Goal: Task Accomplishment & Management: Use online tool/utility

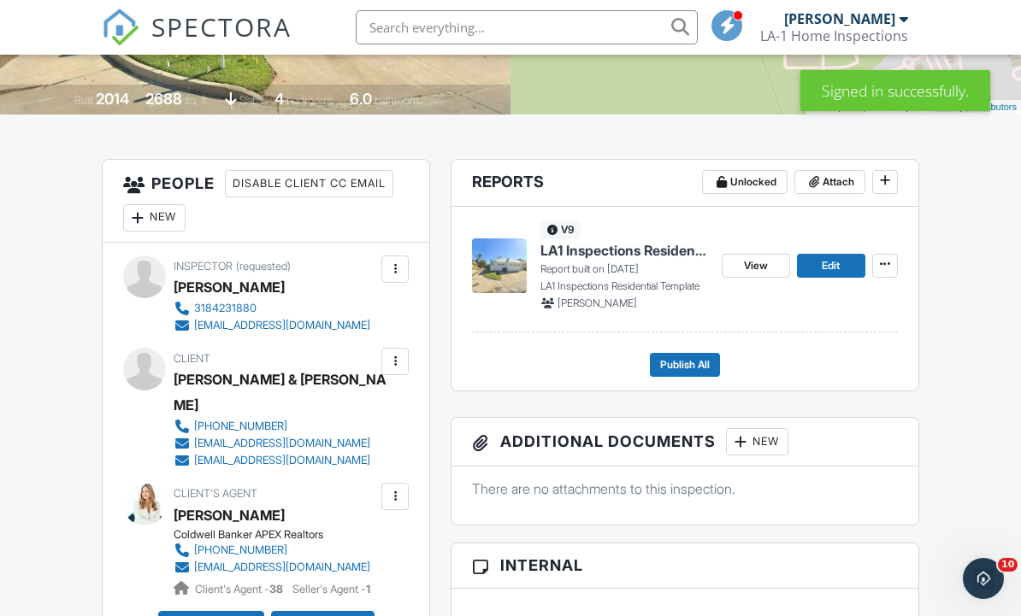
scroll to position [368, 0]
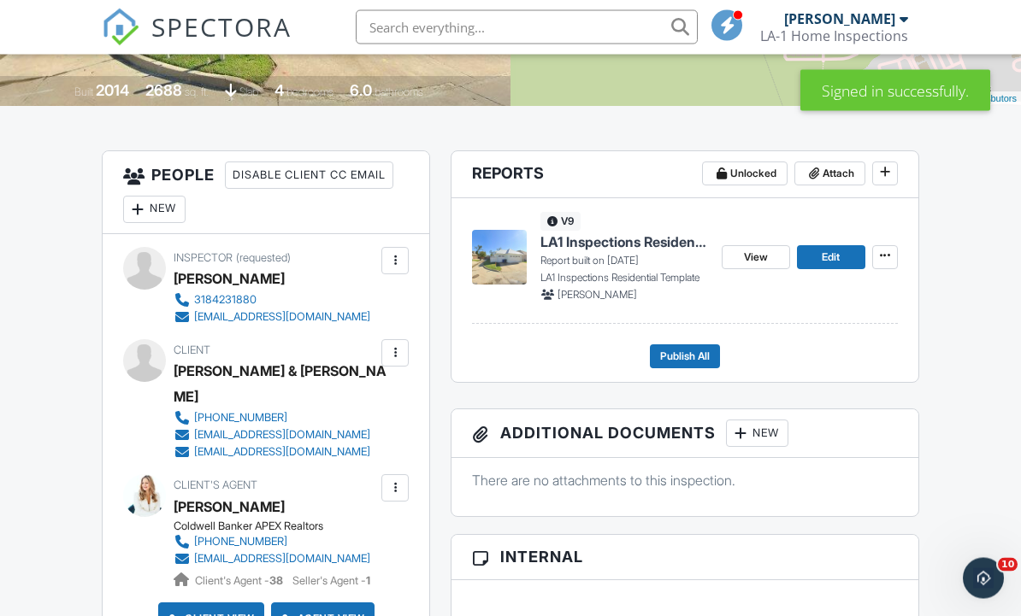
click at [845, 268] on link "Edit" at bounding box center [831, 258] width 68 height 24
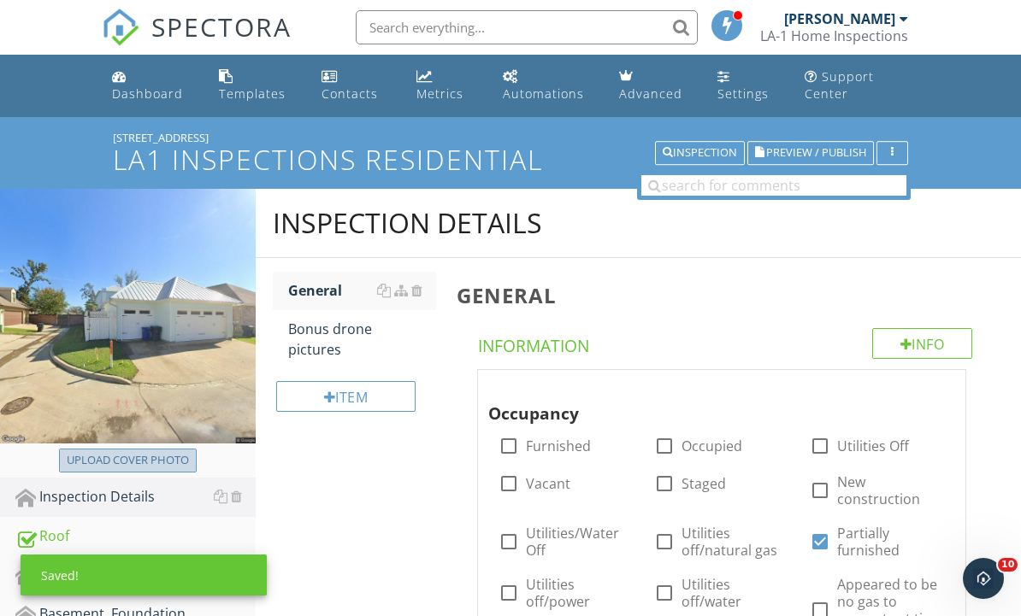
click at [97, 465] on div "Upload cover photo" at bounding box center [128, 460] width 122 height 17
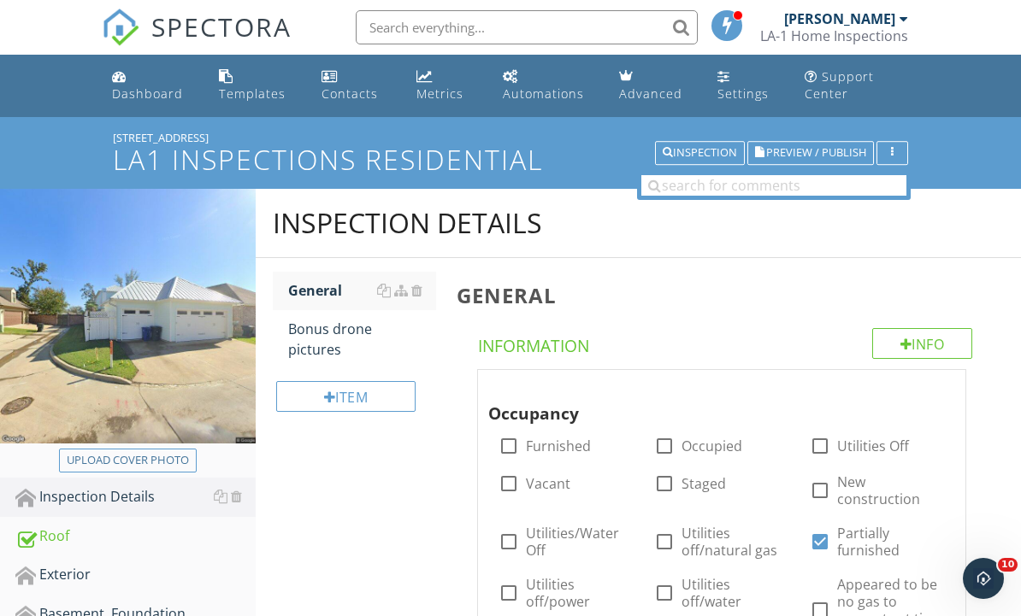
type input "C:\fakepath\dji_fly_20250927_094436_636_1758984286628_photo.jpeg"
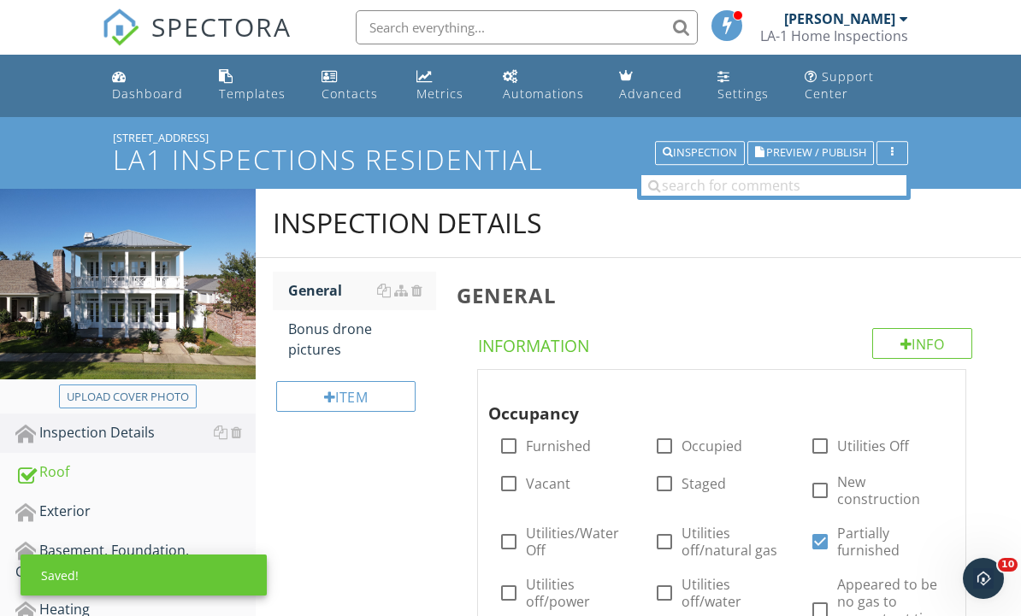
click at [850, 155] on span "Preview / Publish" at bounding box center [816, 153] width 100 height 11
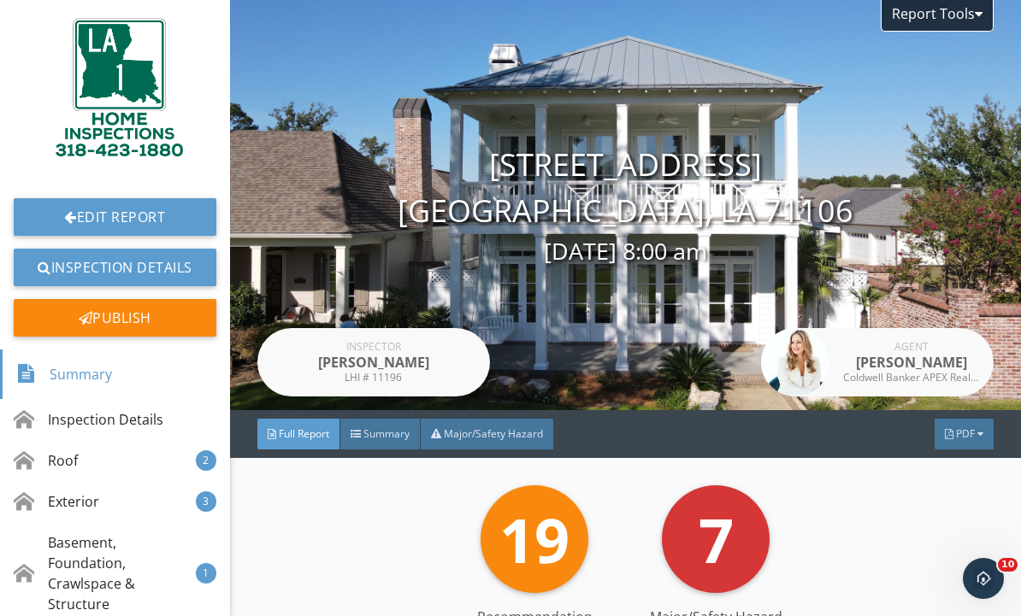
click at [52, 219] on link "Edit Report" at bounding box center [115, 217] width 203 height 38
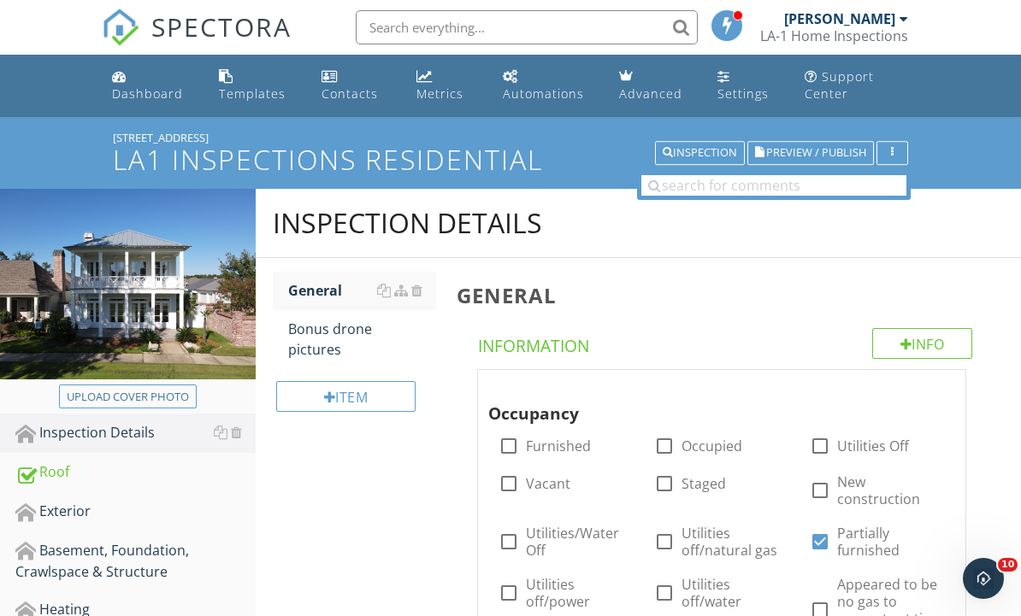
click at [158, 401] on div "Upload cover photo" at bounding box center [128, 397] width 122 height 17
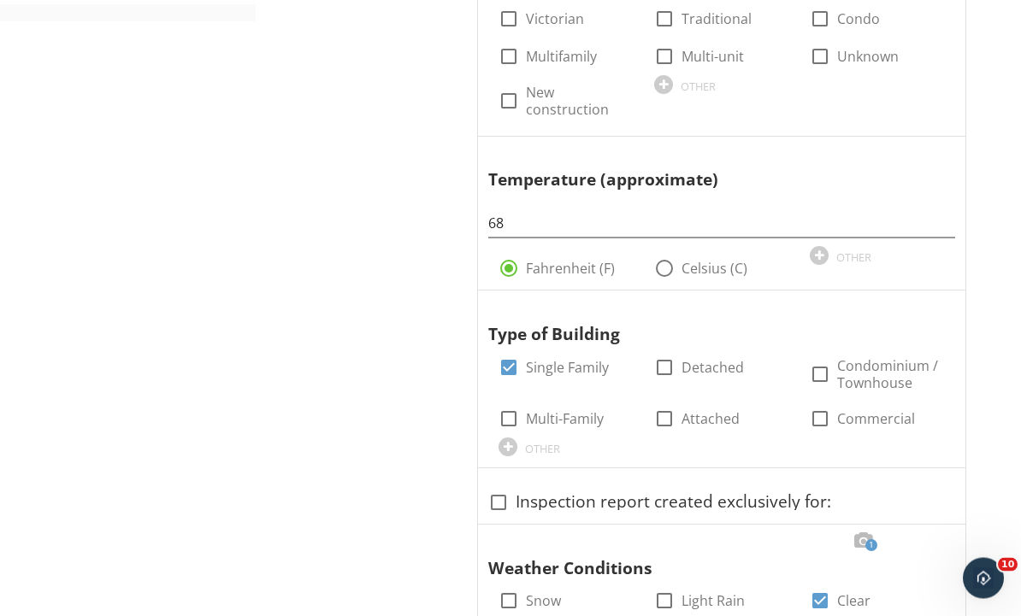
scroll to position [1067, 0]
click at [942, 298] on div at bounding box center [934, 306] width 21 height 17
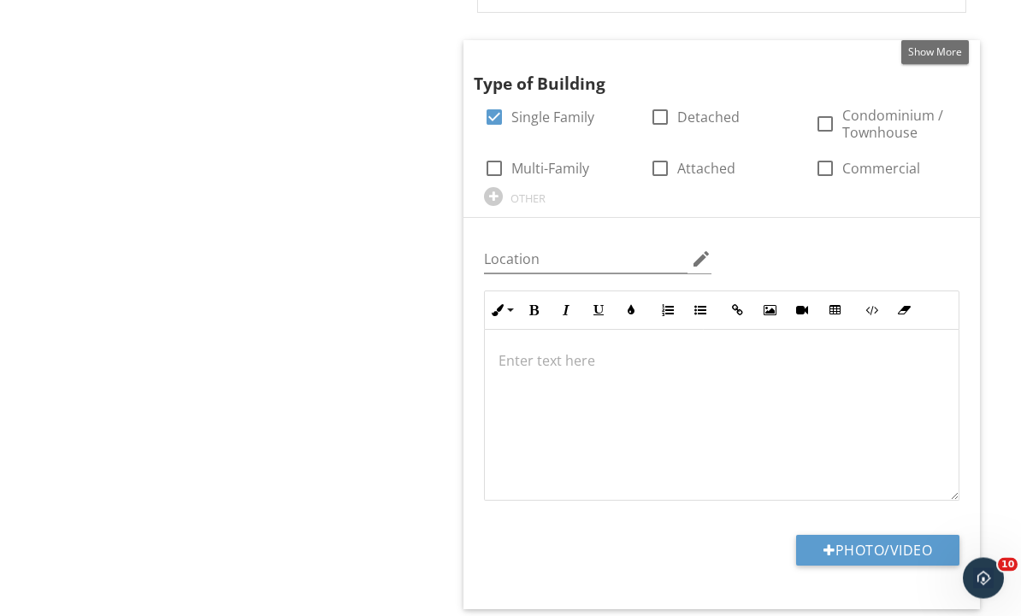
scroll to position [1389, 0]
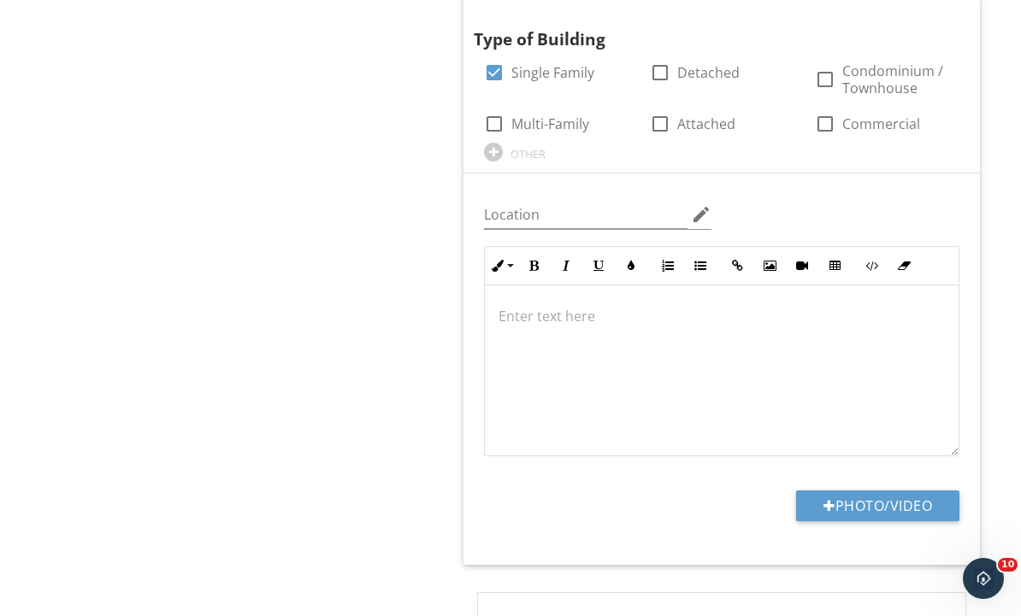
click at [930, 494] on button "Photo/Video" at bounding box center [877, 506] width 163 height 31
type input "C:\fakepath\dji_fly_20250927_095638_678_1758985105393_photo.jpeg"
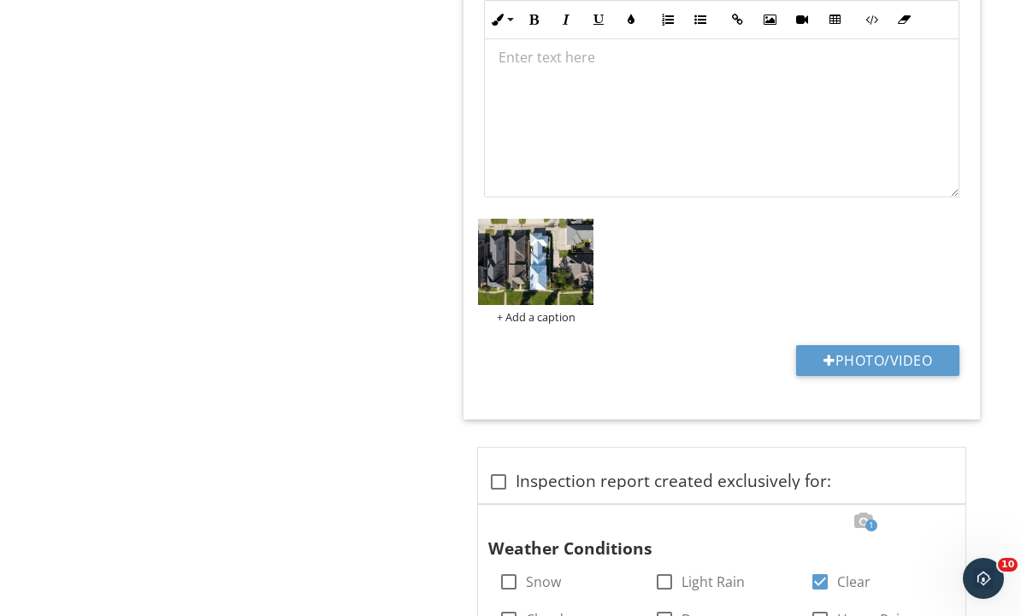
scroll to position [1679, 0]
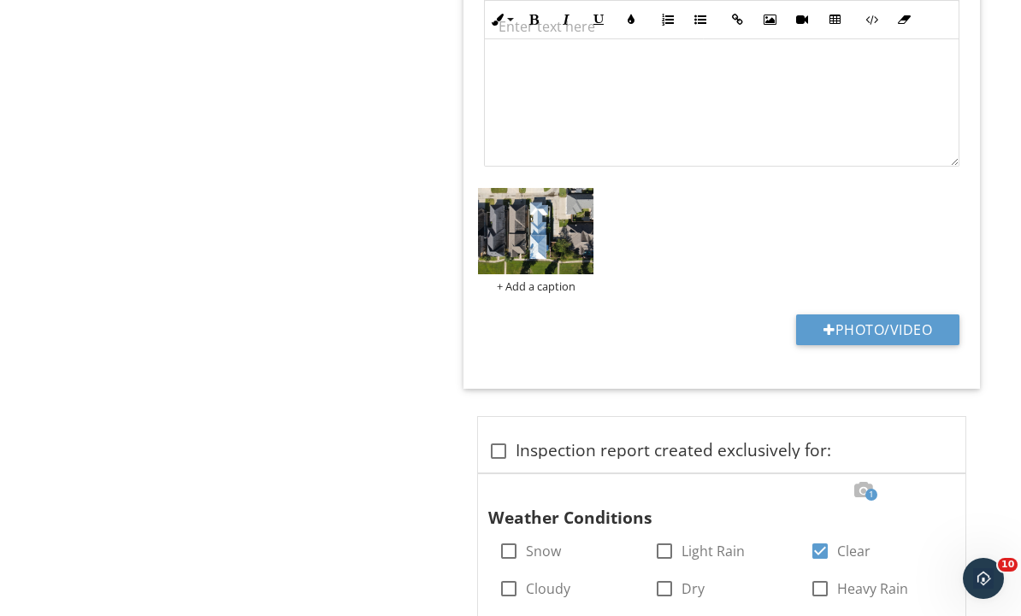
click at [560, 242] on img at bounding box center [535, 231] width 115 height 86
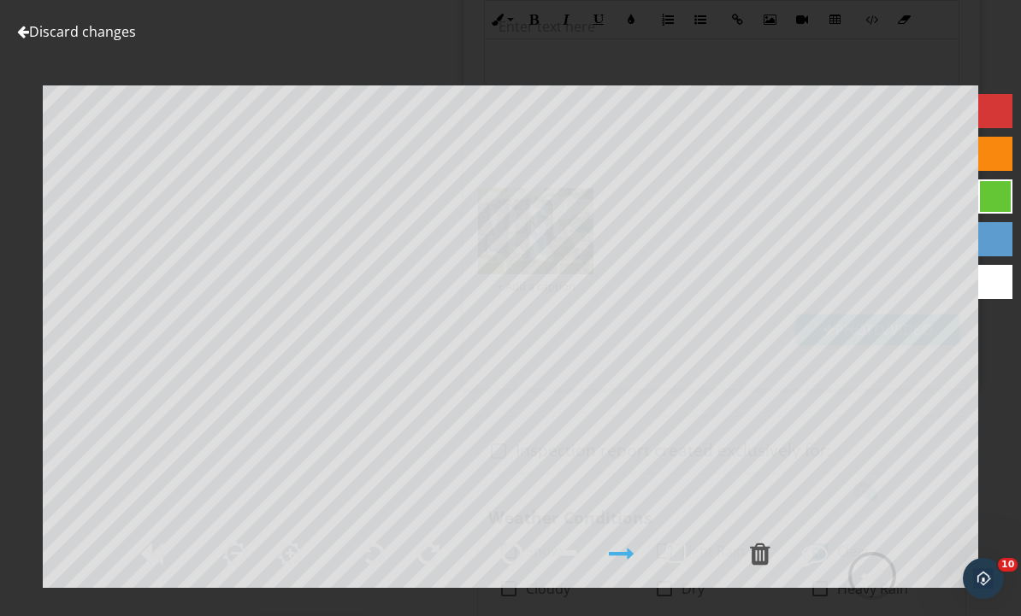
click at [992, 292] on div at bounding box center [995, 282] width 34 height 34
click at [511, 575] on div at bounding box center [512, 554] width 43 height 43
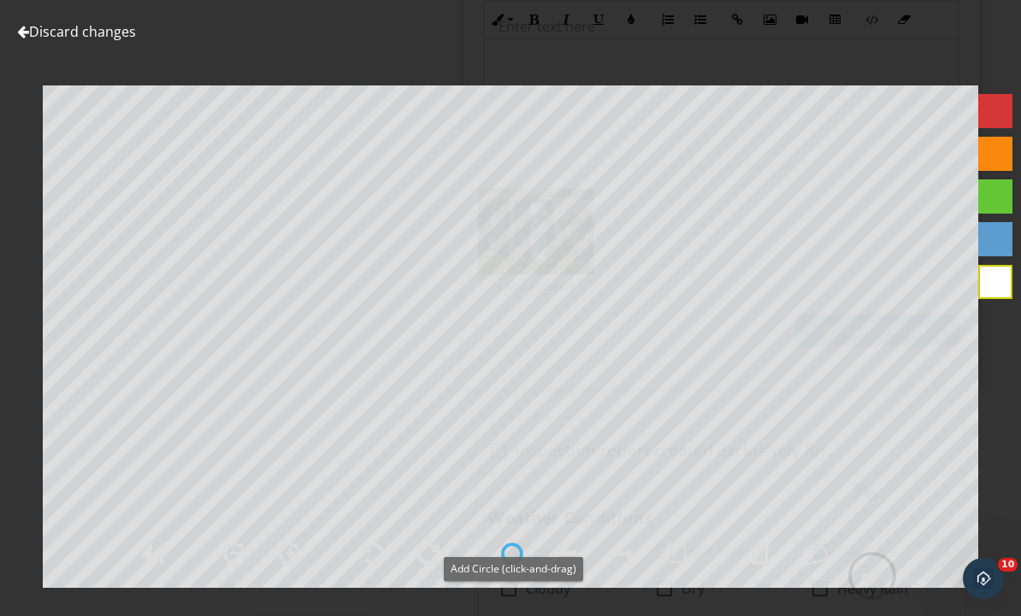
click at [772, 575] on div at bounding box center [760, 554] width 43 height 43
click at [762, 567] on div at bounding box center [760, 554] width 21 height 26
click at [876, 589] on div at bounding box center [872, 576] width 26 height 26
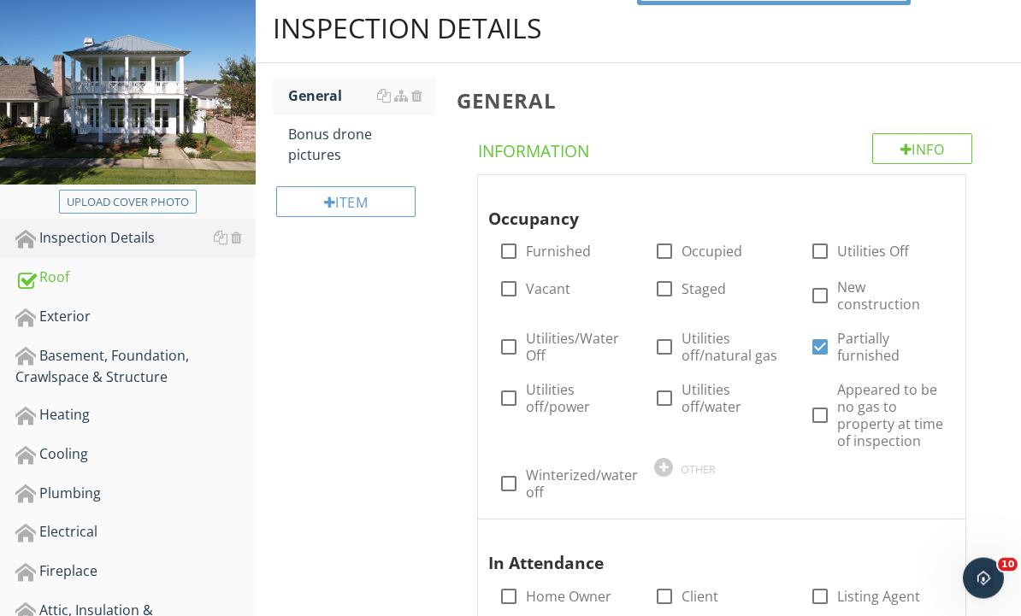
scroll to position [0, 0]
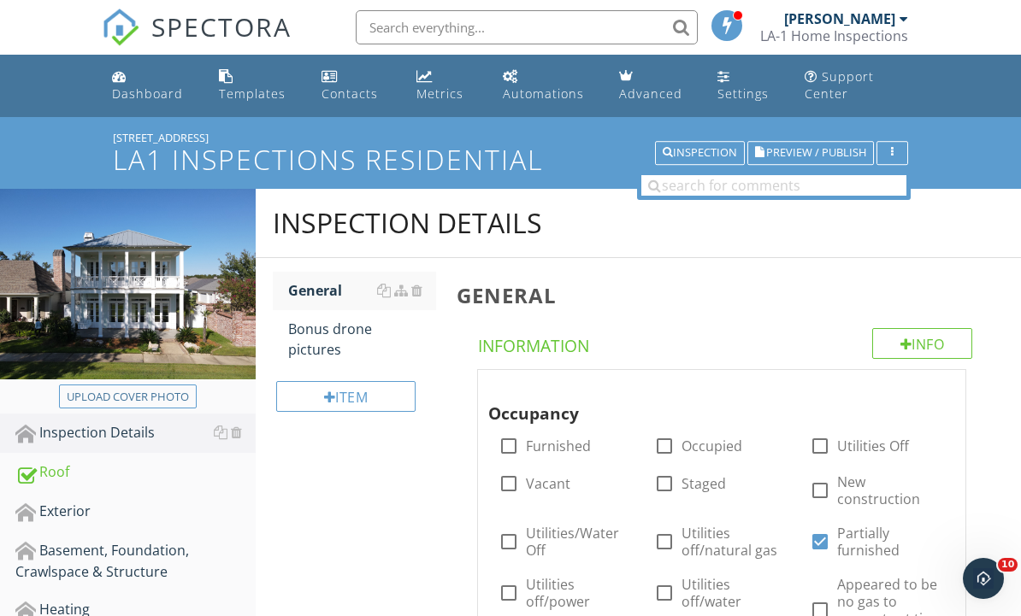
click at [335, 350] on div "Bonus drone pictures" at bounding box center [362, 339] width 149 height 41
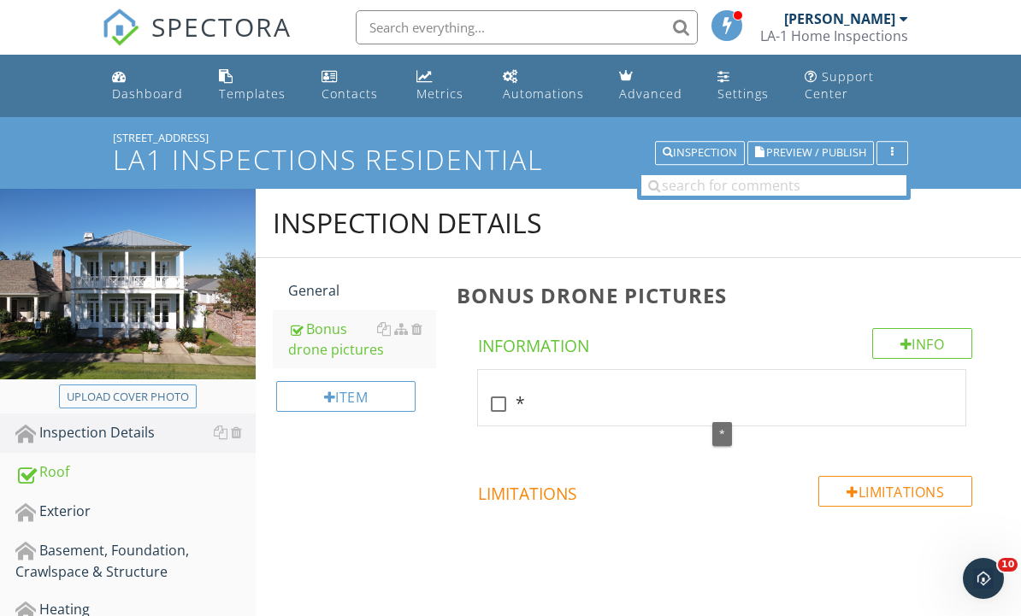
click at [506, 406] on div at bounding box center [498, 404] width 29 height 29
checkbox input "true"
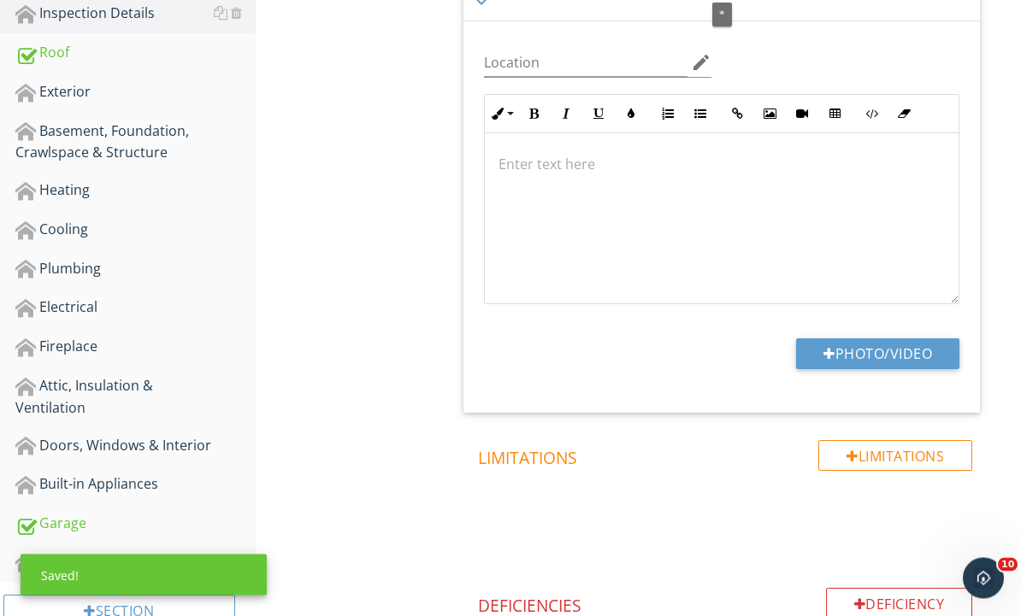
scroll to position [420, 0]
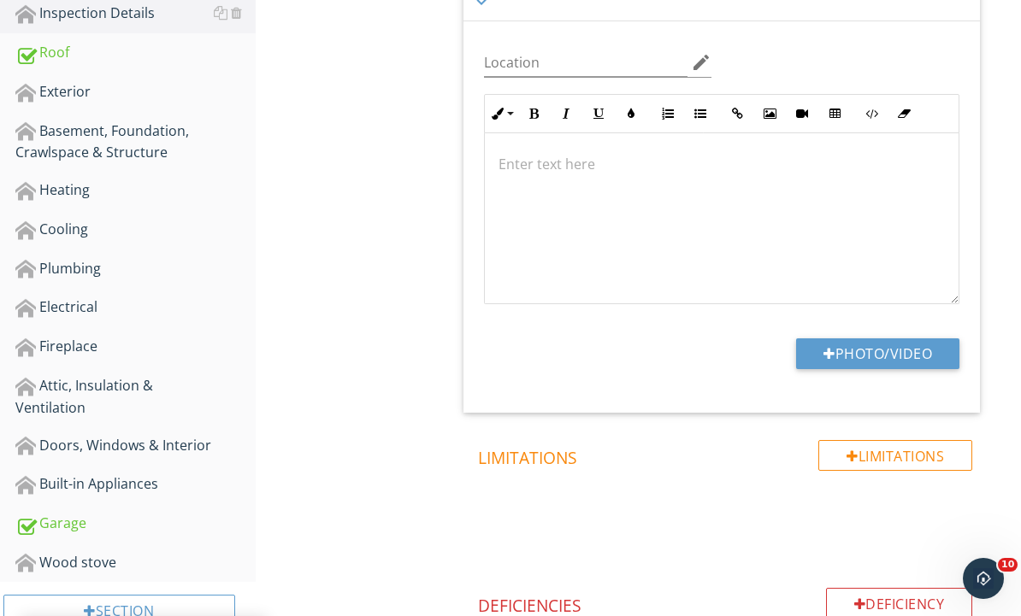
click at [922, 353] on button "Photo/Video" at bounding box center [877, 354] width 163 height 31
type input "C:\fakepath\dji_fly_20250927_095634_677_1758985109887_photo.jpeg"
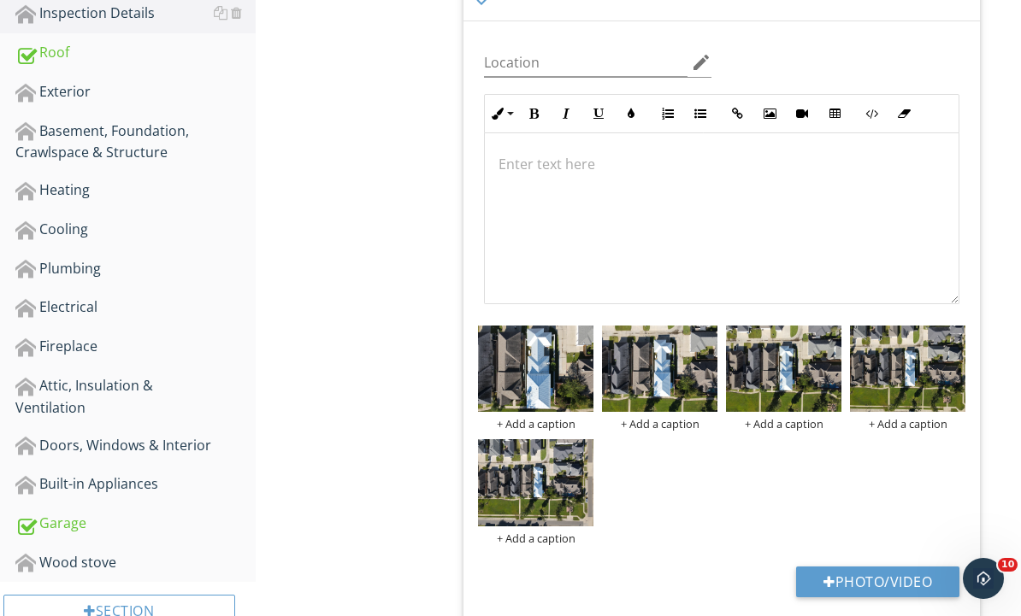
click at [562, 486] on img at bounding box center [535, 482] width 115 height 86
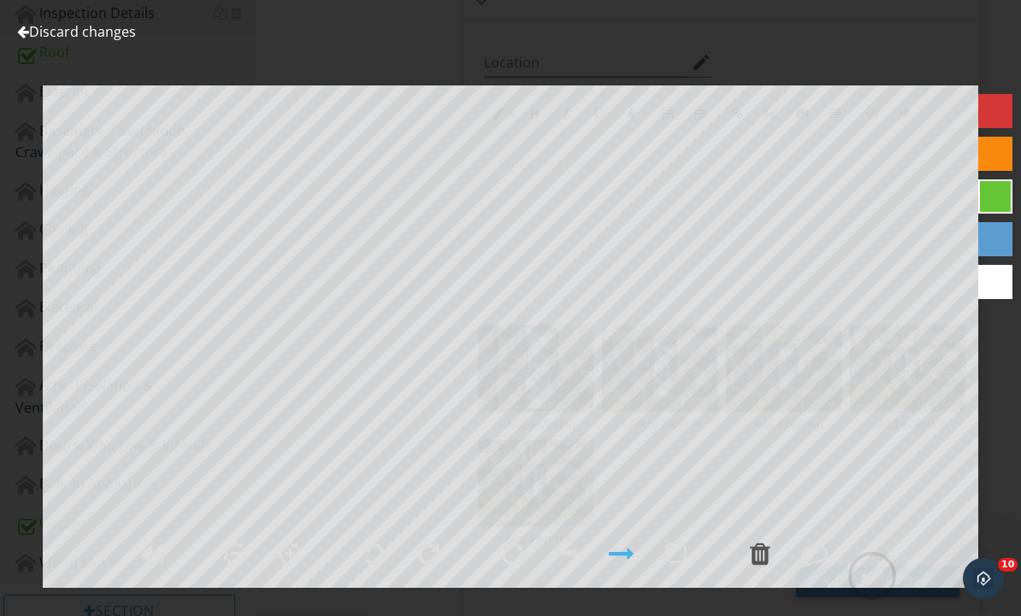
click at [995, 507] on div "Discard changes Add Location" at bounding box center [510, 308] width 1021 height 616
click at [48, 62] on div "Discard changes Add Location" at bounding box center [510, 308] width 1021 height 616
click at [62, 39] on link "Discard changes" at bounding box center [76, 31] width 119 height 19
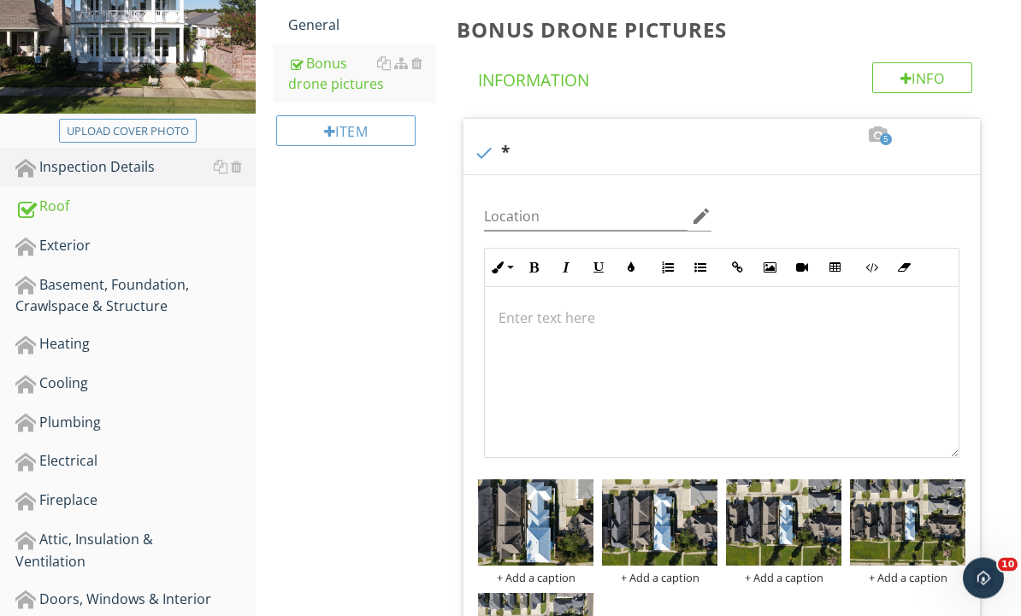
scroll to position [302, 0]
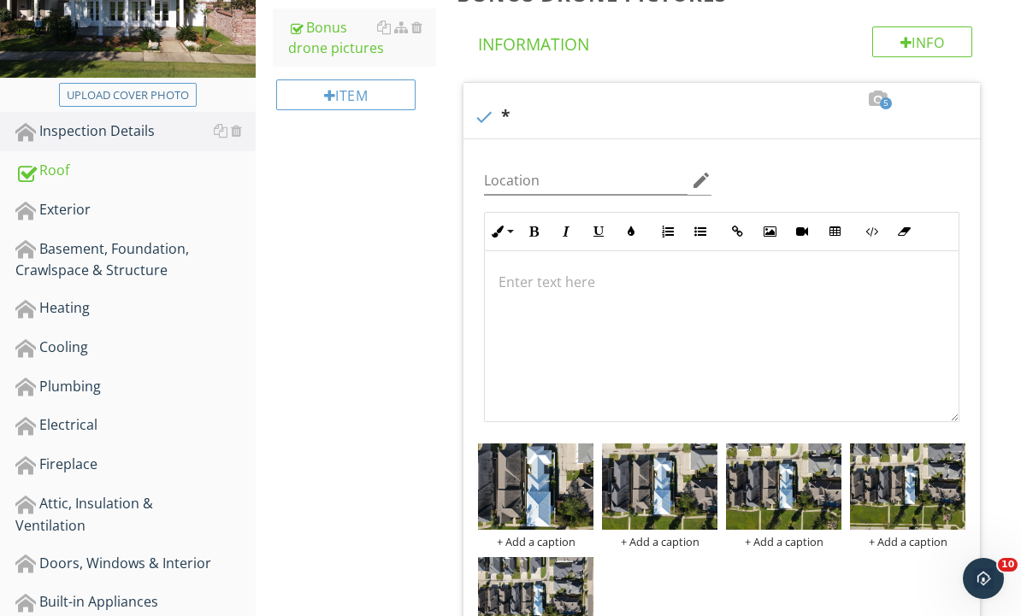
click at [48, 175] on div "Roof" at bounding box center [135, 171] width 240 height 22
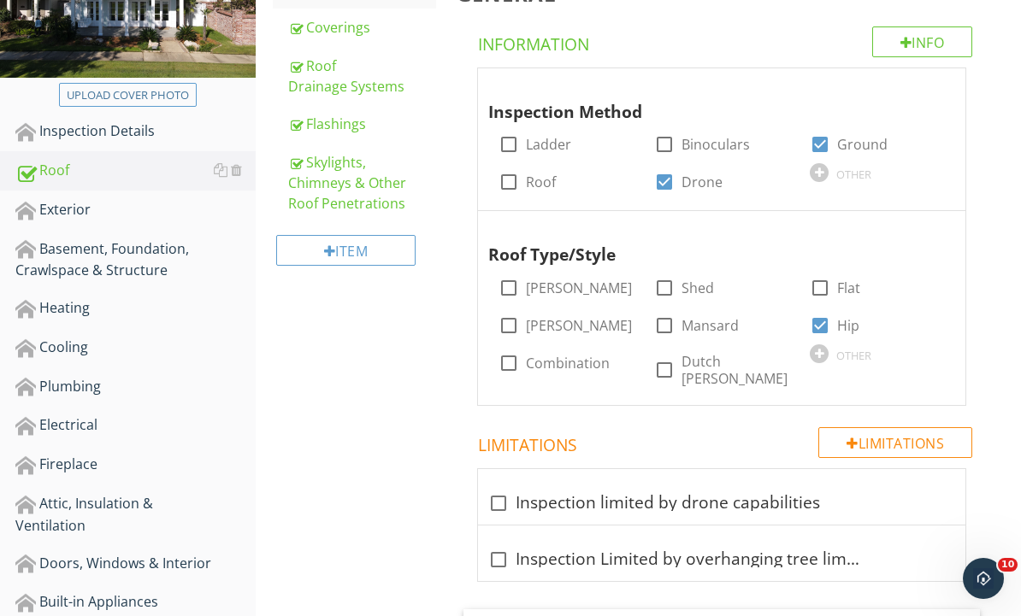
click at [939, 88] on div at bounding box center [934, 84] width 21 height 17
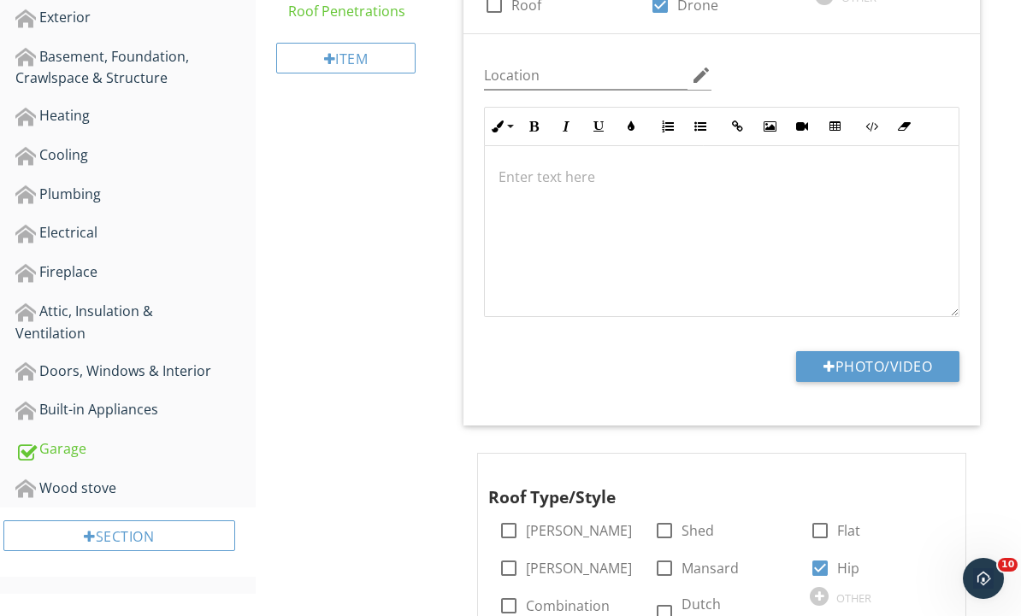
scroll to position [561, 0]
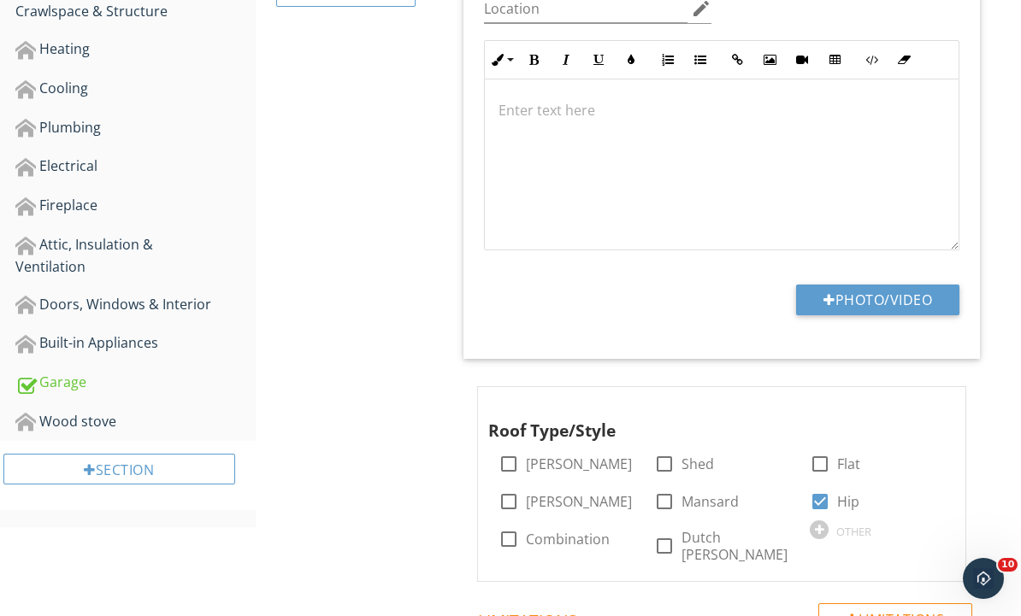
click at [925, 294] on button "Photo/Video" at bounding box center [877, 300] width 163 height 31
type input "C:\fakepath\IMG_3727.JPG"
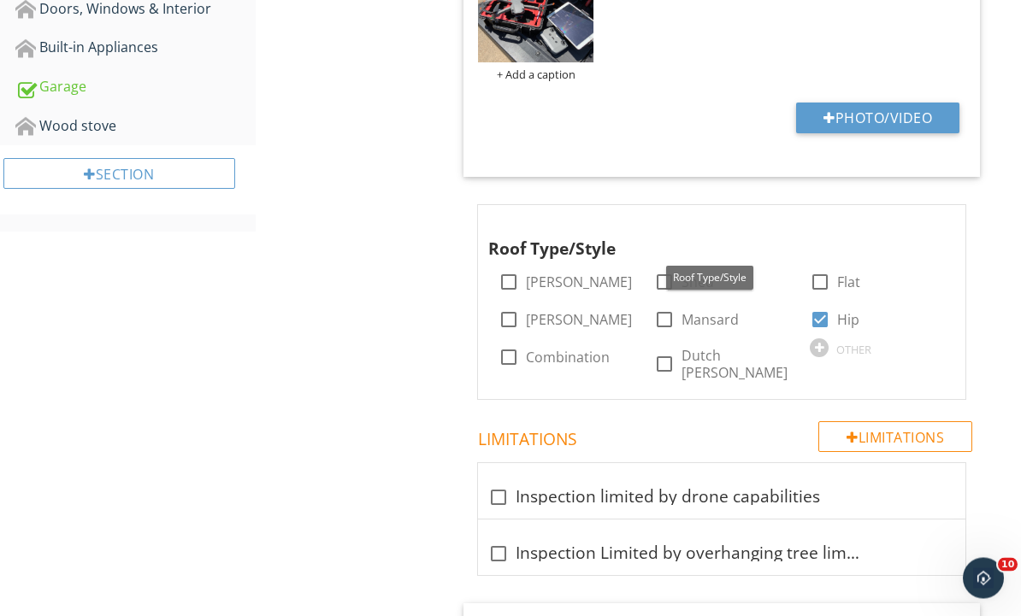
scroll to position [857, 0]
click at [940, 220] on div at bounding box center [934, 221] width 21 height 17
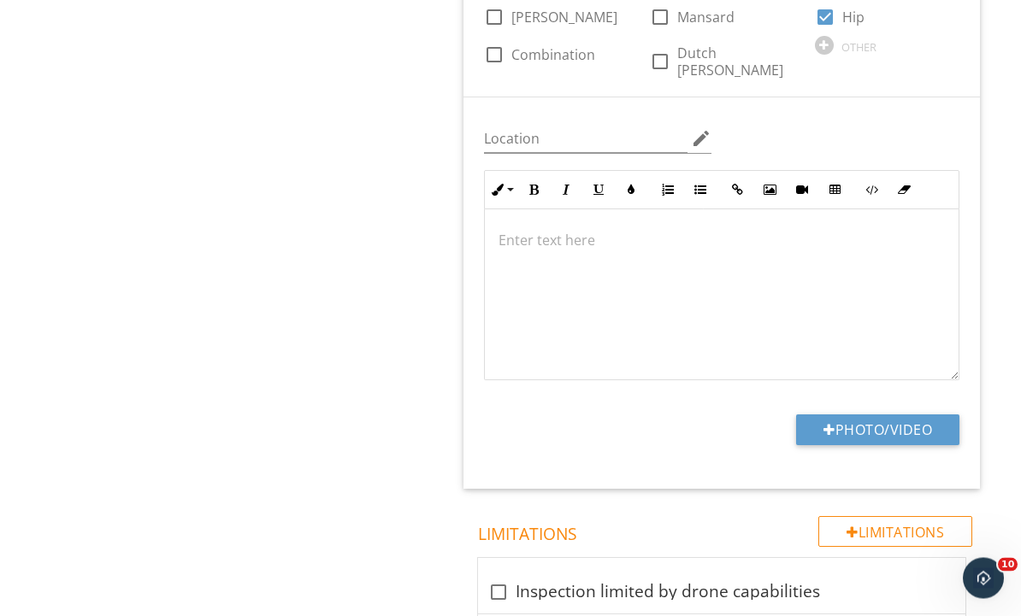
scroll to position [1159, 0]
click at [934, 415] on button "Photo/Video" at bounding box center [877, 430] width 163 height 31
type input "C:\fakepath\dji_fly_20250927_095634_677_1758985109887_photo.jpeg"
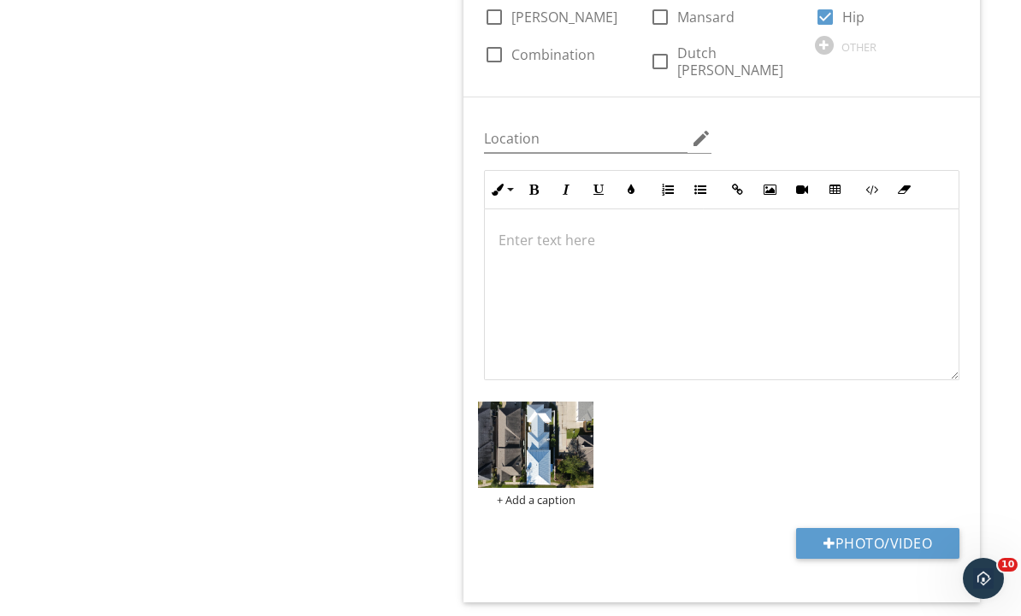
click at [575, 422] on img at bounding box center [535, 445] width 115 height 86
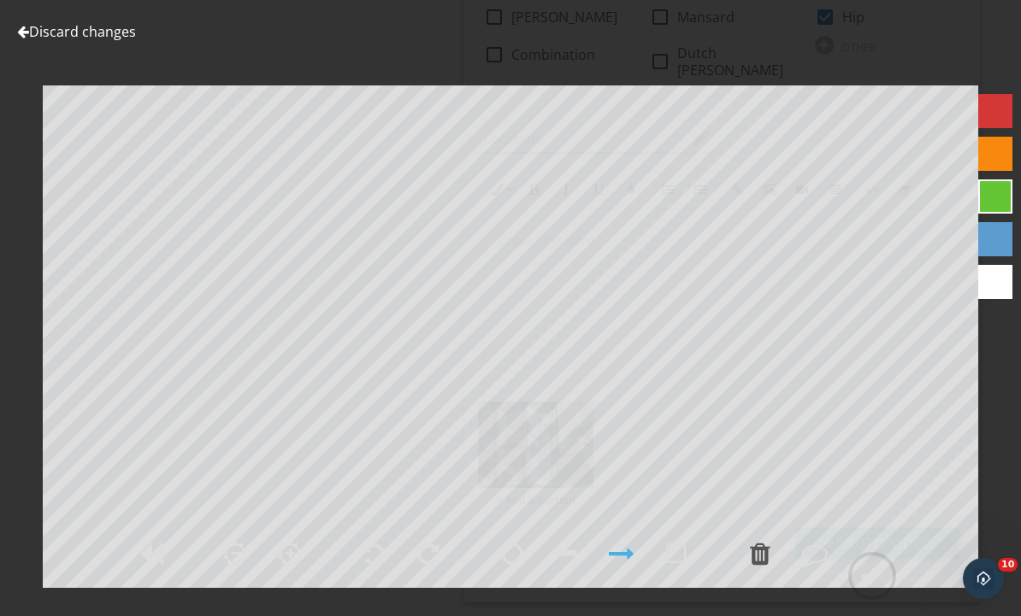
click at [54, 38] on link "Discard changes" at bounding box center [76, 31] width 119 height 19
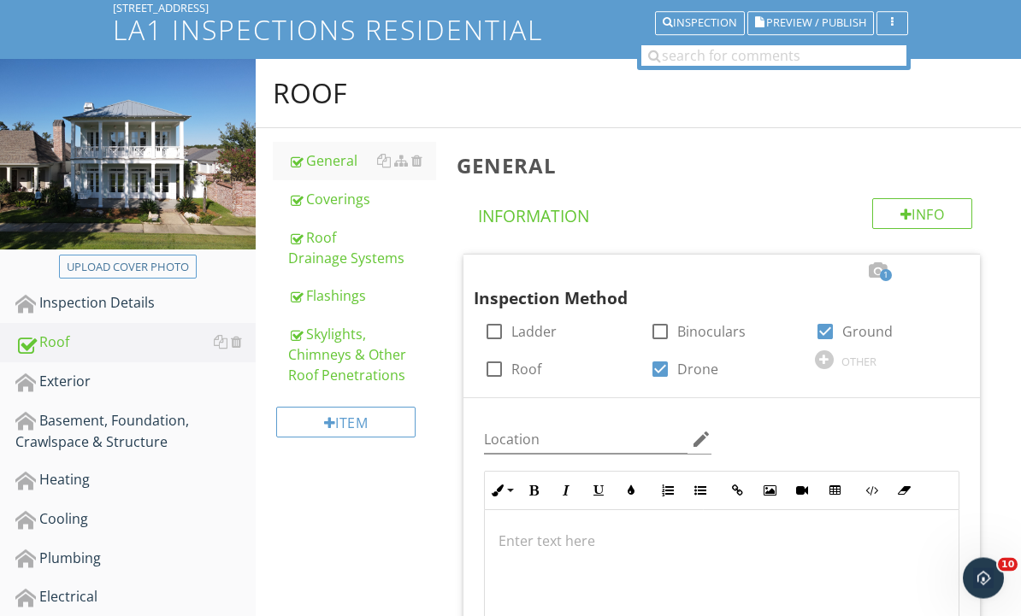
scroll to position [130, 0]
click at [362, 203] on div "Coverings" at bounding box center [362, 199] width 149 height 21
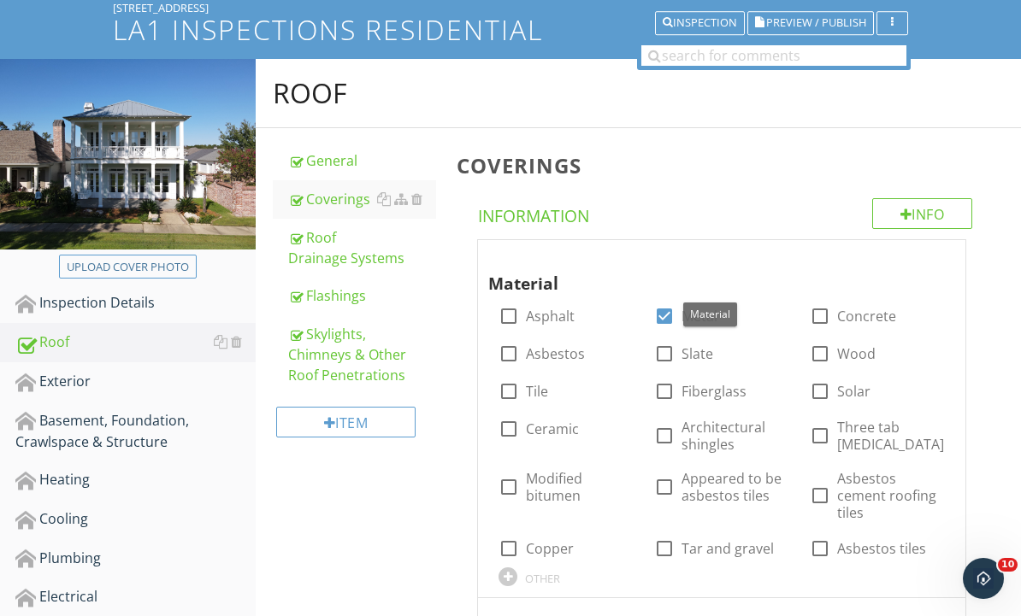
click at [943, 253] on div at bounding box center [934, 256] width 21 height 17
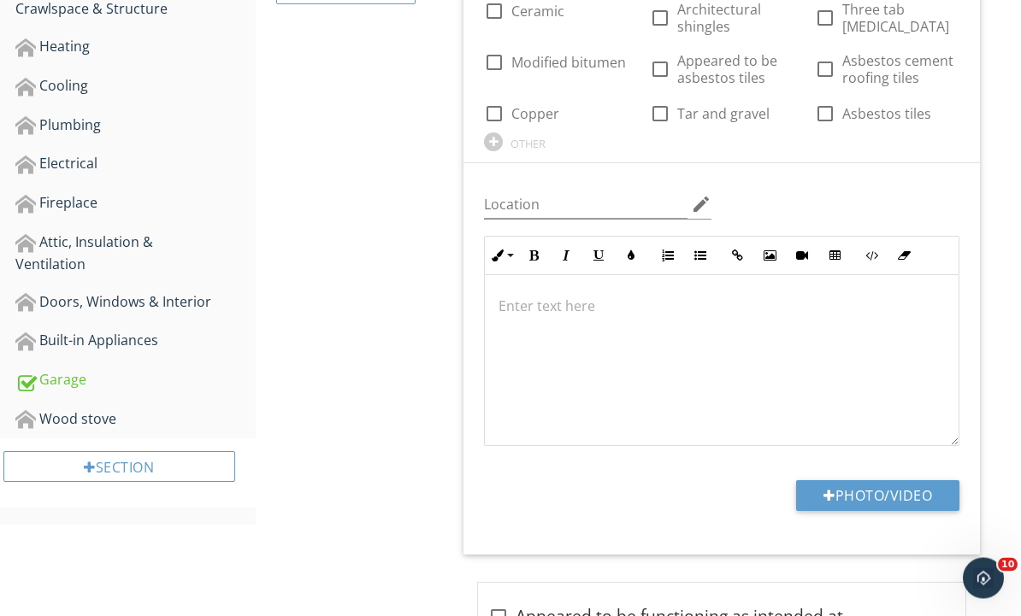
scroll to position [579, 0]
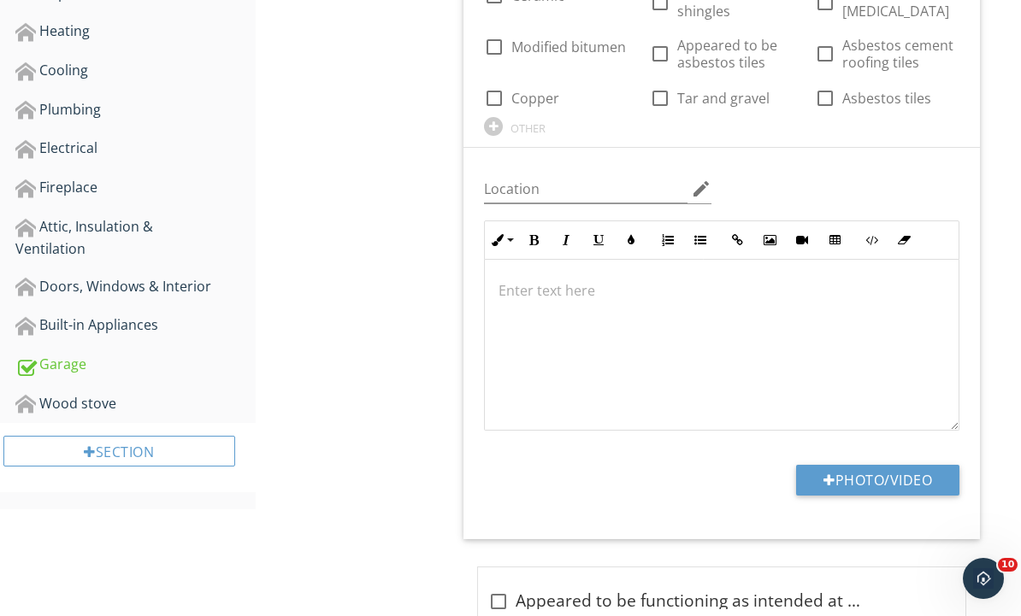
click at [931, 476] on button "Photo/Video" at bounding box center [877, 480] width 163 height 31
type input "C:\fakepath\dji_fly_20250927_094932_648_1758984614653_photo.jpeg"
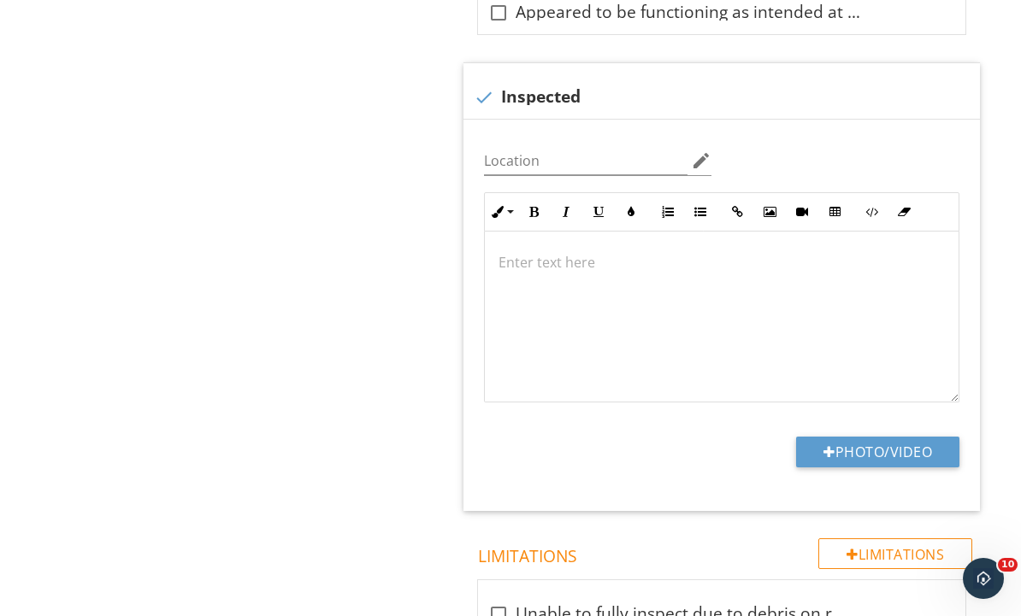
scroll to position [1288, 0]
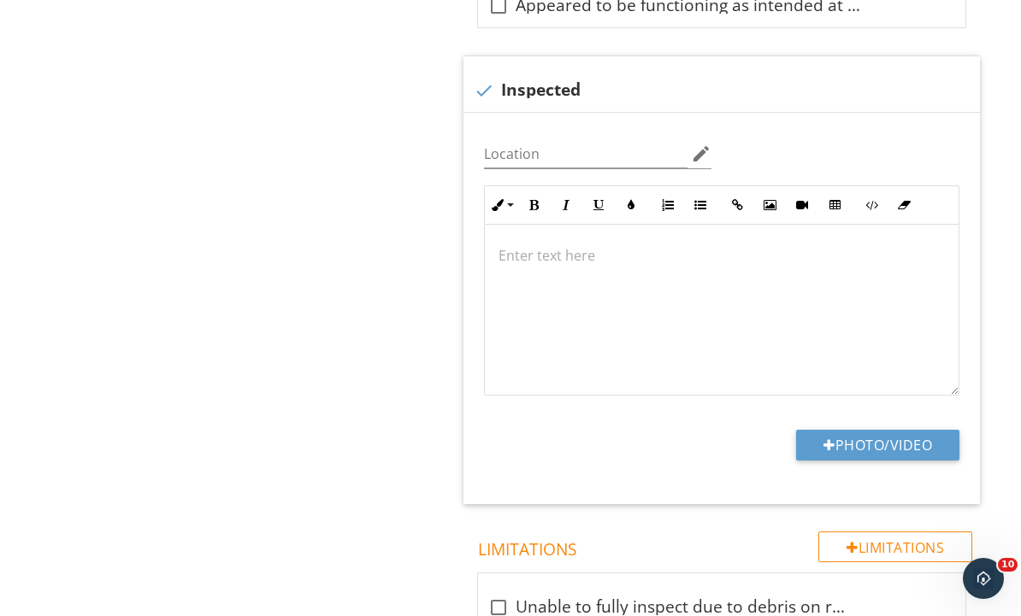
click at [925, 442] on button "Photo/Video" at bounding box center [877, 445] width 163 height 31
type input "C:\fakepath\dji_fly_20250927_095036_653_1758984757851_photo.jpeg"
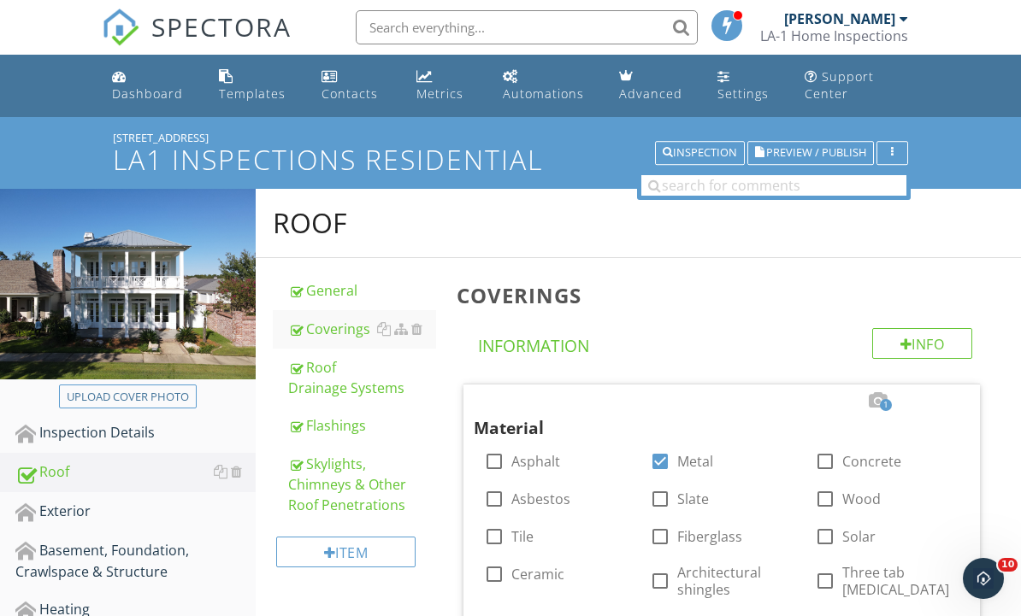
scroll to position [36, 0]
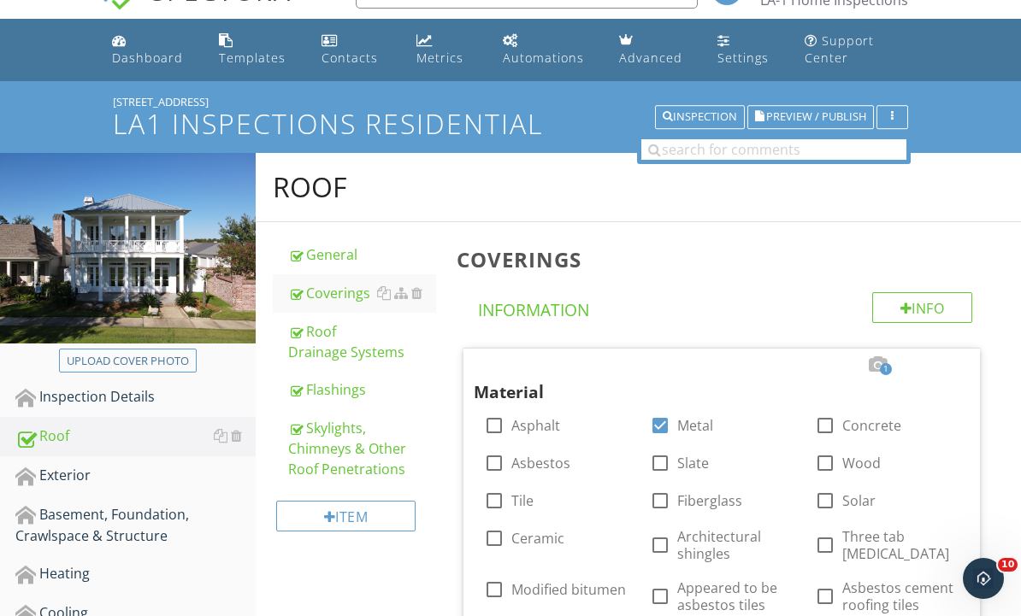
click at [343, 345] on div "Roof Drainage Systems" at bounding box center [362, 341] width 149 height 41
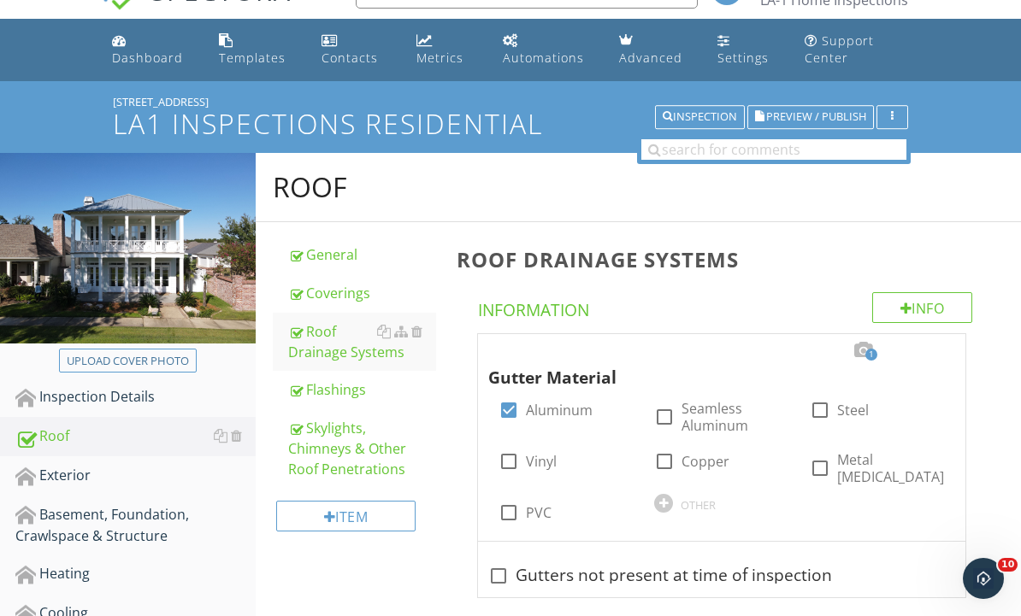
click at [346, 391] on div "Flashings" at bounding box center [362, 390] width 149 height 21
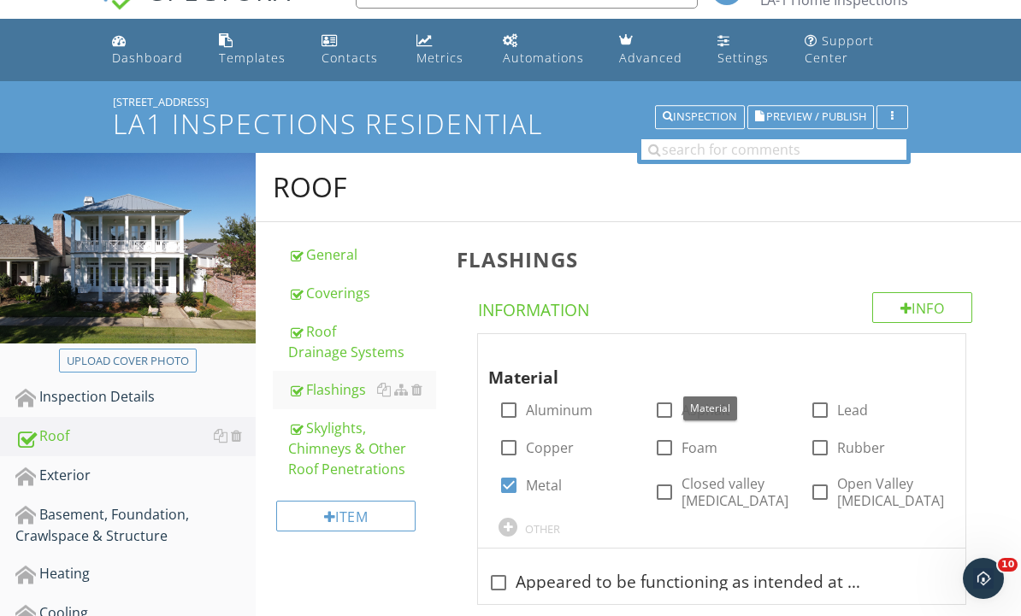
click at [938, 356] on div at bounding box center [934, 350] width 21 height 17
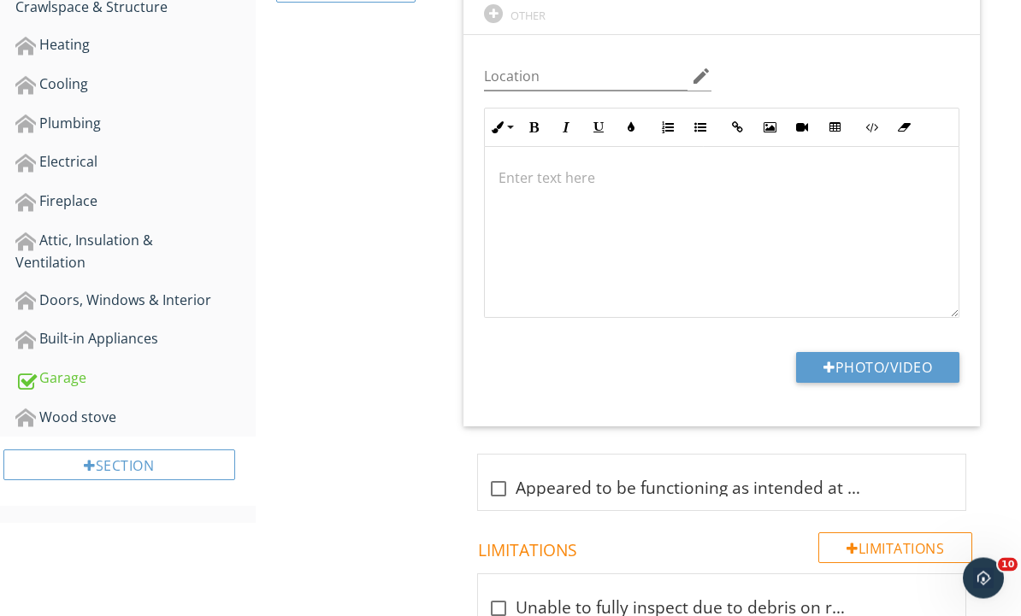
scroll to position [565, 0]
click at [913, 365] on button "Photo/Video" at bounding box center [877, 367] width 163 height 31
type input "C:\fakepath\dji_fly_20250927_095056_655_1758984761217_photo.jpeg"
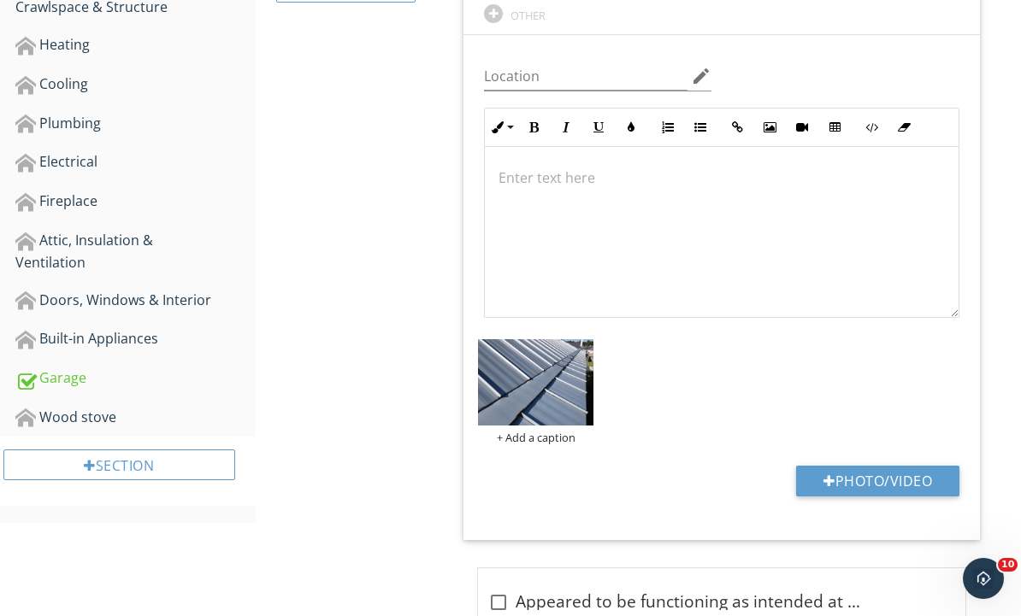
click at [563, 390] on img at bounding box center [535, 382] width 115 height 86
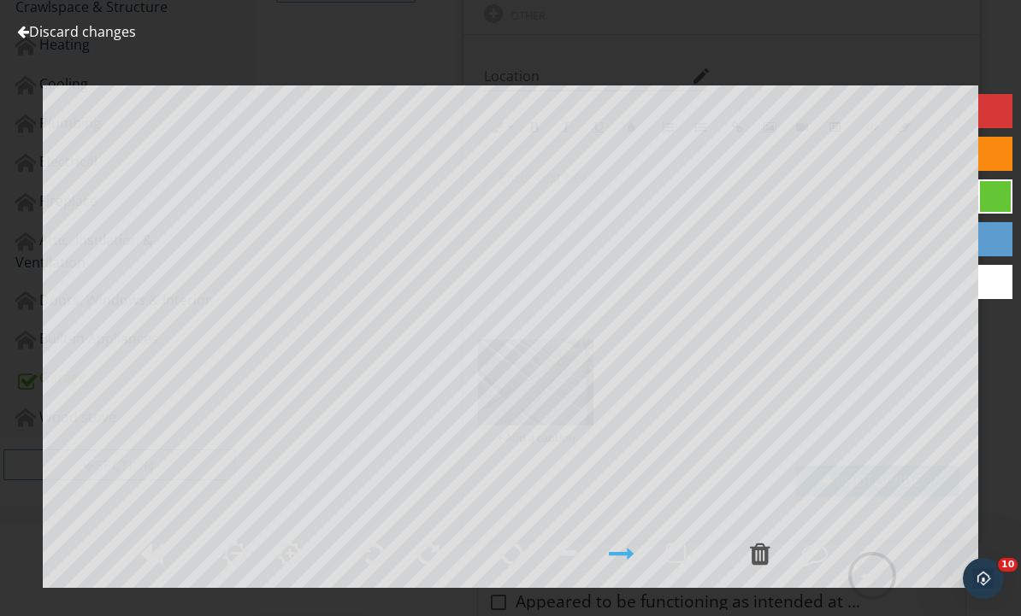
click at [990, 274] on div at bounding box center [995, 282] width 34 height 34
click at [882, 589] on div at bounding box center [872, 576] width 26 height 26
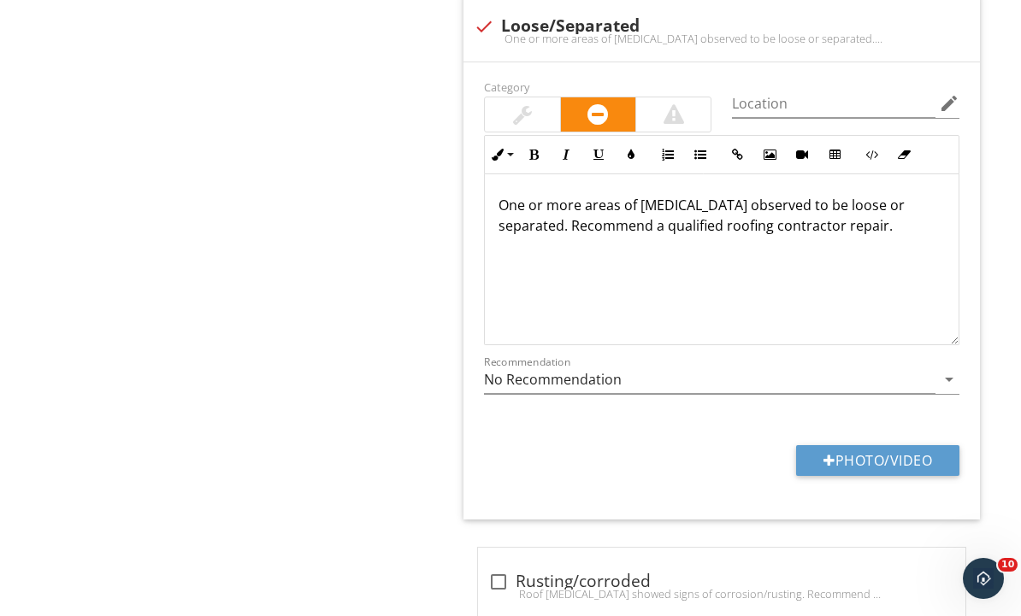
scroll to position [1527, 0]
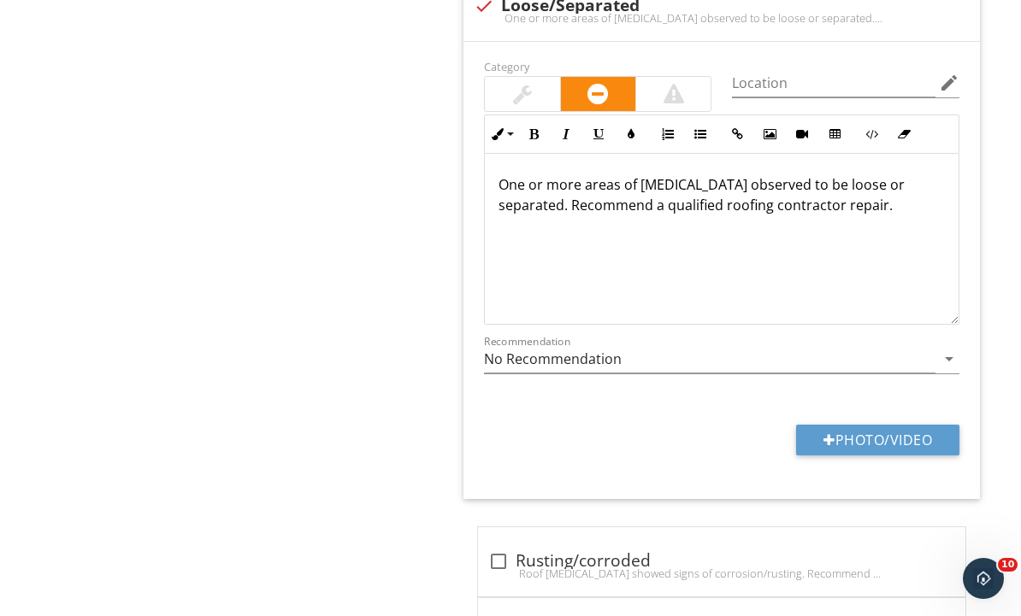
click at [881, 438] on button "Photo/Video" at bounding box center [877, 440] width 163 height 31
type input "C:\fakepath\dji_fly_20250927_095206_661_1758984785521_photo.jpeg"
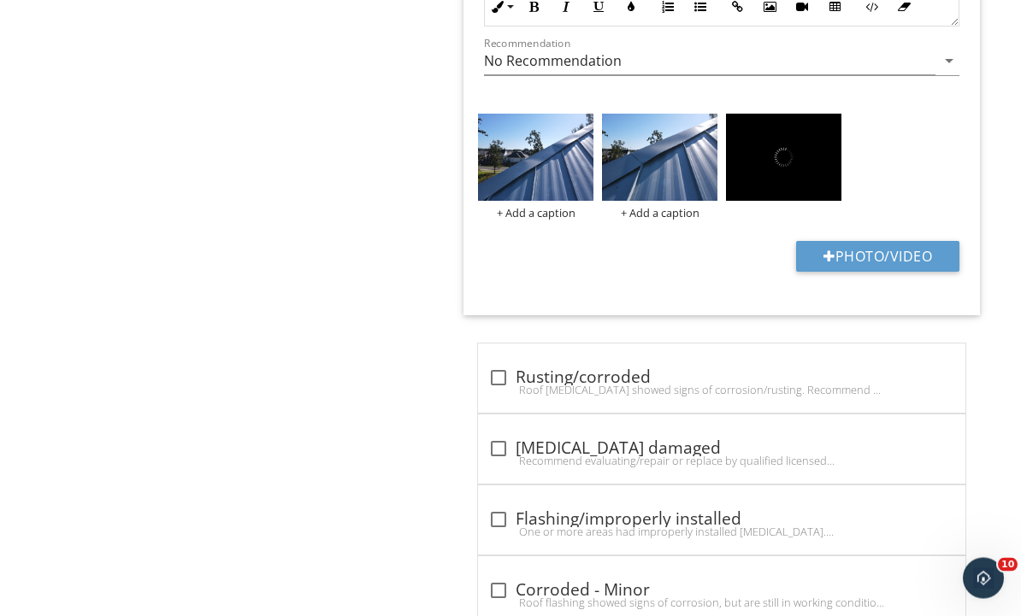
scroll to position [1839, 0]
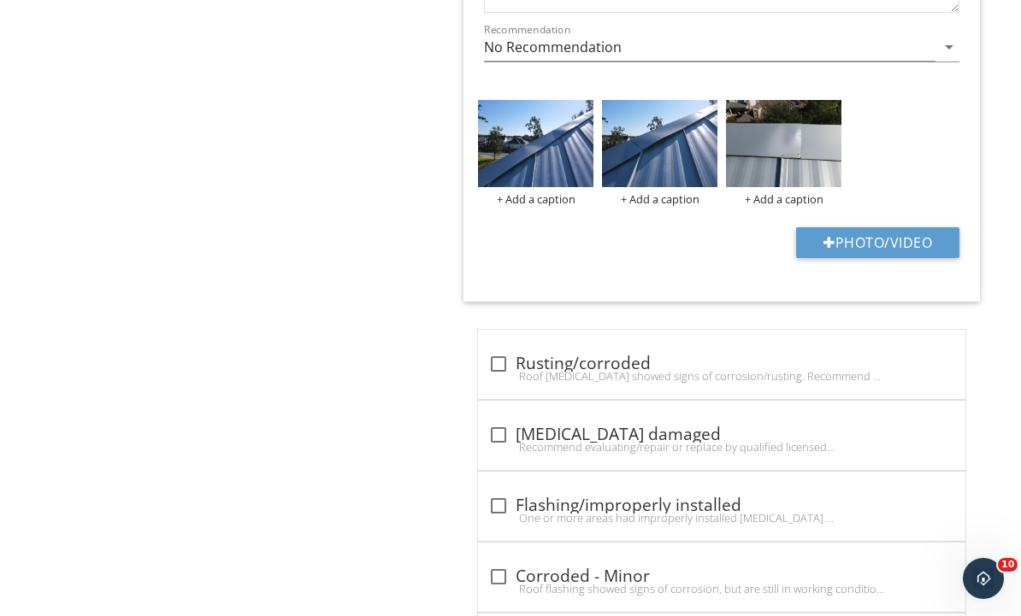
click at [572, 163] on img at bounding box center [535, 143] width 115 height 86
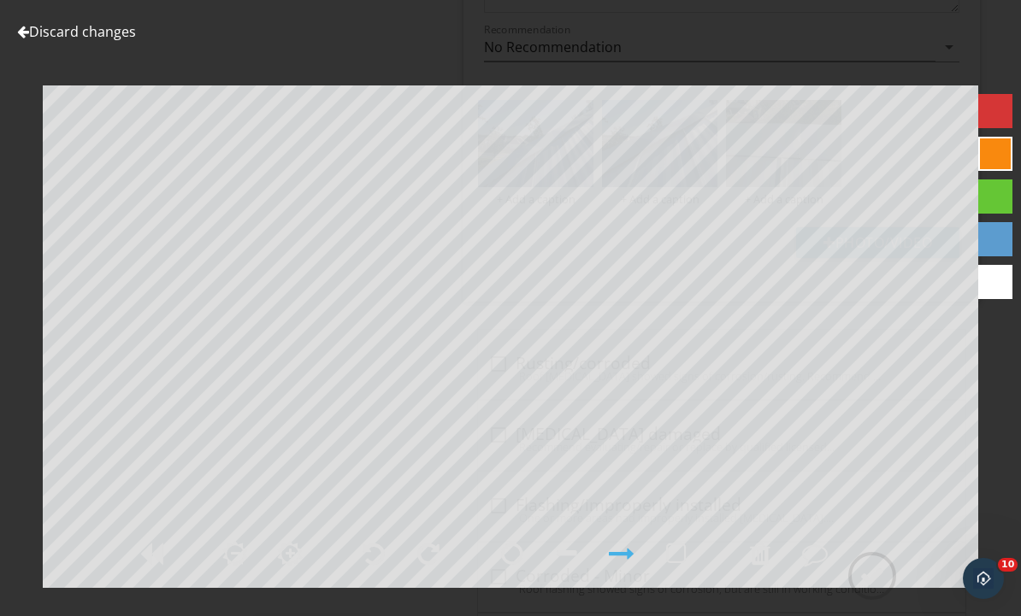
click at [865, 589] on div at bounding box center [872, 576] width 26 height 26
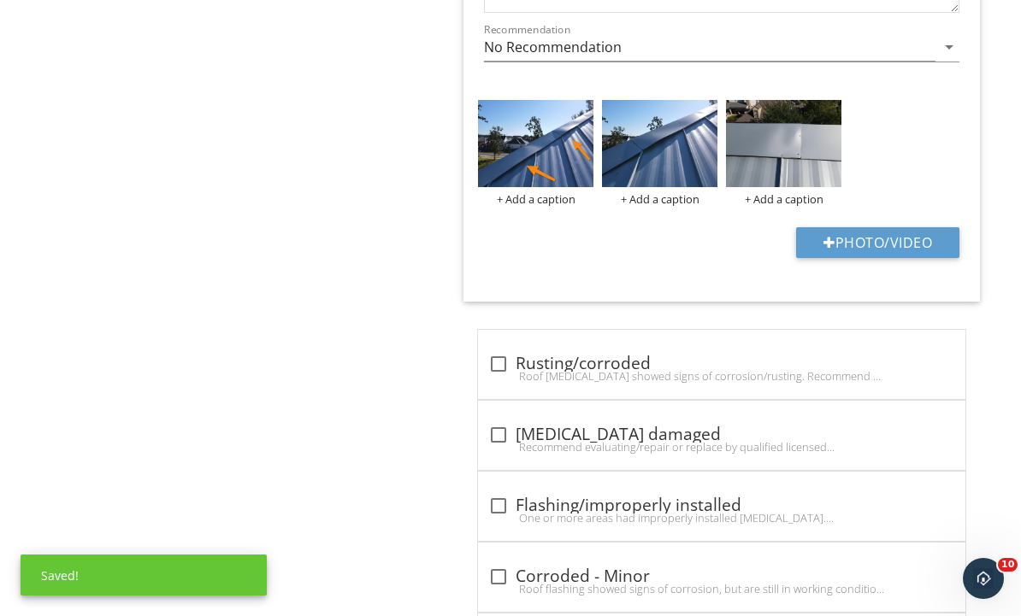
click at [675, 164] on img at bounding box center [659, 143] width 115 height 86
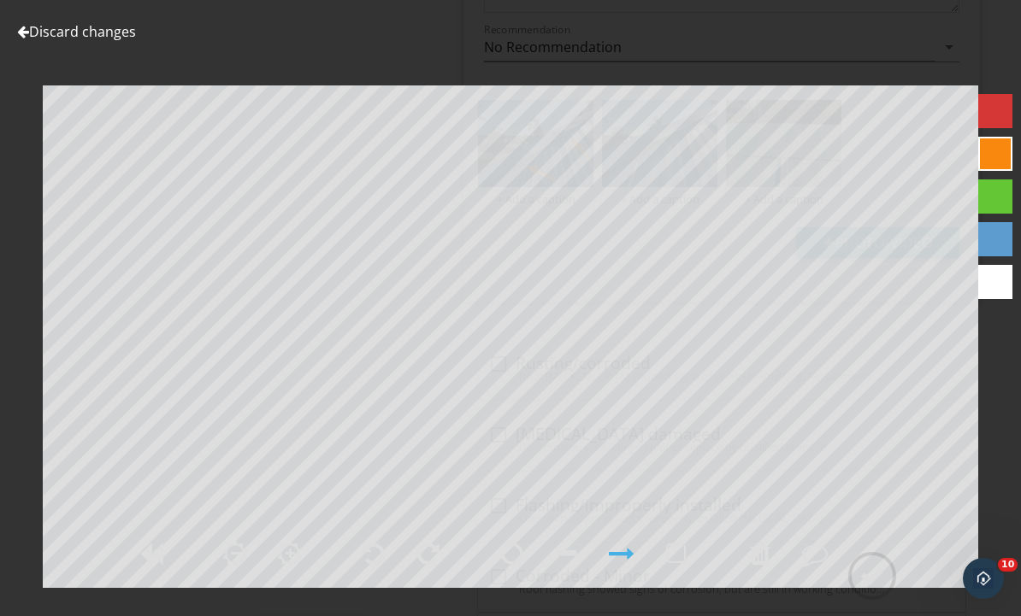
click at [884, 589] on div at bounding box center [872, 576] width 26 height 26
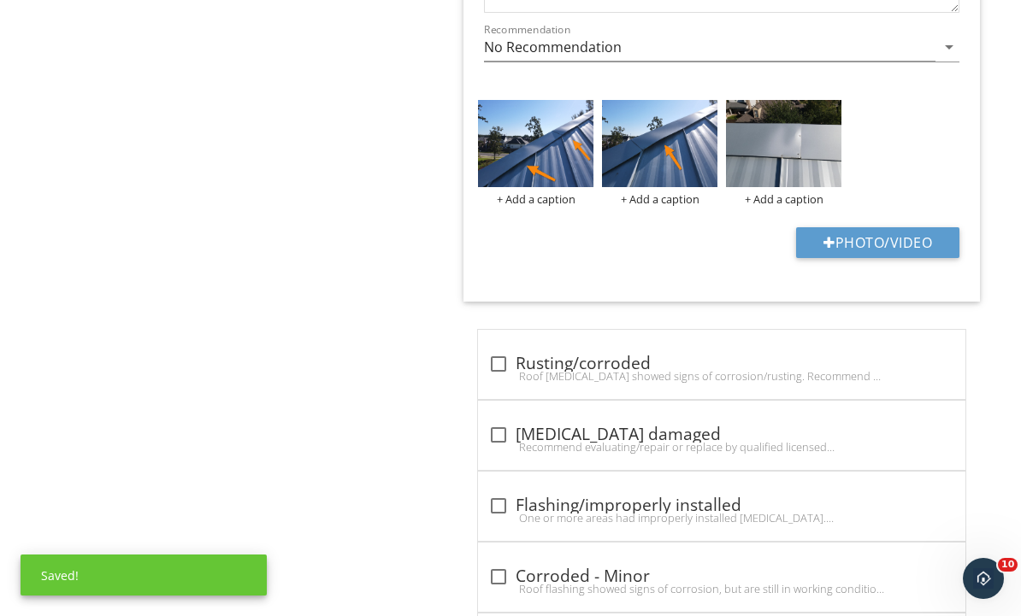
click at [794, 173] on img at bounding box center [783, 143] width 115 height 86
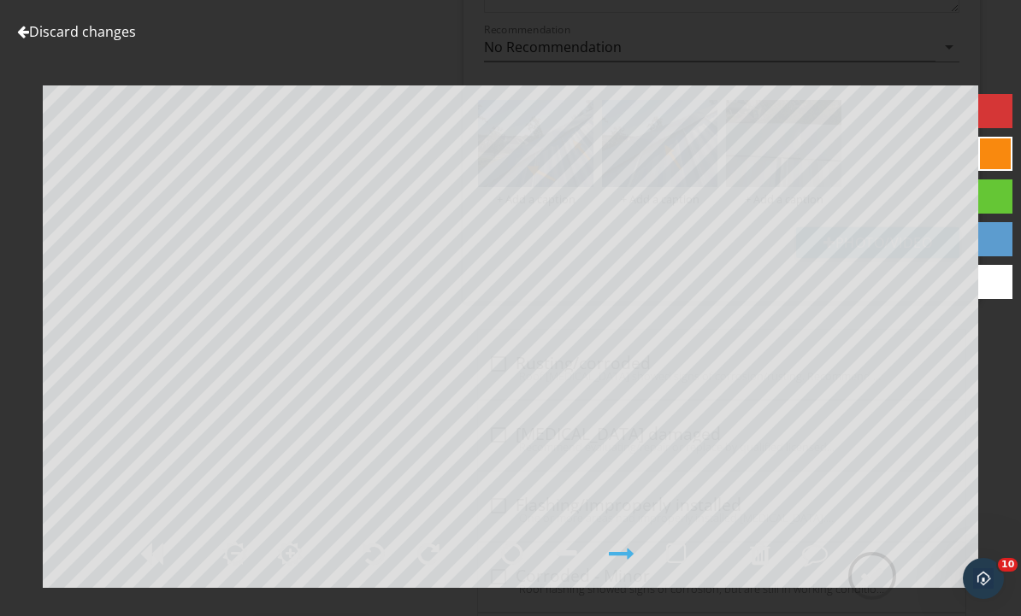
click at [758, 567] on div at bounding box center [760, 554] width 21 height 26
click at [876, 589] on div at bounding box center [872, 576] width 26 height 26
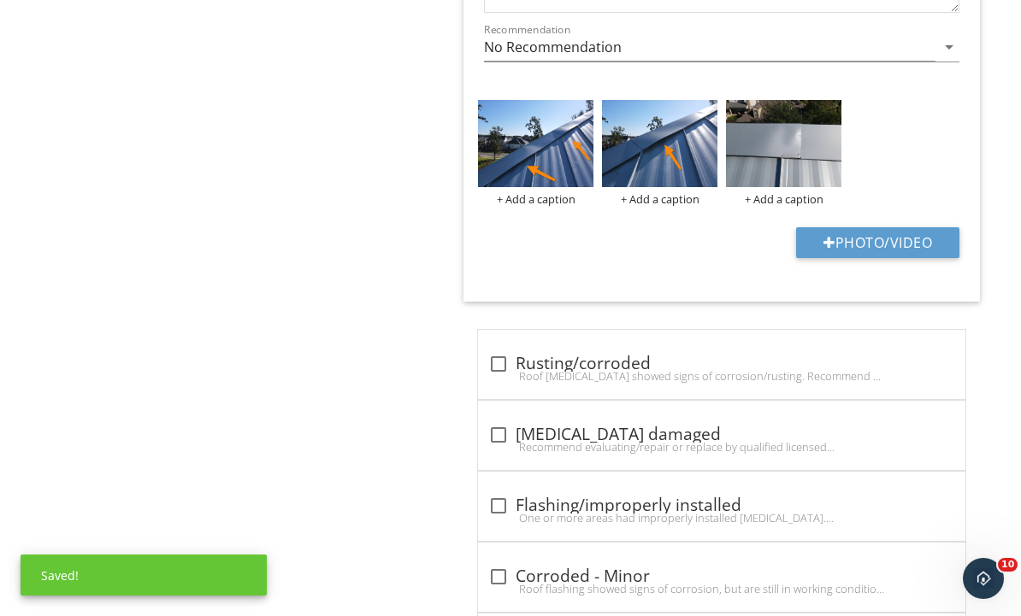
click at [0, 0] on div at bounding box center [0, 0] width 0 height 0
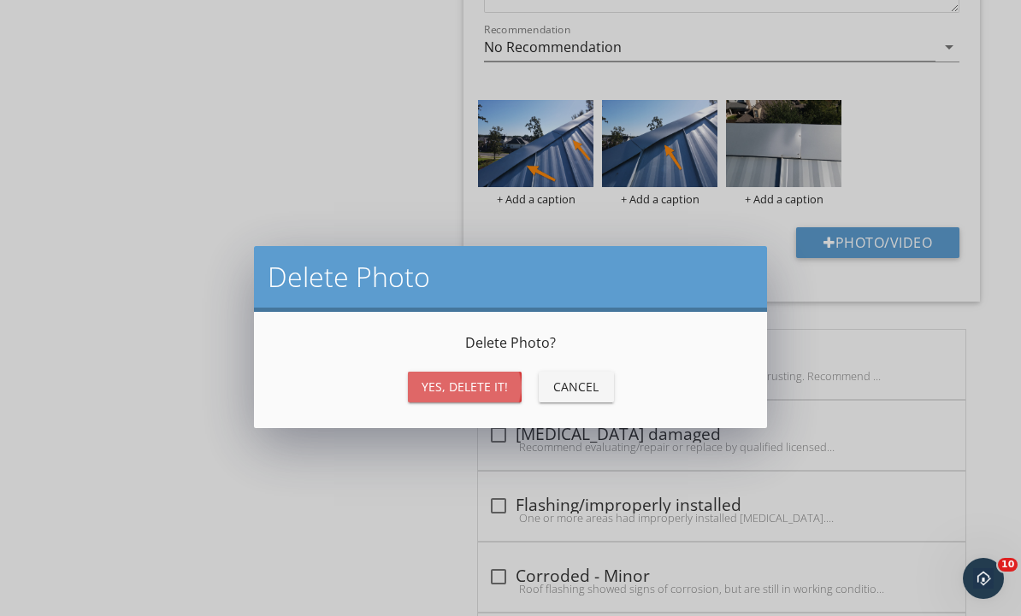
click at [501, 389] on div "Yes, Delete it!" at bounding box center [464, 387] width 86 height 18
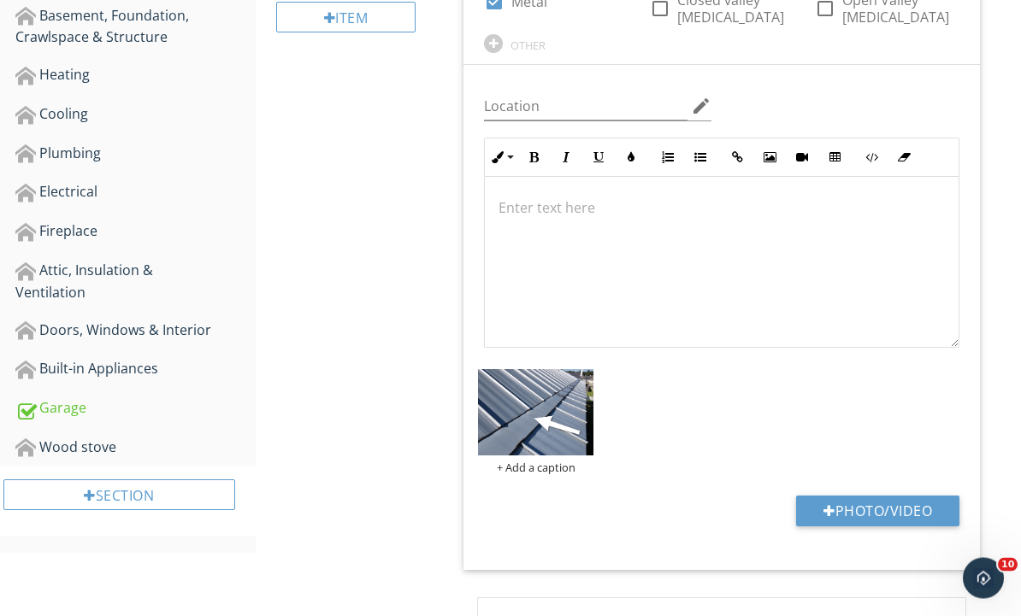
scroll to position [573, 0]
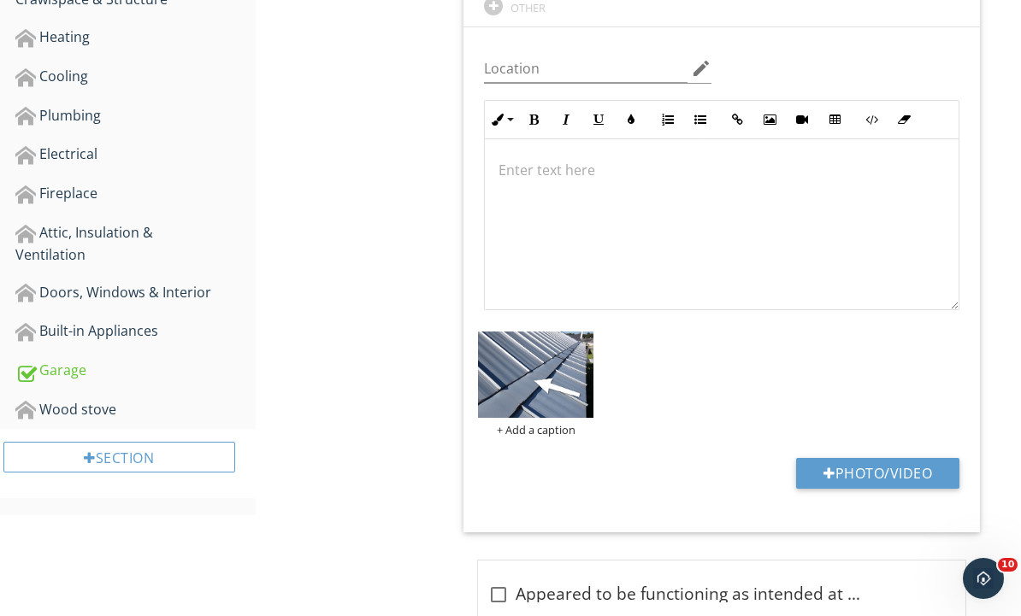
click at [50, 189] on div "Fireplace" at bounding box center [135, 194] width 240 height 22
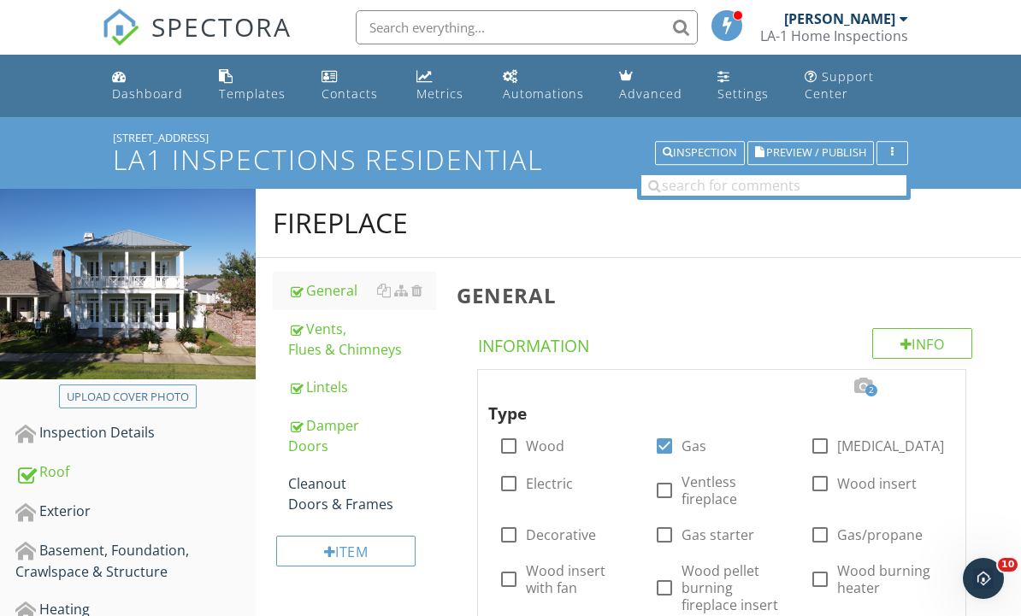
click at [352, 336] on div "Vents, Flues & Chimneys" at bounding box center [362, 339] width 149 height 41
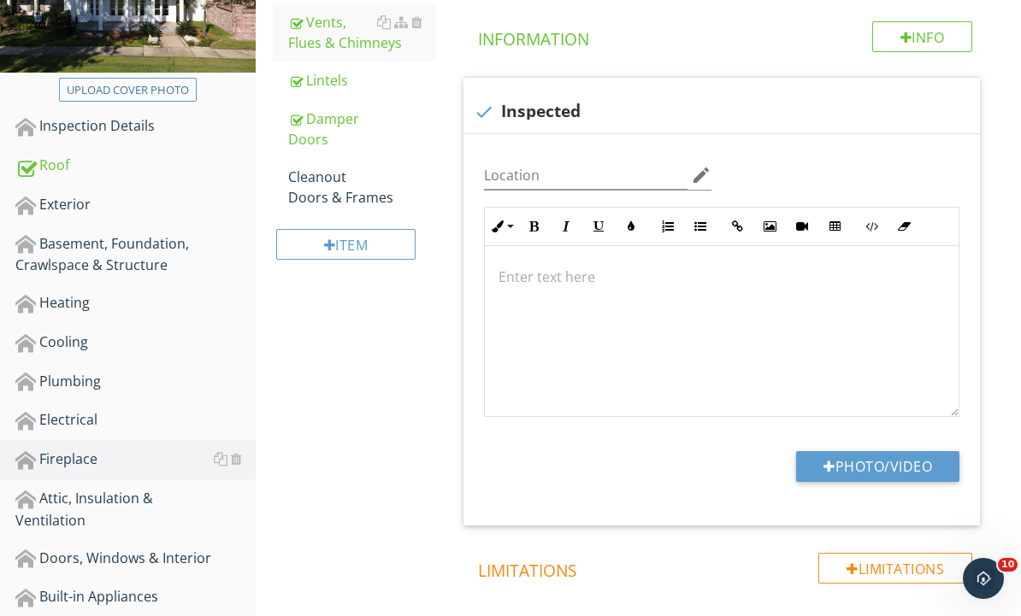
scroll to position [360, 0]
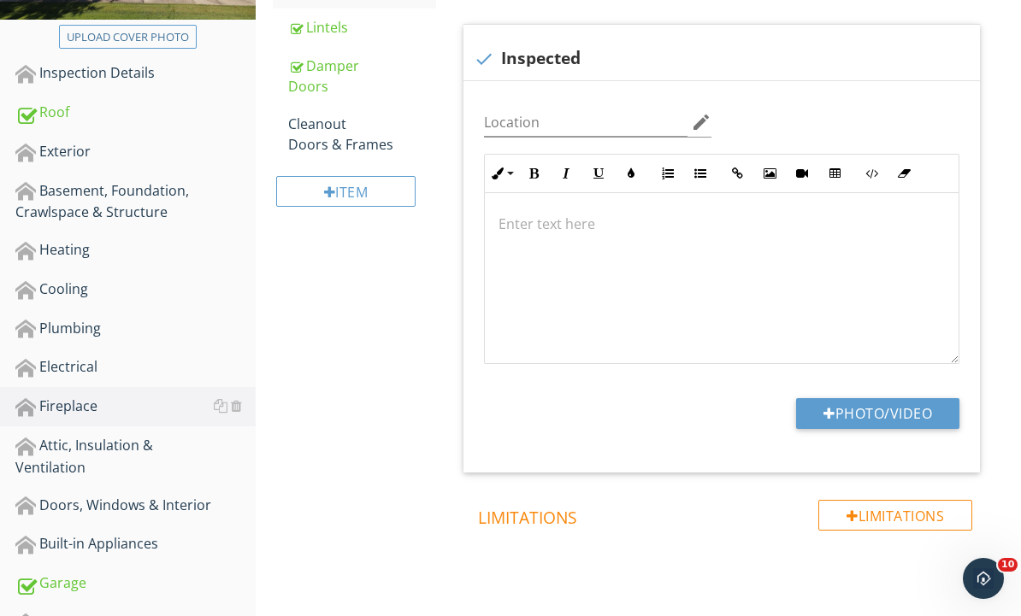
click at [925, 416] on button "Photo/Video" at bounding box center [877, 413] width 163 height 31
type input "C:\fakepath\dji_fly_20250927_095310_663_1758984927840_photo.jpeg"
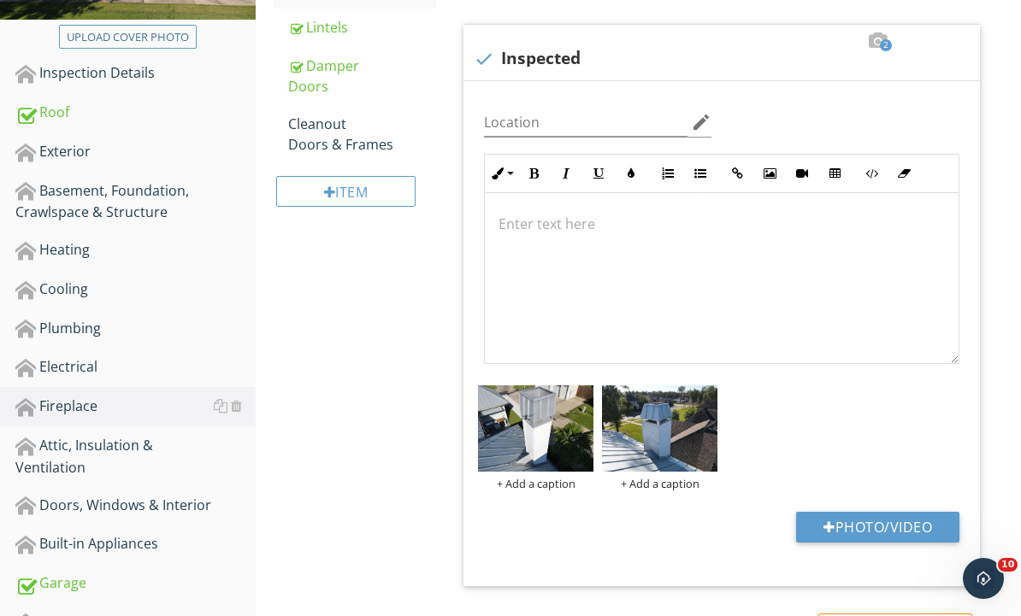
click at [40, 117] on div "Roof" at bounding box center [135, 113] width 240 height 22
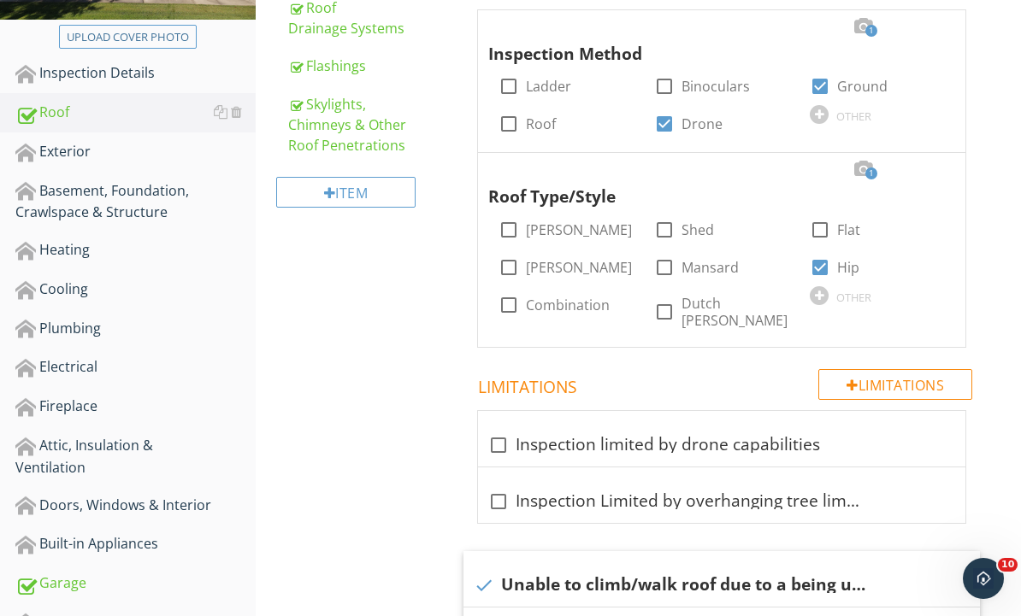
click at [347, 132] on div "Skylights, Chimneys & Other Roof Penetrations" at bounding box center [362, 125] width 149 height 62
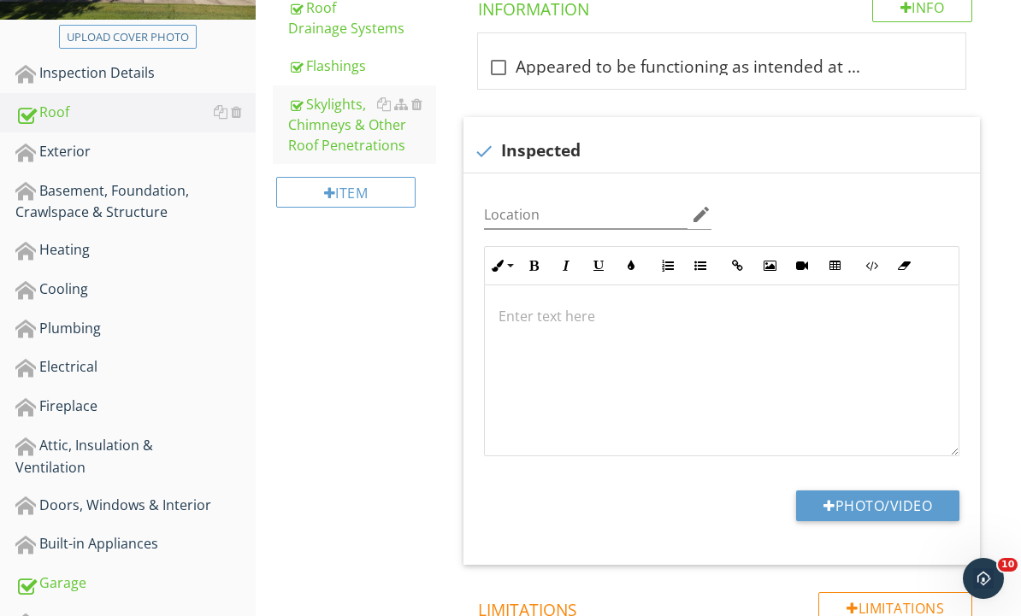
click at [922, 500] on button "Photo/Video" at bounding box center [877, 506] width 163 height 31
type input "C:\fakepath\dji_fly_20250927_094940_649_1758984611442_photo.jpeg"
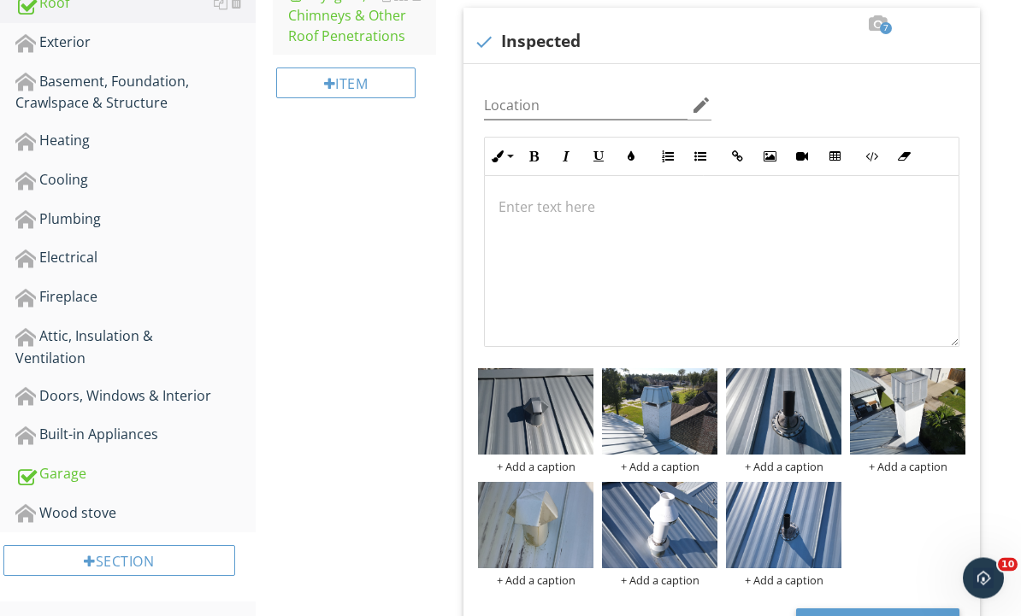
scroll to position [469, 0]
click at [91, 55] on link "Exterior" at bounding box center [135, 42] width 240 height 39
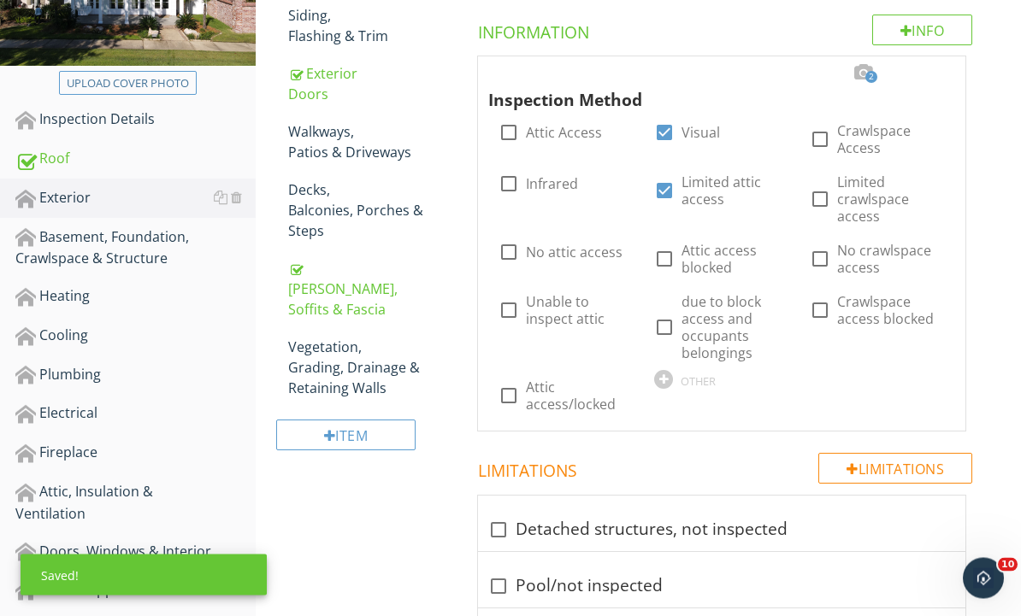
scroll to position [314, 0]
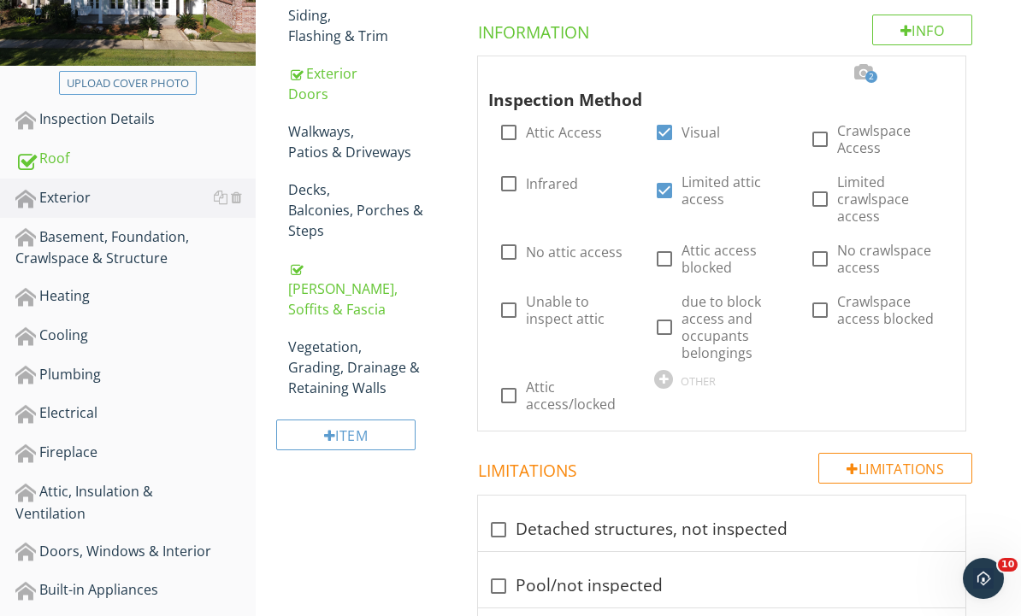
click at [335, 27] on div "Siding, Flashing & Trim" at bounding box center [362, 25] width 149 height 41
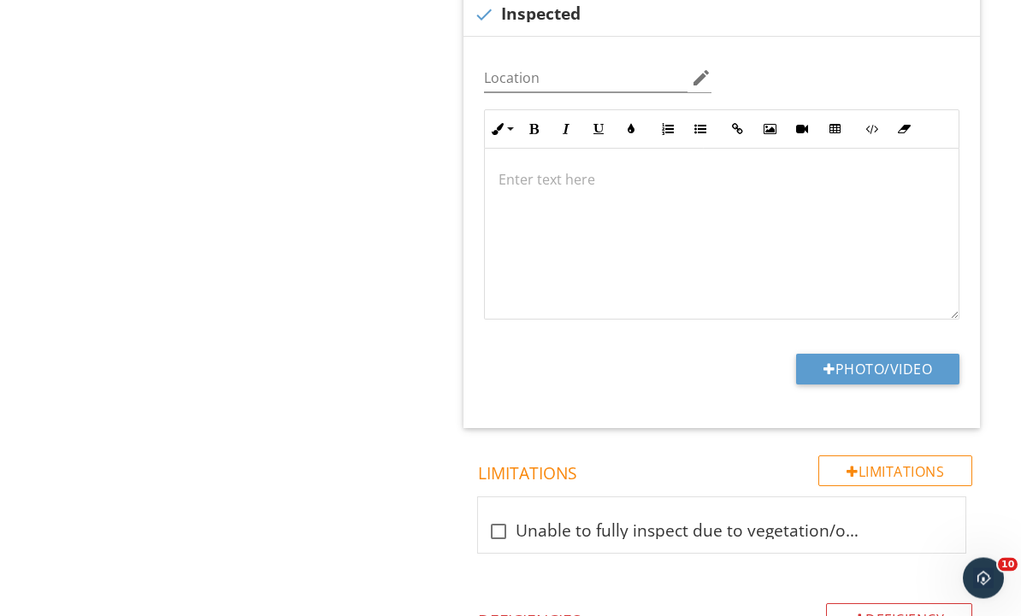
scroll to position [1148, 0]
click at [909, 368] on button "Photo/Video" at bounding box center [877, 369] width 163 height 31
type input "C:\fakepath\dji_fly_20250927_094530_639_1758984343190_photo.jpeg"
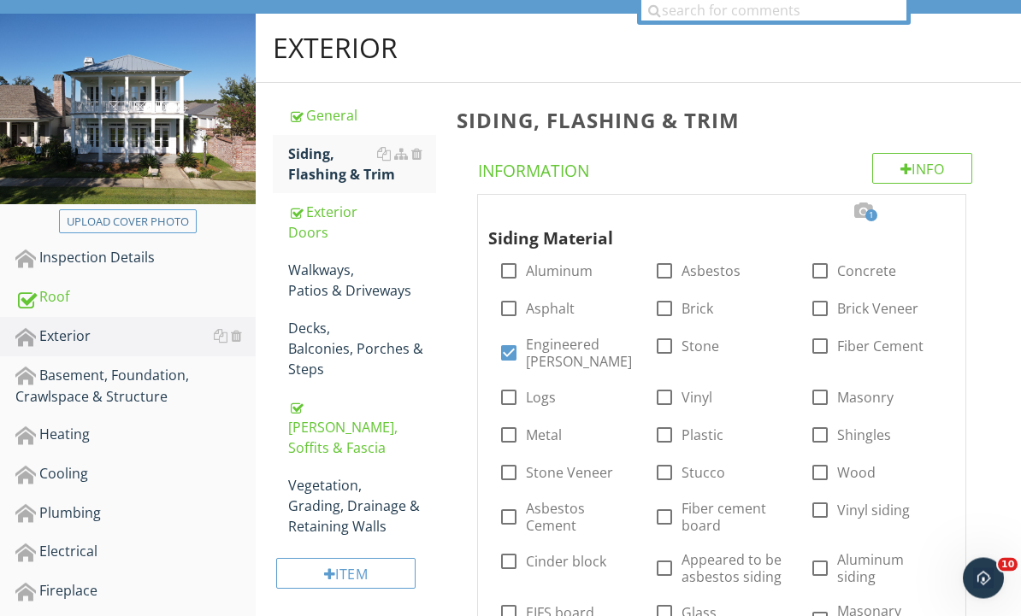
scroll to position [0, 0]
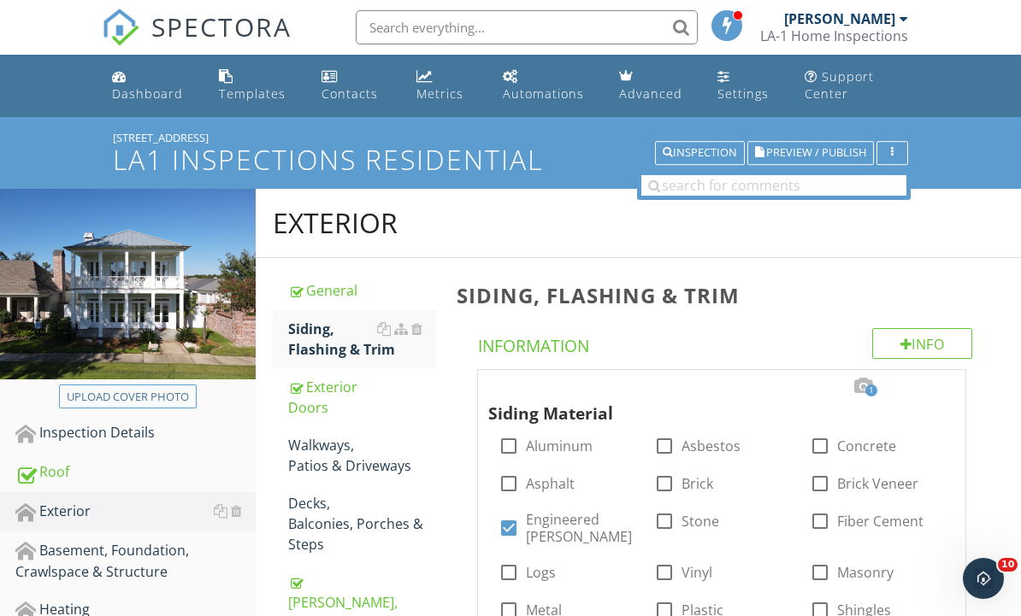
click at [828, 152] on span "Preview / Publish" at bounding box center [816, 153] width 100 height 11
click at [826, 153] on span "Preview / Publish" at bounding box center [816, 153] width 100 height 11
click at [127, 95] on div "Dashboard" at bounding box center [147, 93] width 71 height 16
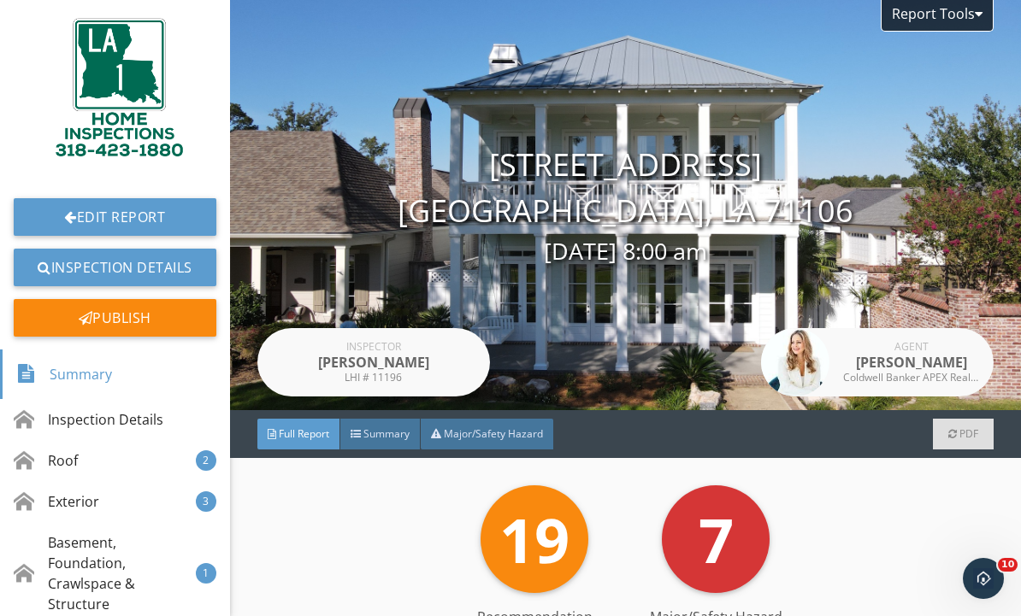
scroll to position [-1, 0]
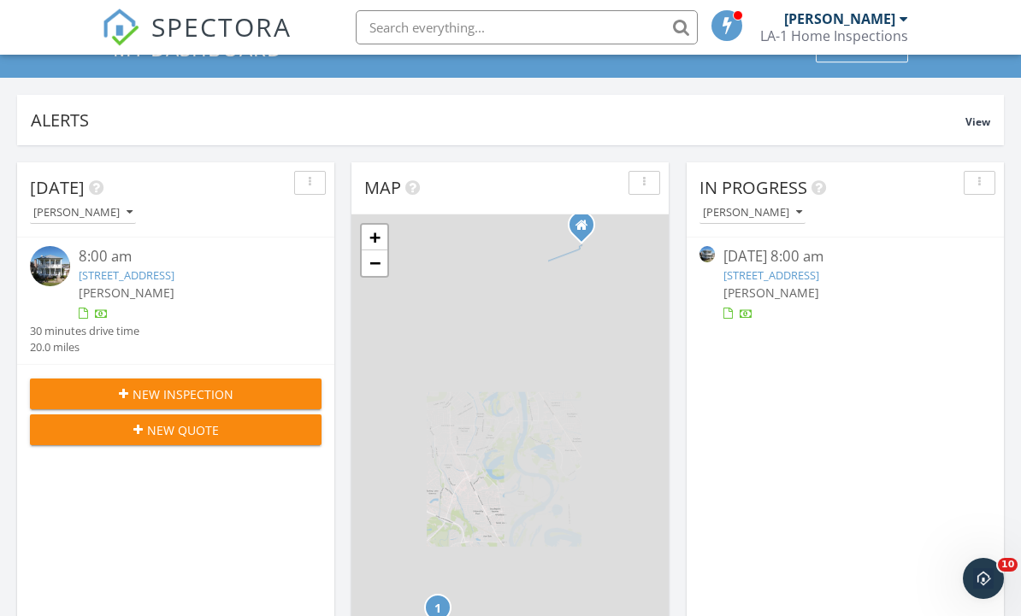
scroll to position [159, 0]
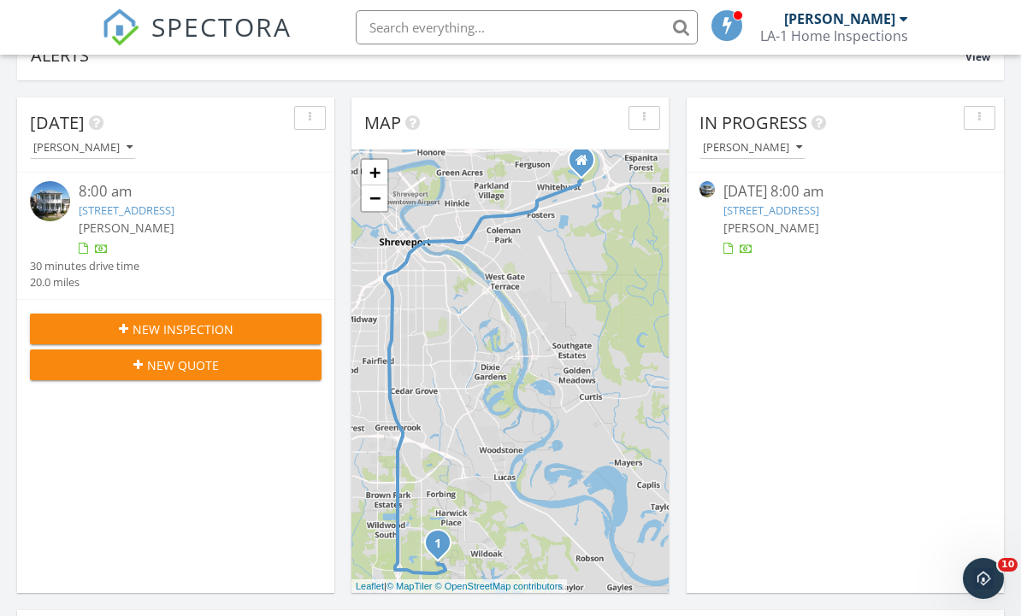
click at [174, 214] on link "228 Hollybrook Dr, Shreveport, LA 71106" at bounding box center [127, 210] width 96 height 15
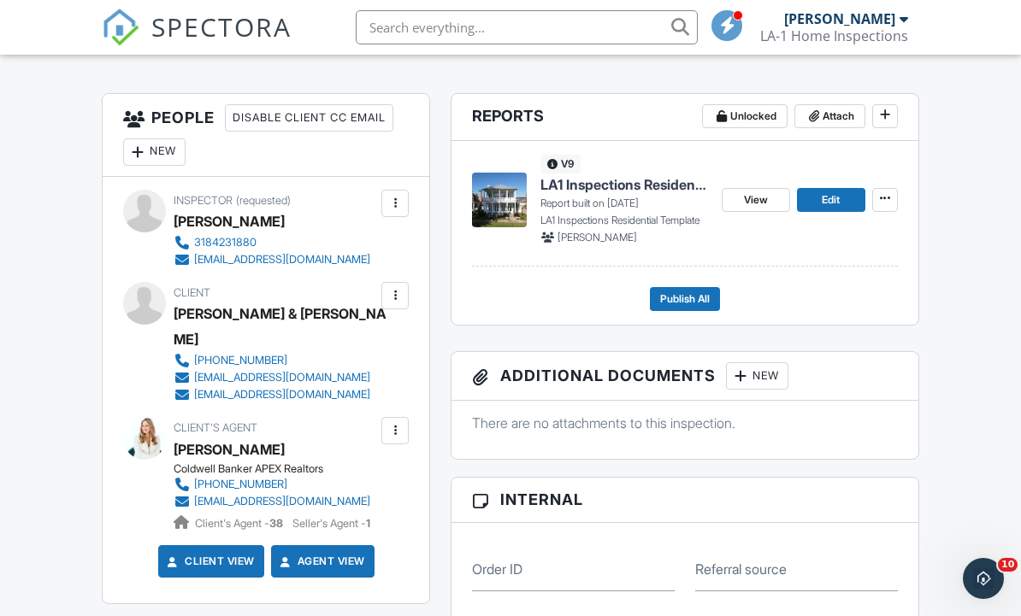
click at [841, 199] on link "Edit" at bounding box center [831, 200] width 68 height 24
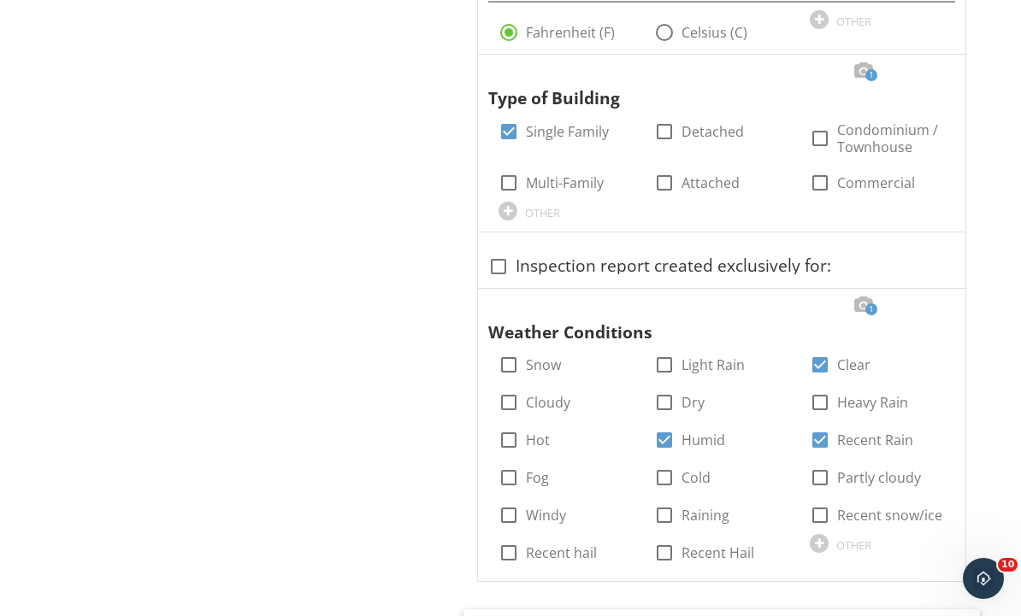
scroll to position [1349, 0]
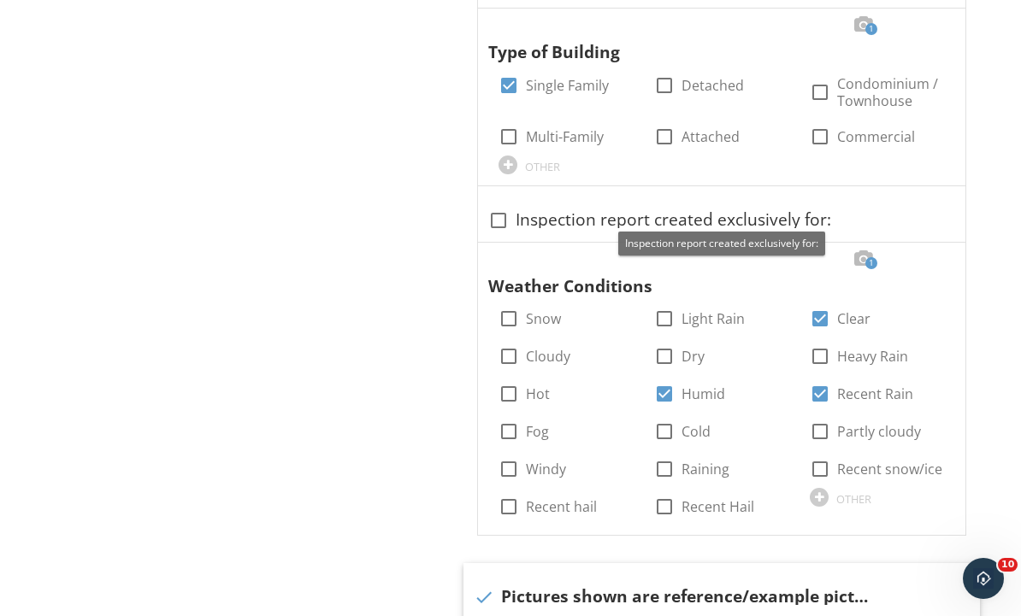
click at [500, 215] on div at bounding box center [498, 220] width 29 height 29
checkbox input "true"
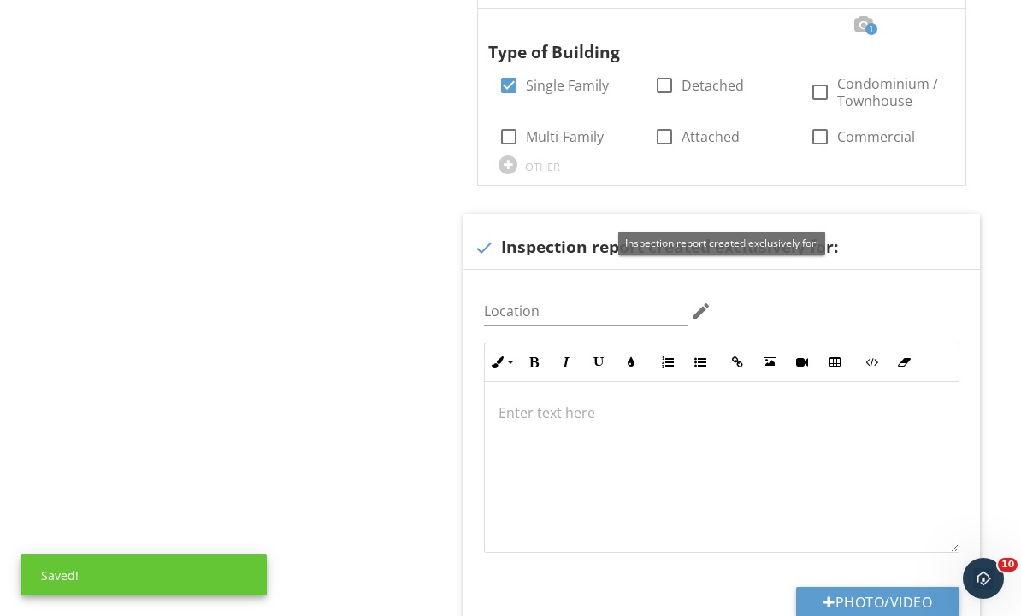
click at [782, 229] on div at bounding box center [781, 229] width 21 height 17
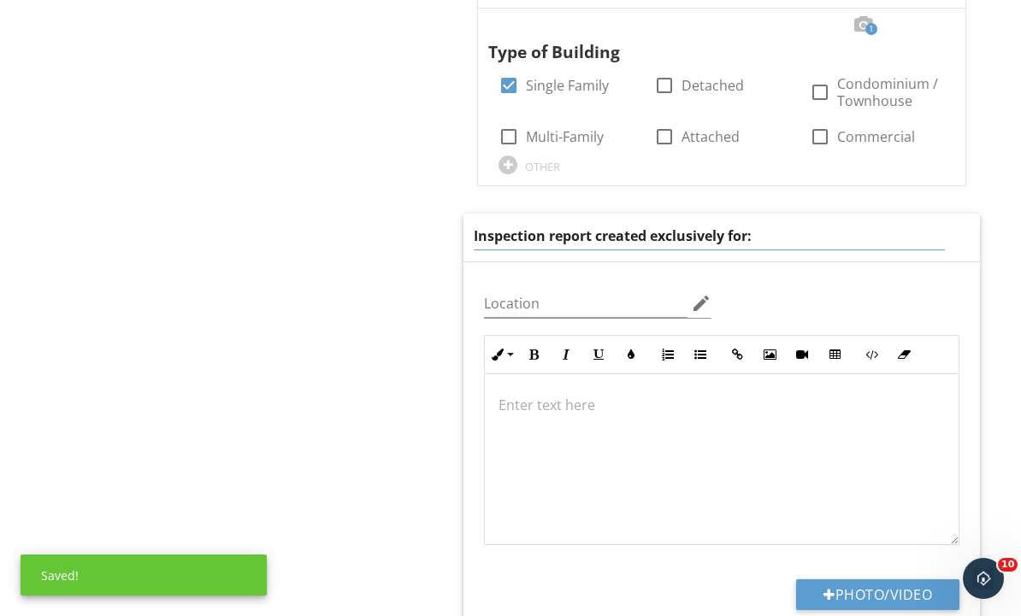
click at [840, 224] on input "Inspection report created exclusively for:" at bounding box center [709, 236] width 471 height 28
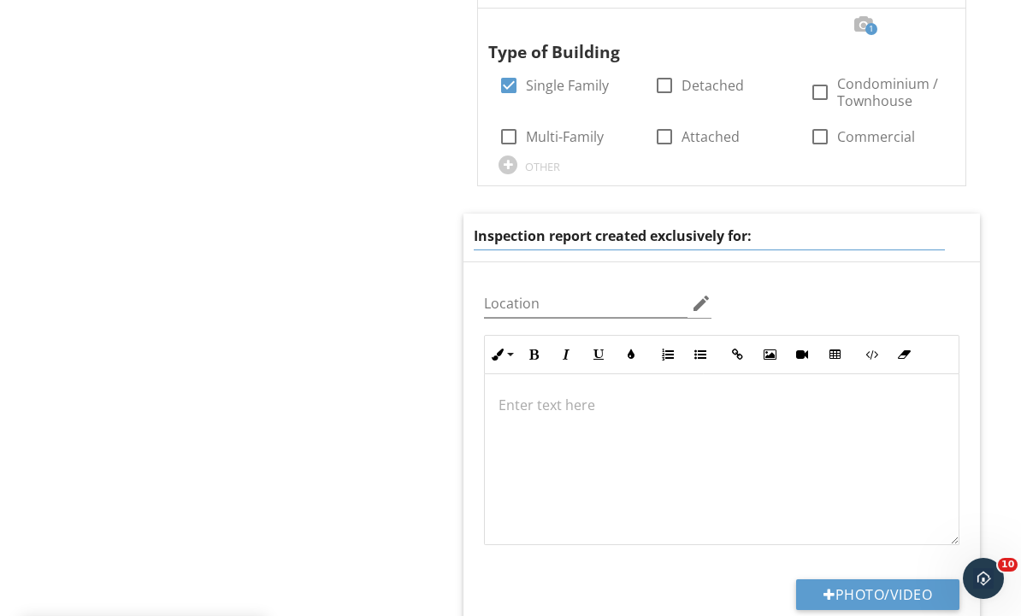
click at [846, 227] on input "Inspection report created exclusively for:" at bounding box center [709, 236] width 471 height 28
paste input "[PERSON_NAME] & [PERSON_NAME]"
type input "Inspection report created exclusively for: Craig & Angela Miller"
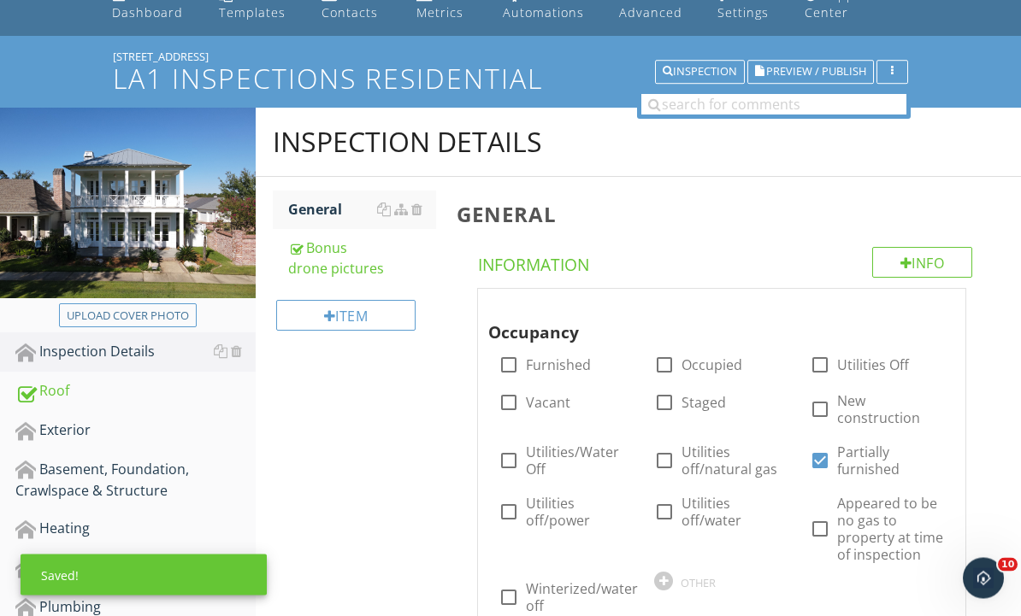
scroll to position [0, 0]
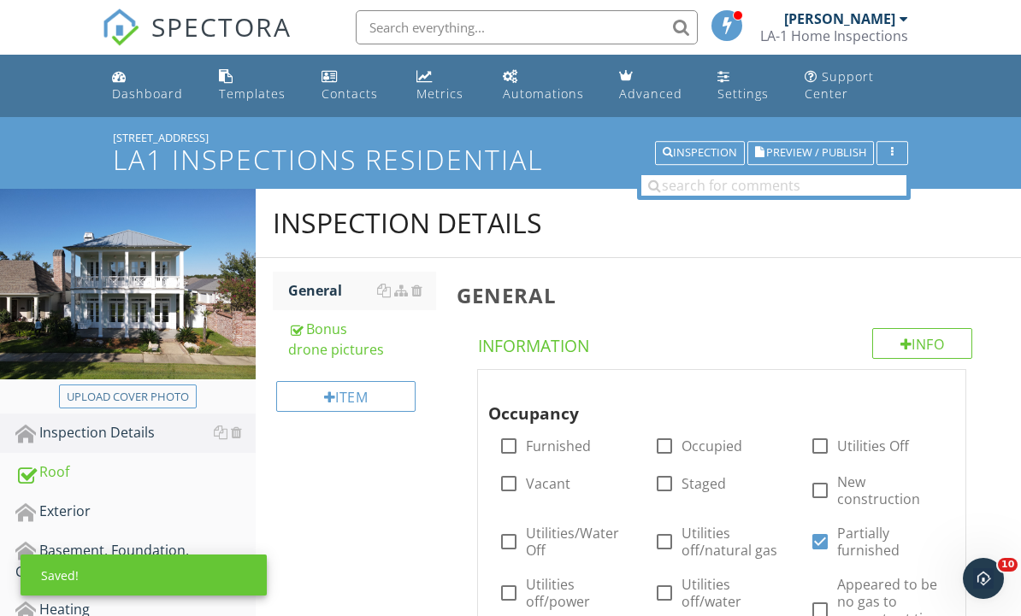
click at [840, 151] on span "Preview / Publish" at bounding box center [816, 153] width 100 height 11
click at [838, 151] on span "Preview / Publish" at bounding box center [816, 153] width 100 height 11
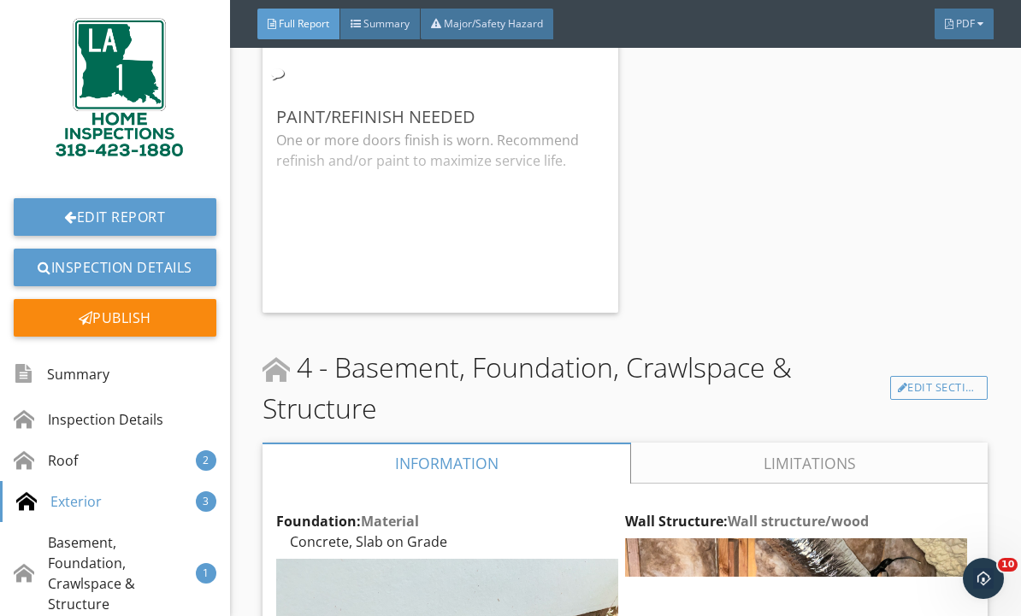
scroll to position [5463, 0]
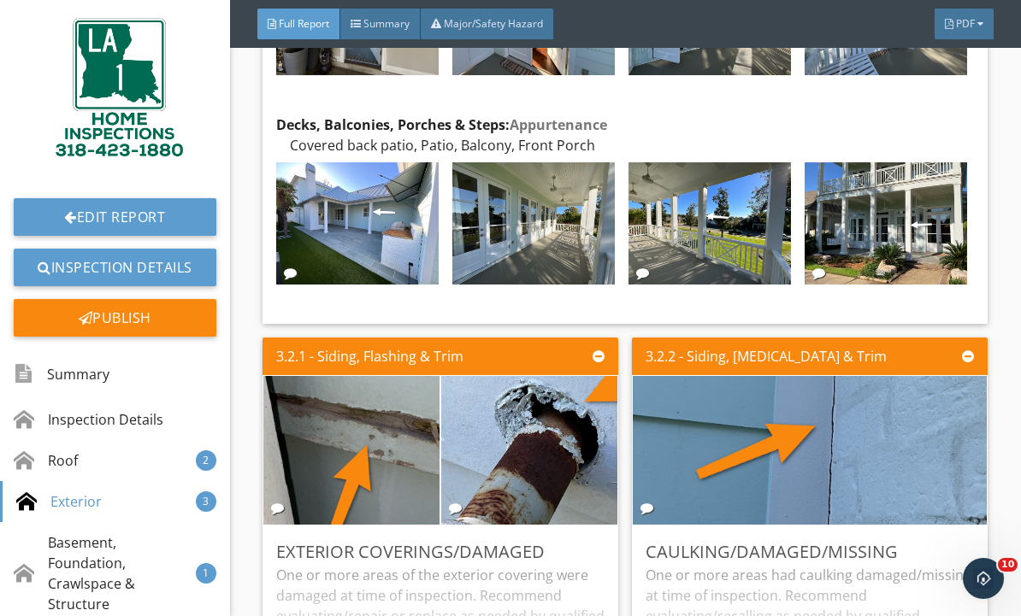
click at [731, 254] on img at bounding box center [709, 223] width 162 height 122
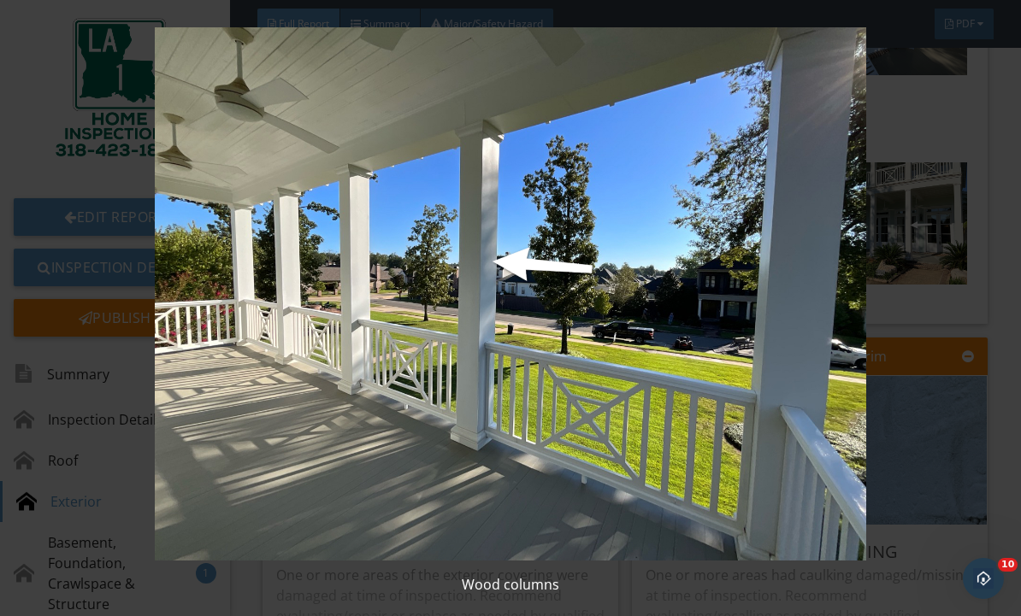
click at [996, 422] on div "Wood columns" at bounding box center [510, 308] width 1021 height 616
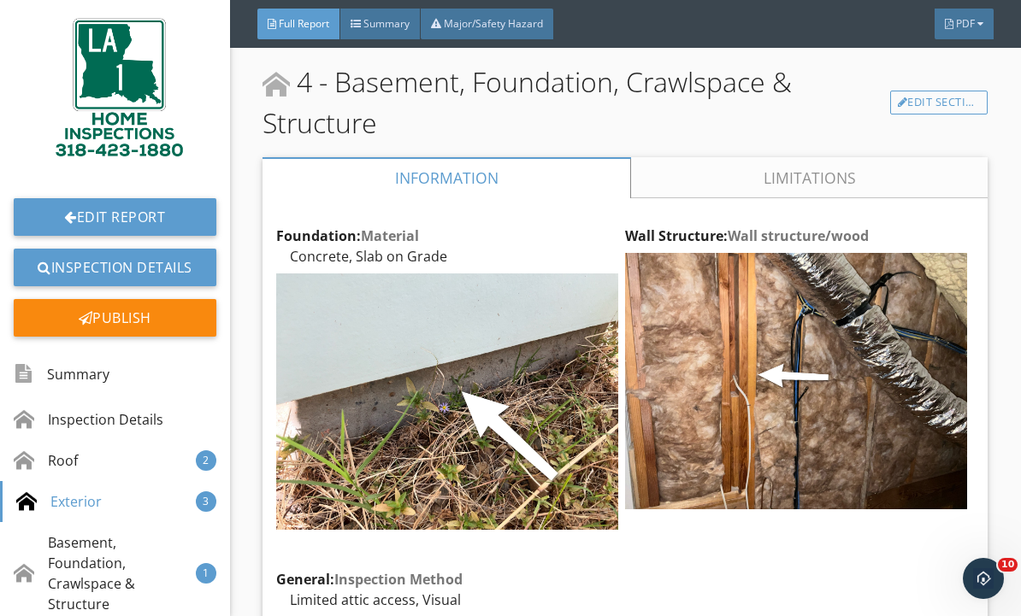
scroll to position [6652, 0]
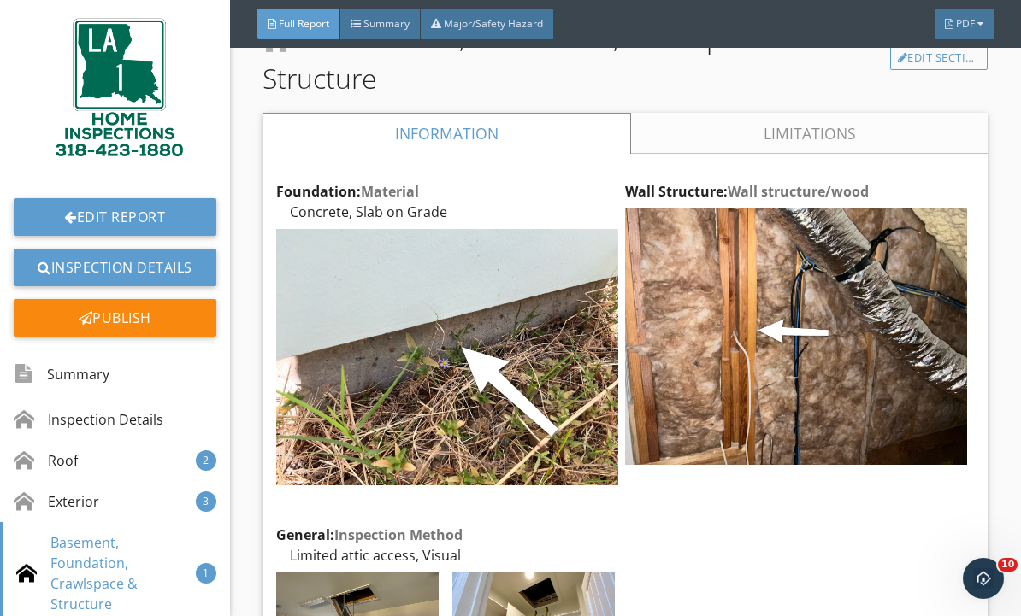
click at [0, 0] on div "Edit" at bounding box center [0, 0] width 0 height 0
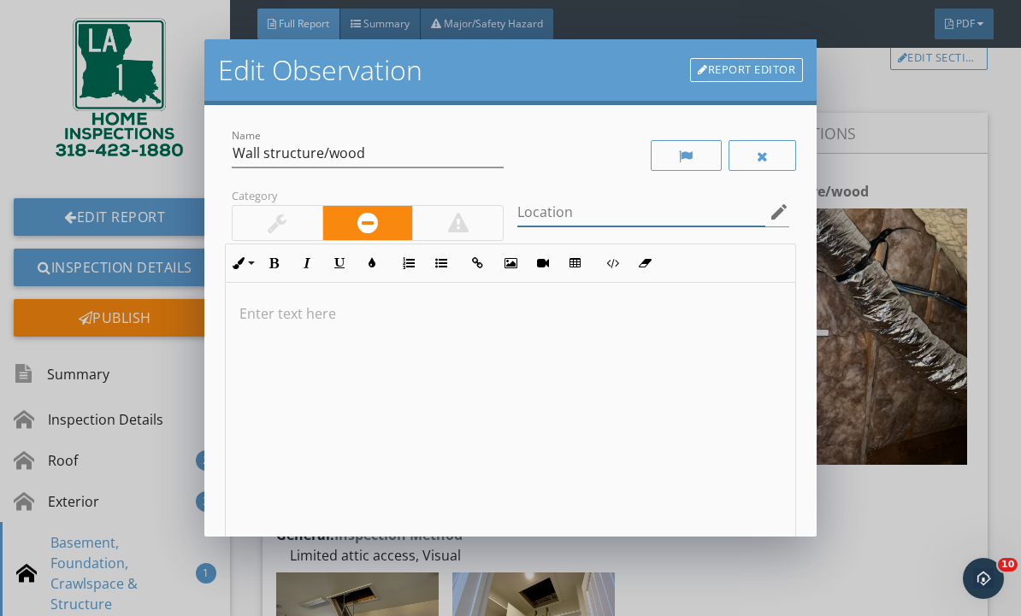
click at [650, 212] on input "Location" at bounding box center [641, 212] width 248 height 28
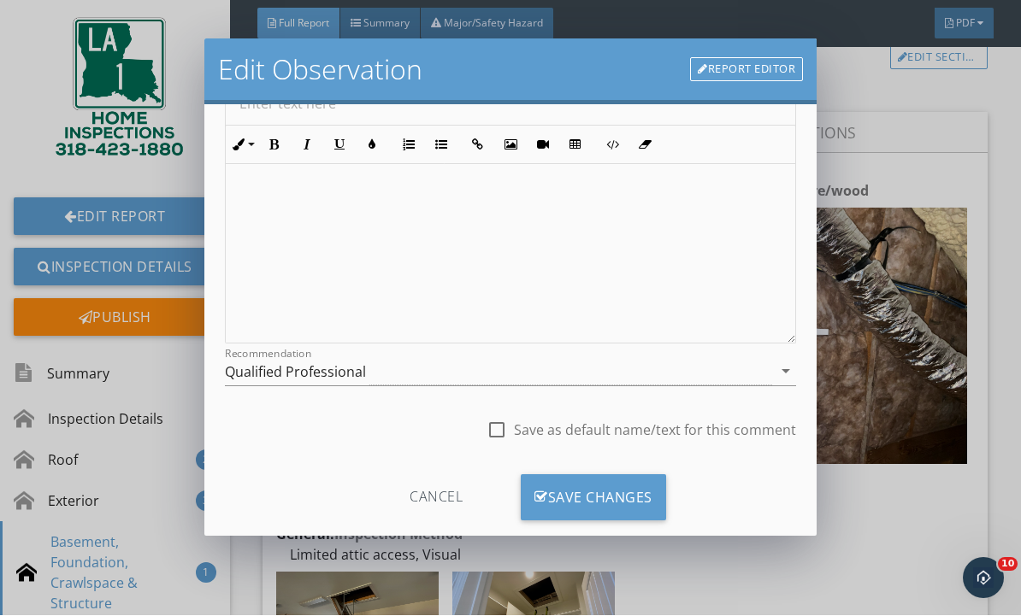
scroll to position [202, 0]
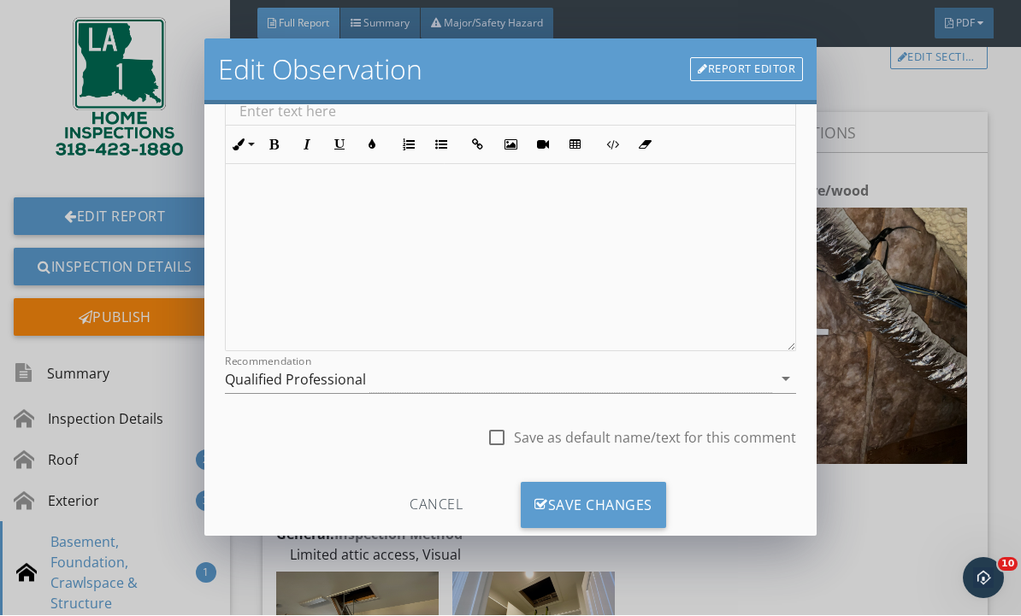
type input "*"
click at [628, 503] on div "Save Changes" at bounding box center [593, 506] width 145 height 46
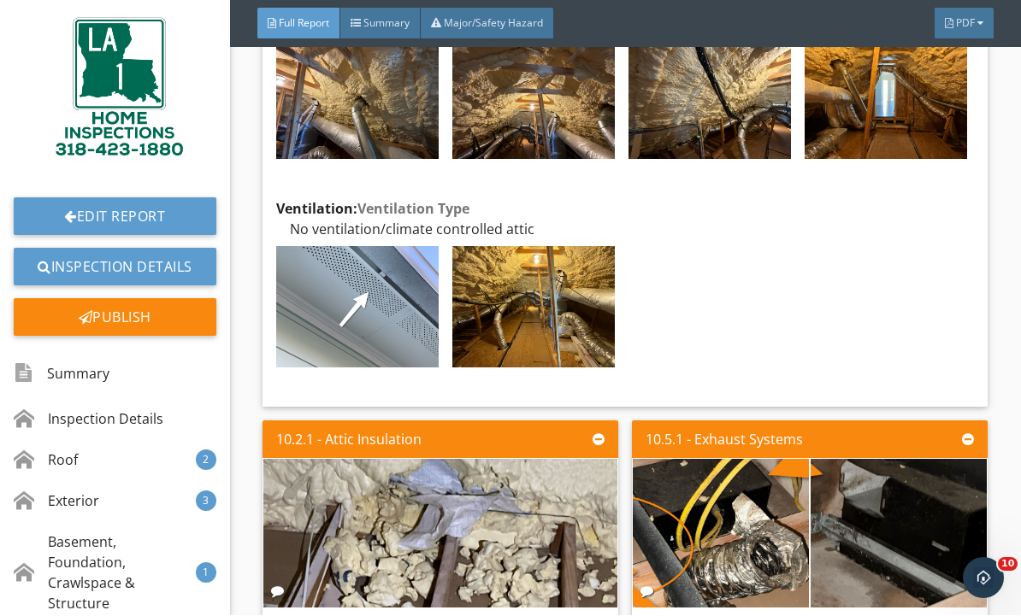
scroll to position [22587, 0]
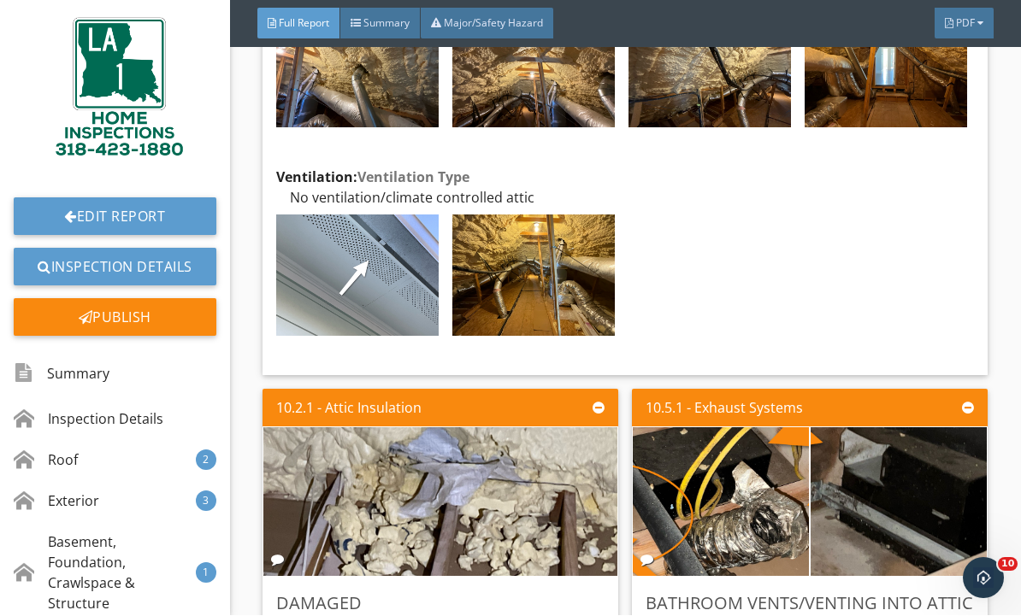
click at [66, 210] on div at bounding box center [70, 217] width 13 height 14
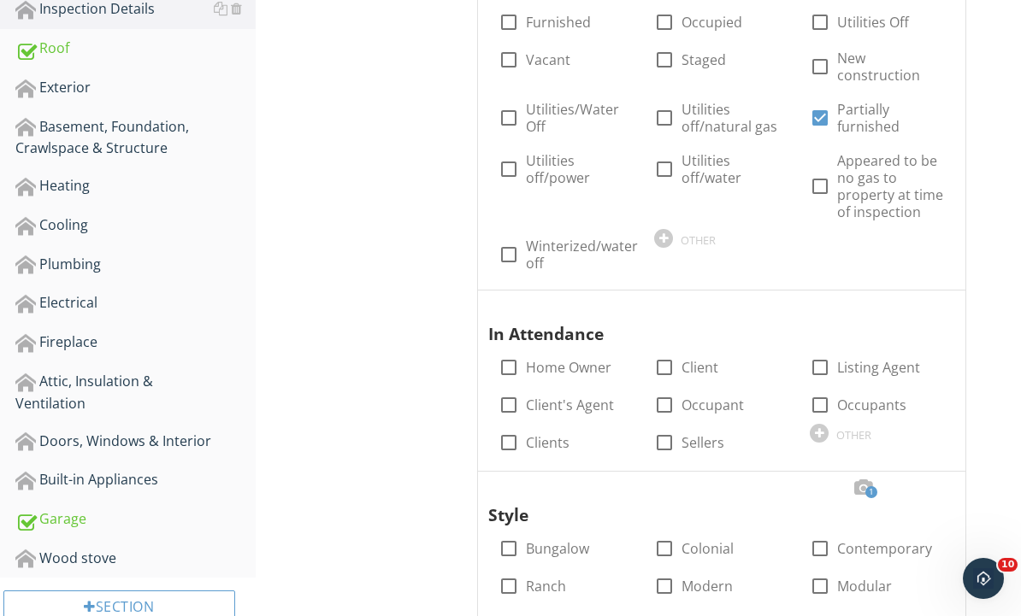
scroll to position [479, 0]
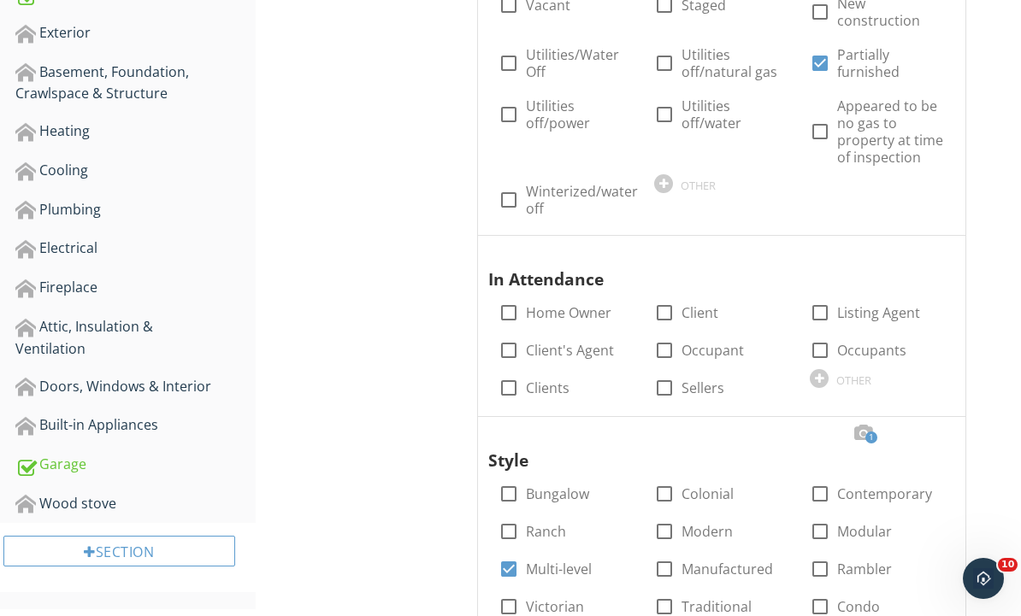
click at [117, 342] on div "Attic, Insulation & Ventilation" at bounding box center [135, 337] width 240 height 43
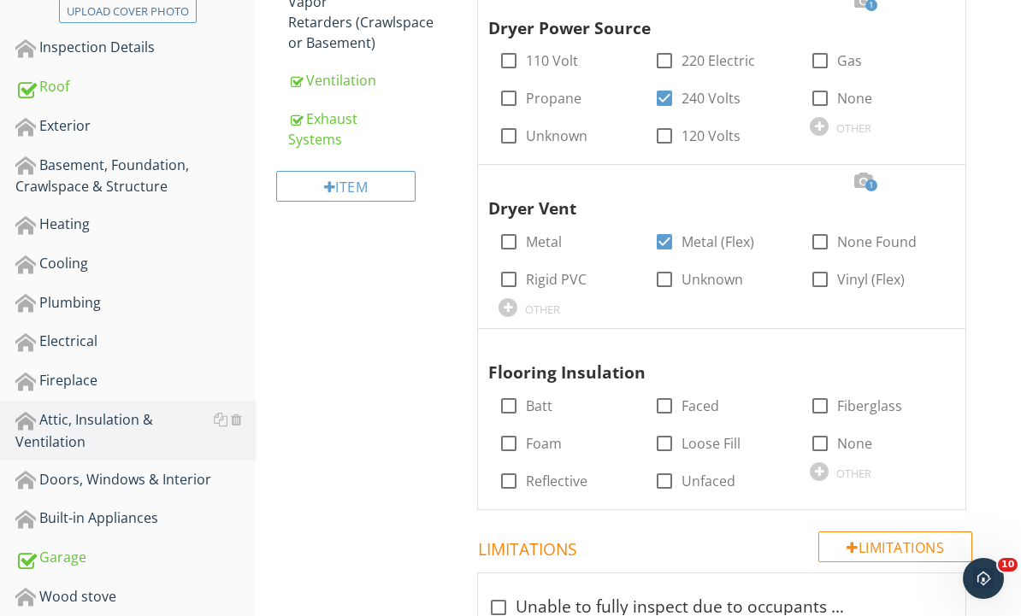
scroll to position [165, 0]
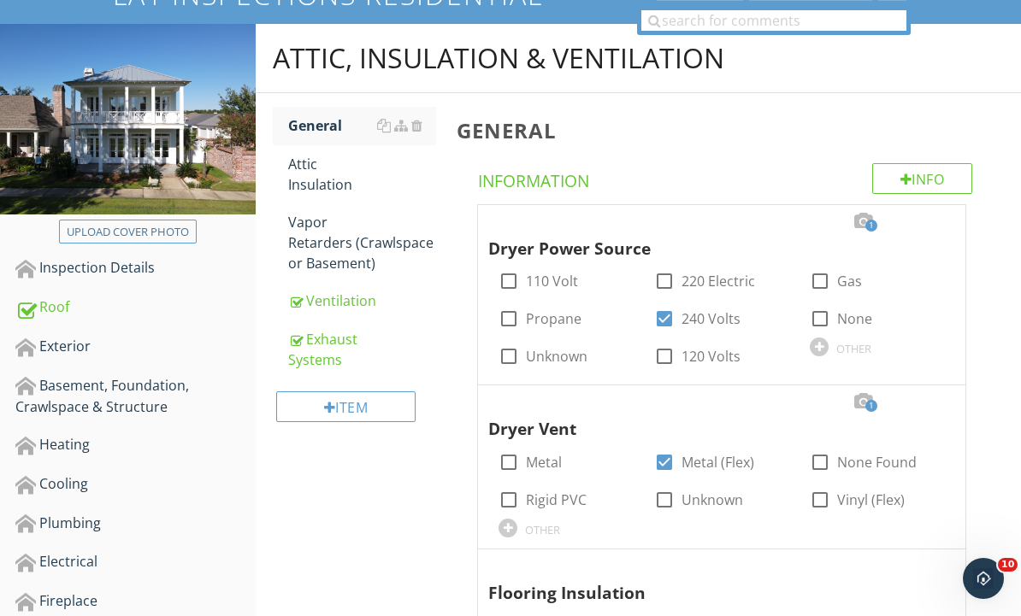
click at [348, 309] on div "Ventilation" at bounding box center [362, 301] width 149 height 21
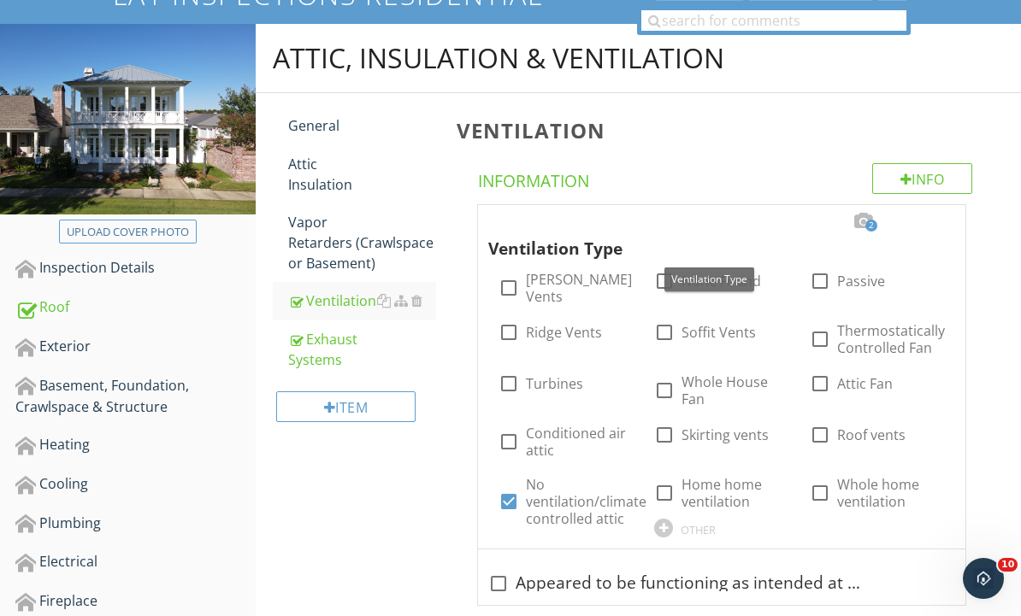
click at [938, 221] on div at bounding box center [934, 221] width 21 height 17
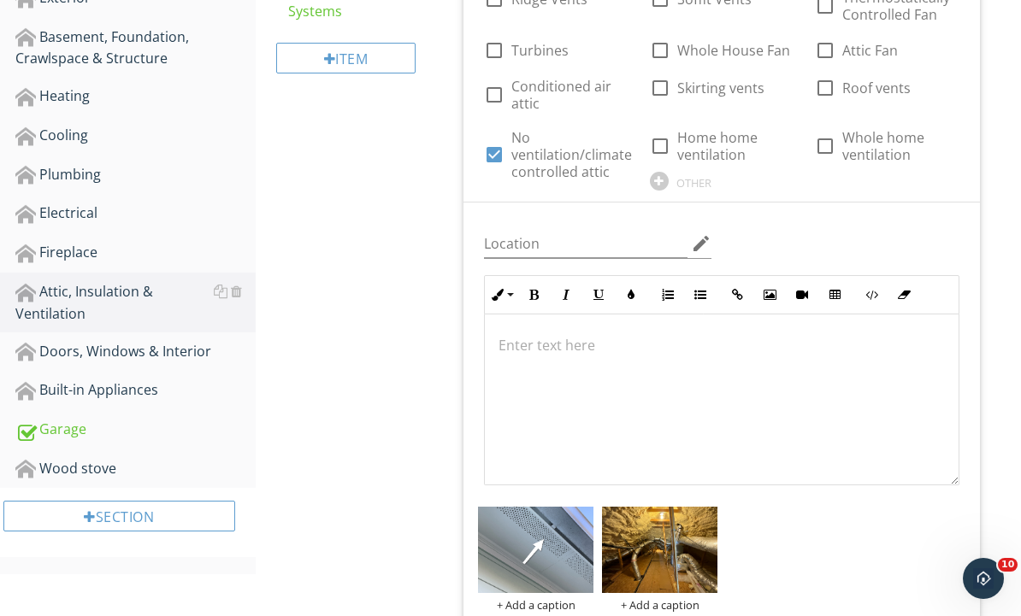
scroll to position [681, 0]
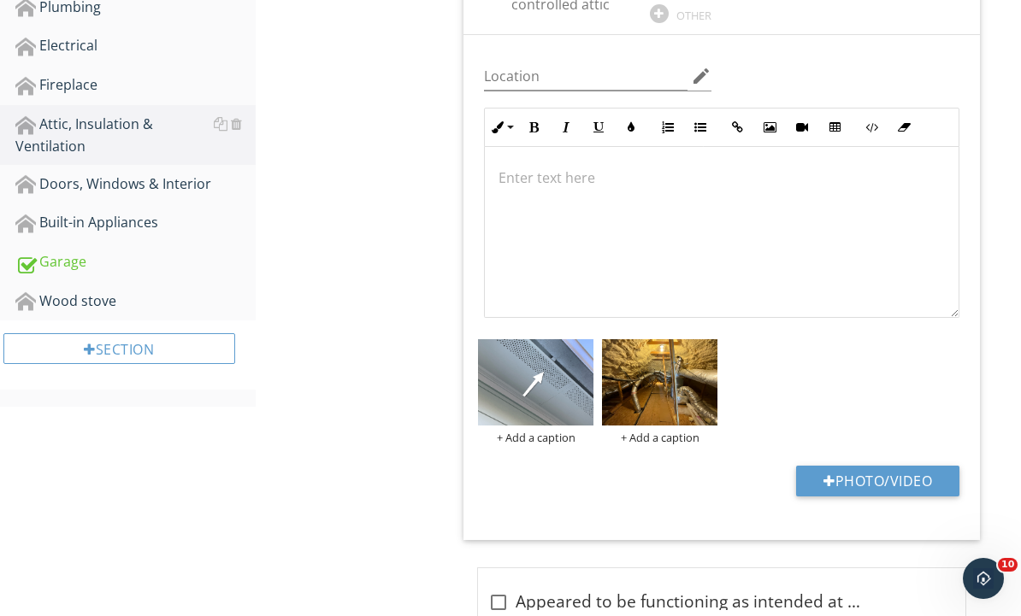
click at [0, 0] on div at bounding box center [0, 0] width 0 height 0
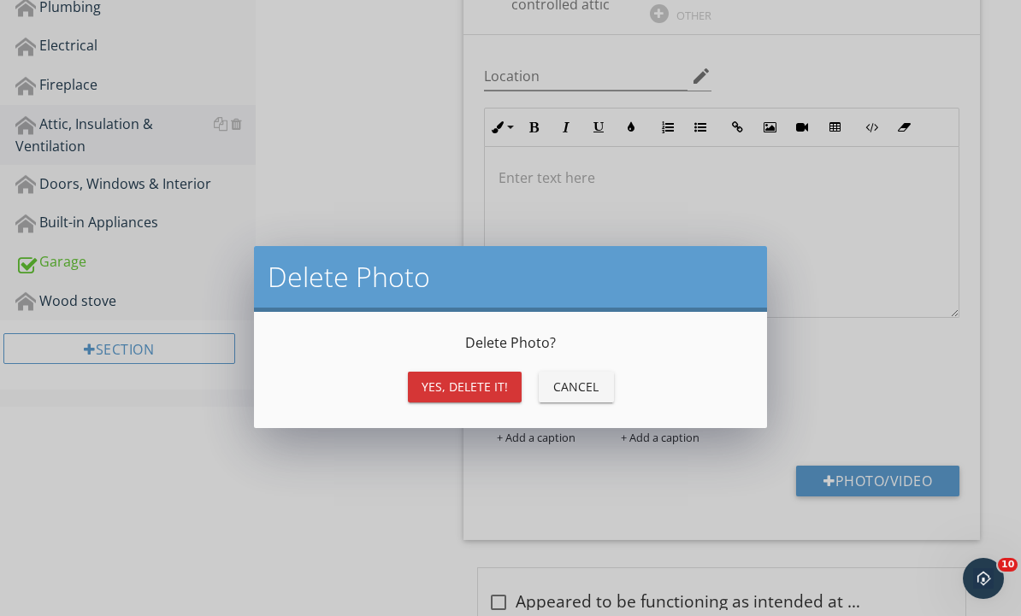
click at [481, 391] on div "Yes, Delete it!" at bounding box center [464, 387] width 86 height 18
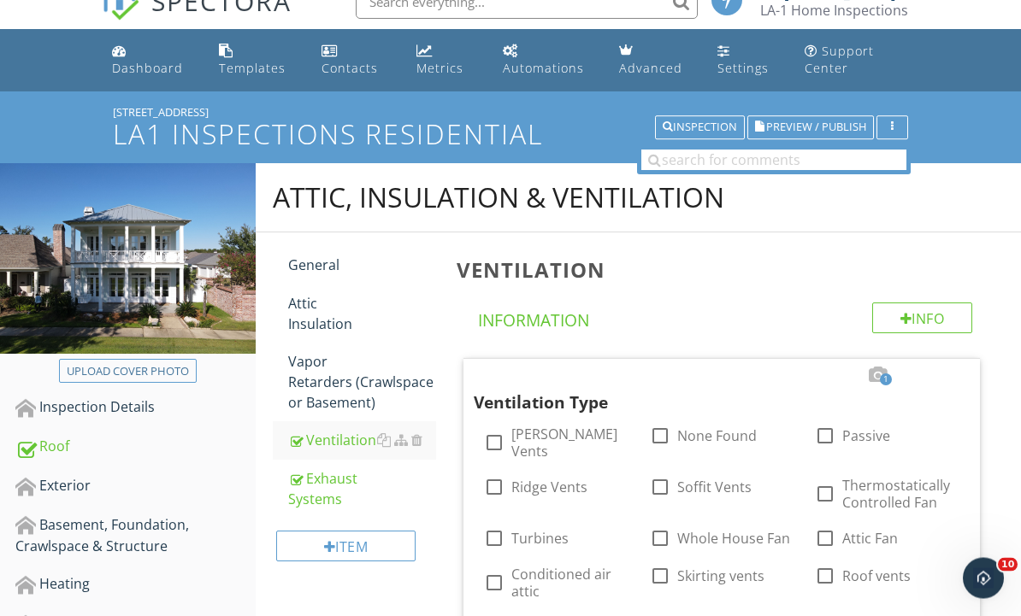
scroll to position [0, 0]
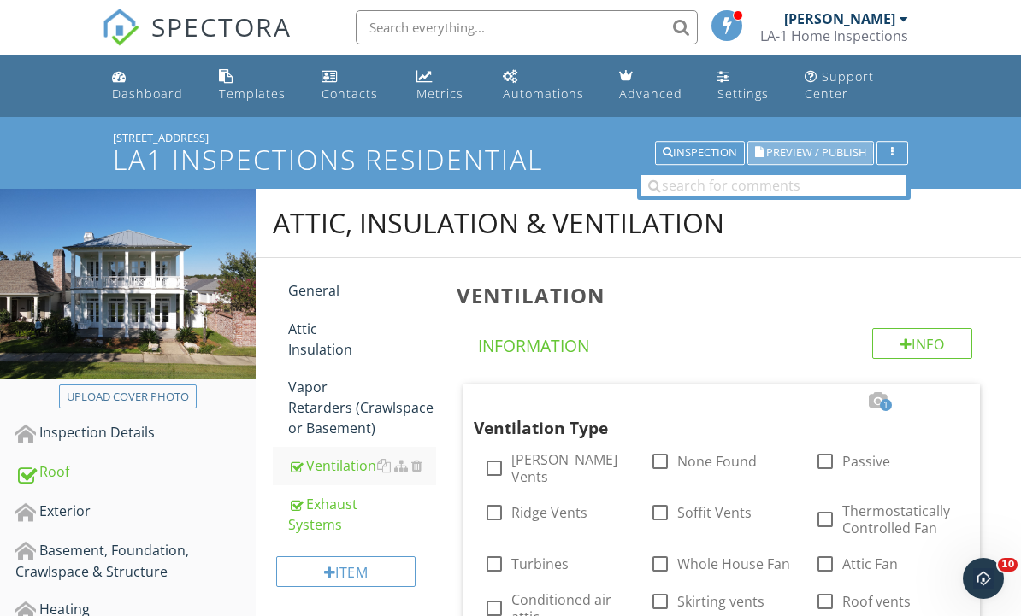
click at [833, 153] on span "Preview / Publish" at bounding box center [816, 153] width 100 height 11
click at [833, 151] on span "Preview / Publish" at bounding box center [816, 153] width 100 height 11
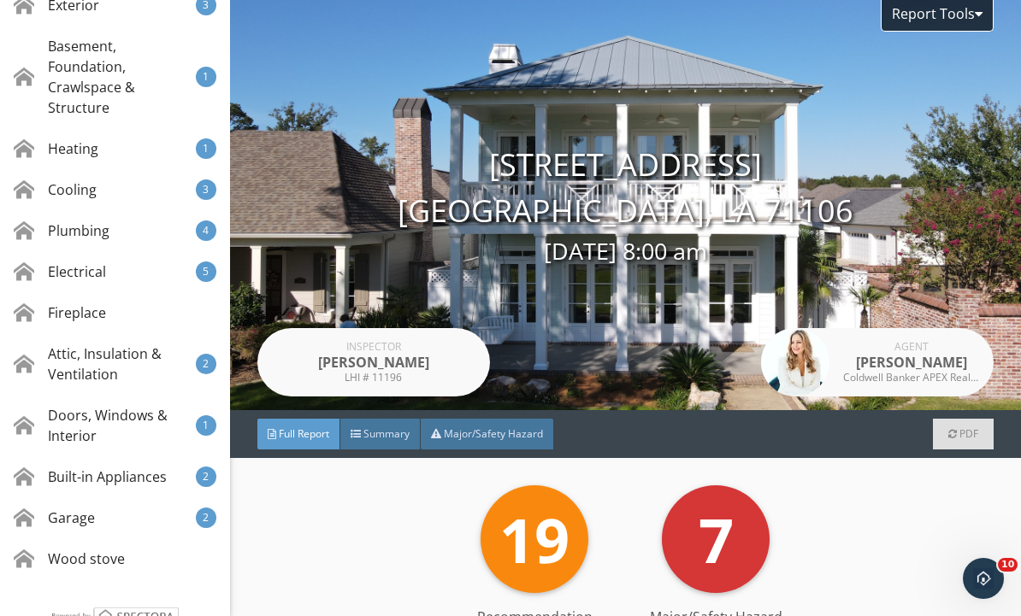
scroll to position [496, 0]
click at [55, 361] on div "Attic, Insulation & Ventilation" at bounding box center [105, 365] width 182 height 41
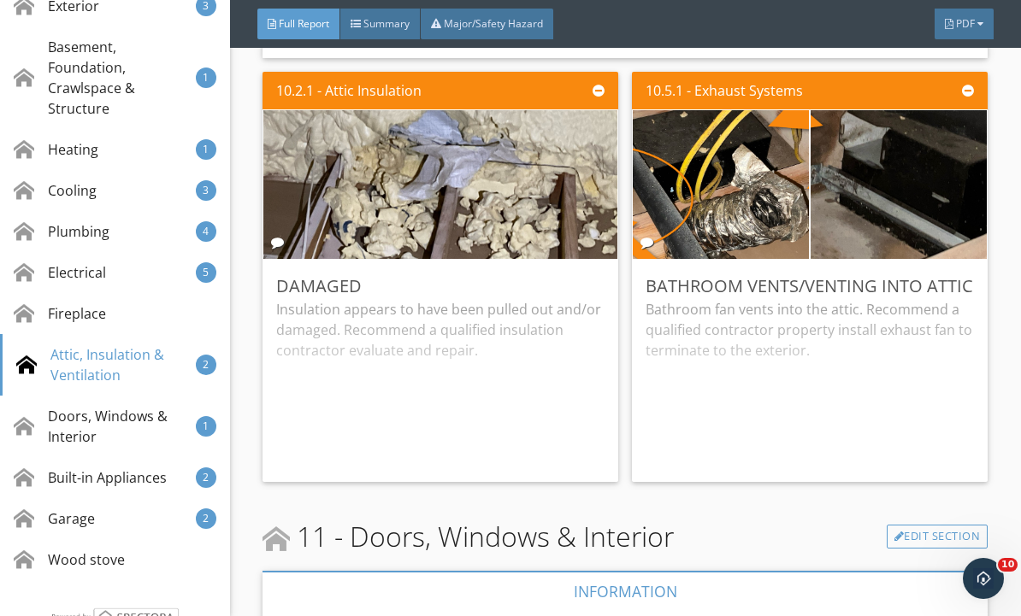
scroll to position [23040, 0]
click at [776, 212] on img at bounding box center [721, 185] width 440 height 330
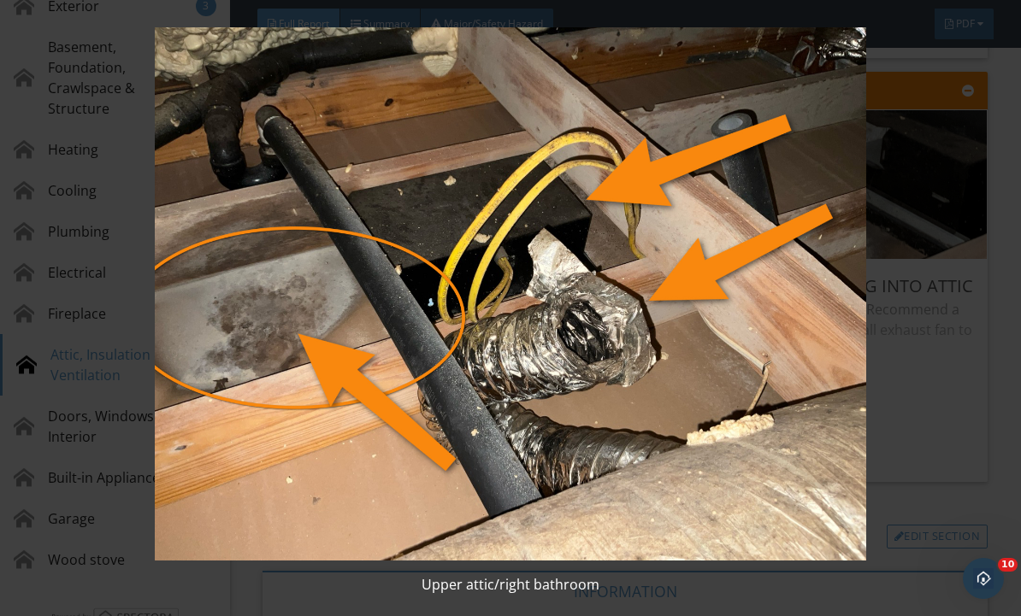
click at [773, 208] on img at bounding box center [510, 293] width 918 height 533
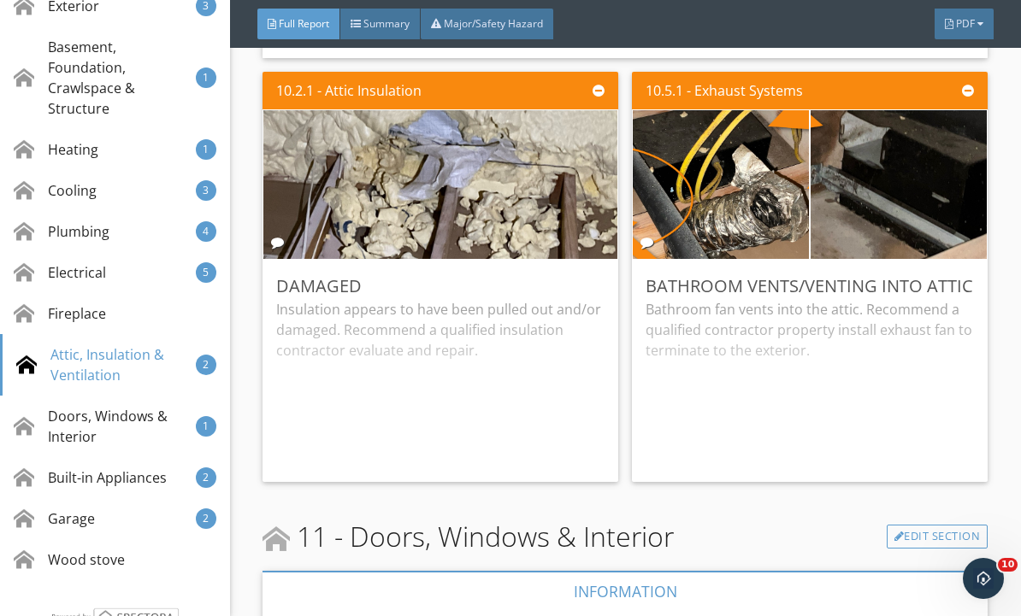
click at [861, 203] on img at bounding box center [899, 185] width 440 height 330
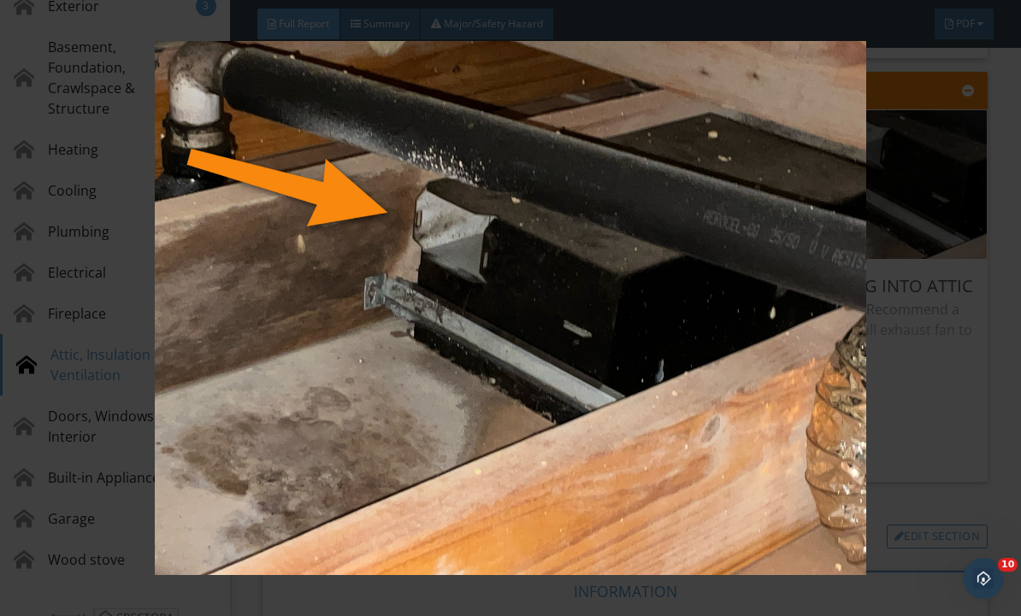
click at [947, 355] on img at bounding box center [510, 307] width 918 height 533
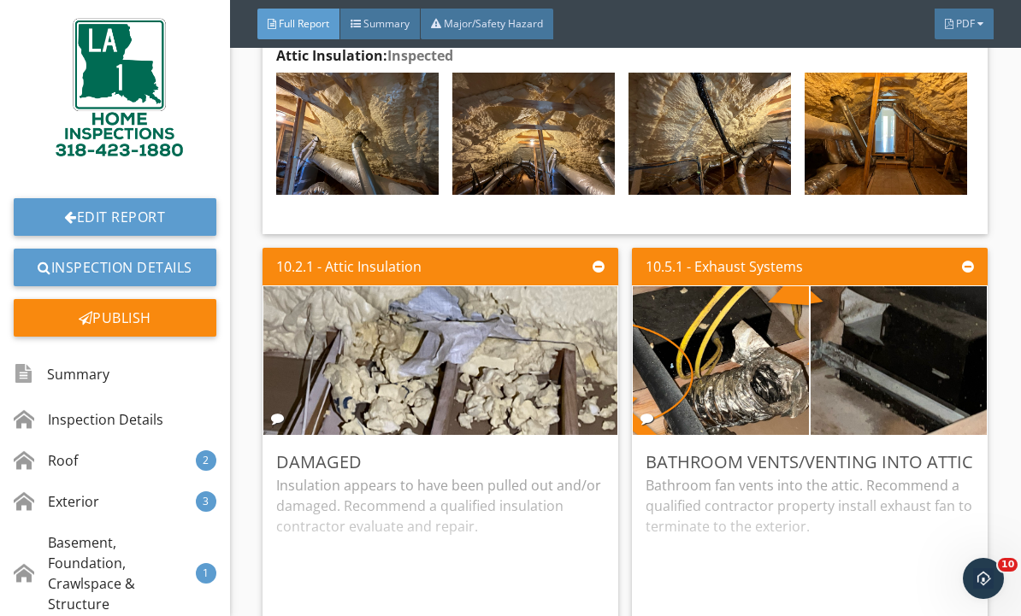
scroll to position [0, 0]
click at [48, 221] on link "Edit Report" at bounding box center [115, 217] width 203 height 38
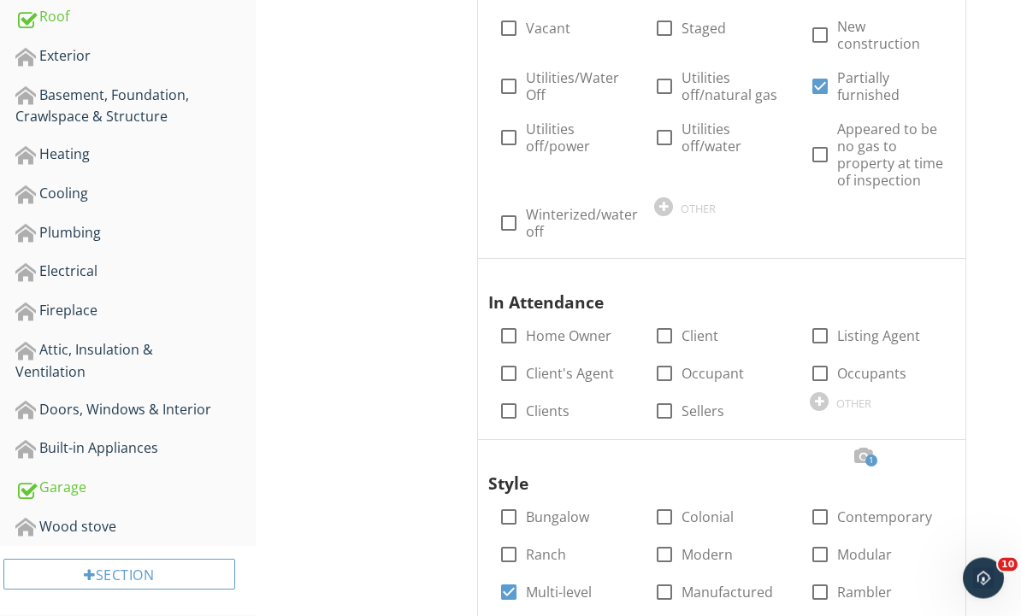
scroll to position [445, 0]
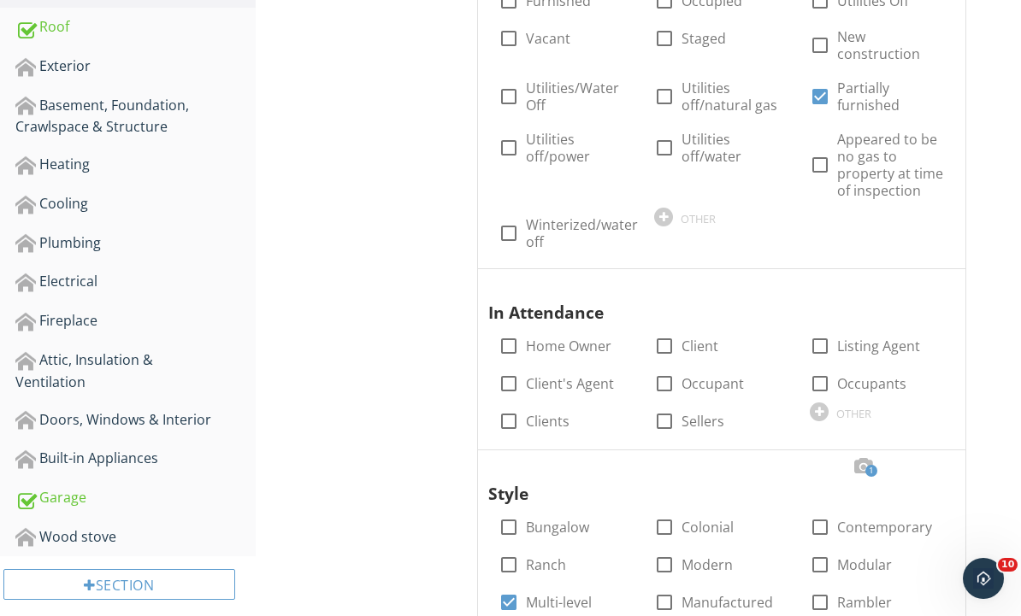
click at [65, 115] on div "Basement, Foundation, Crawlspace & Structure" at bounding box center [135, 116] width 240 height 43
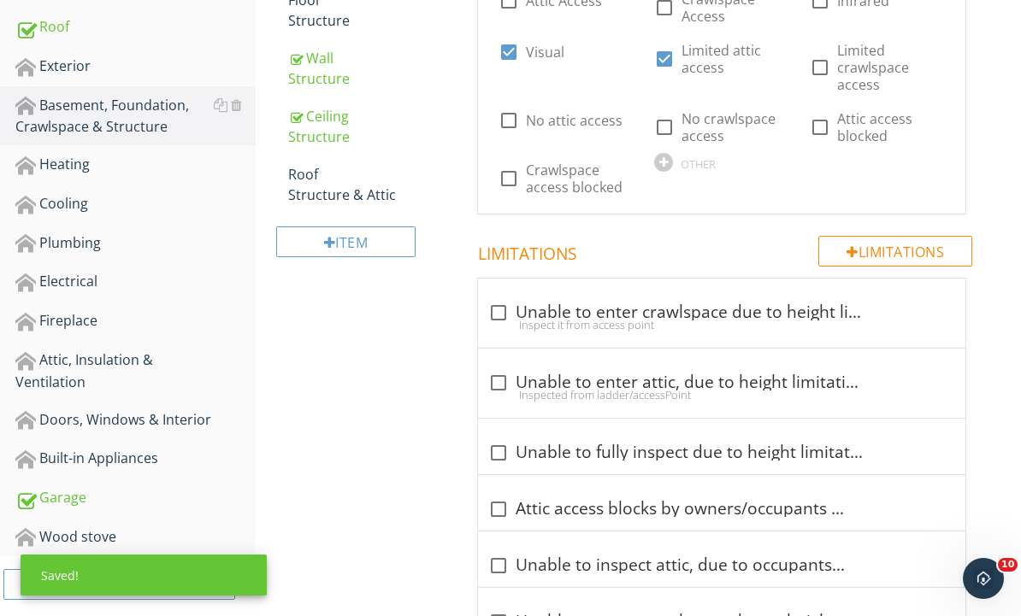
click at [334, 134] on div "Ceiling Structure" at bounding box center [362, 126] width 149 height 41
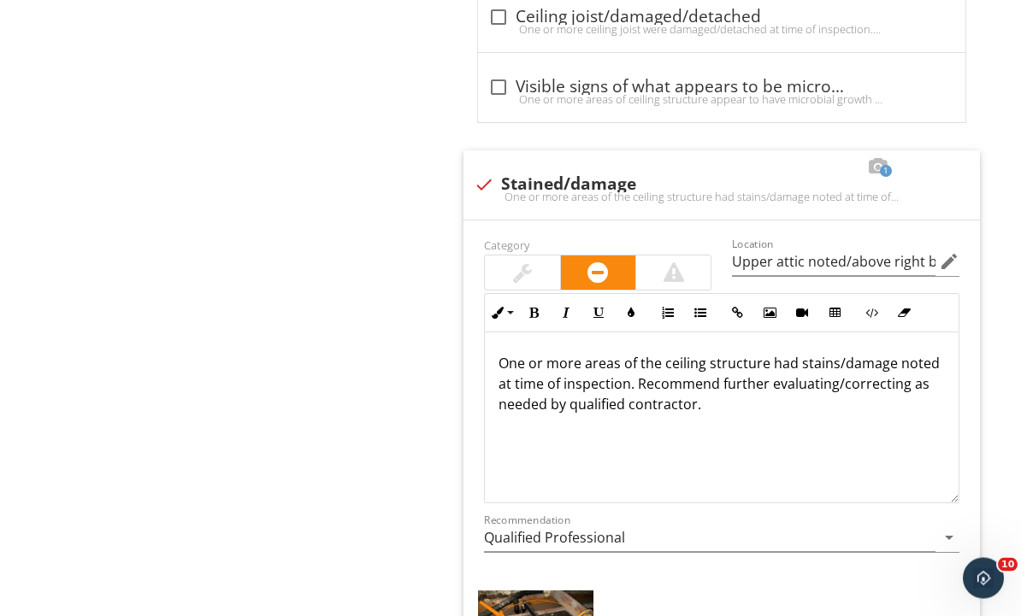
scroll to position [2296, 0]
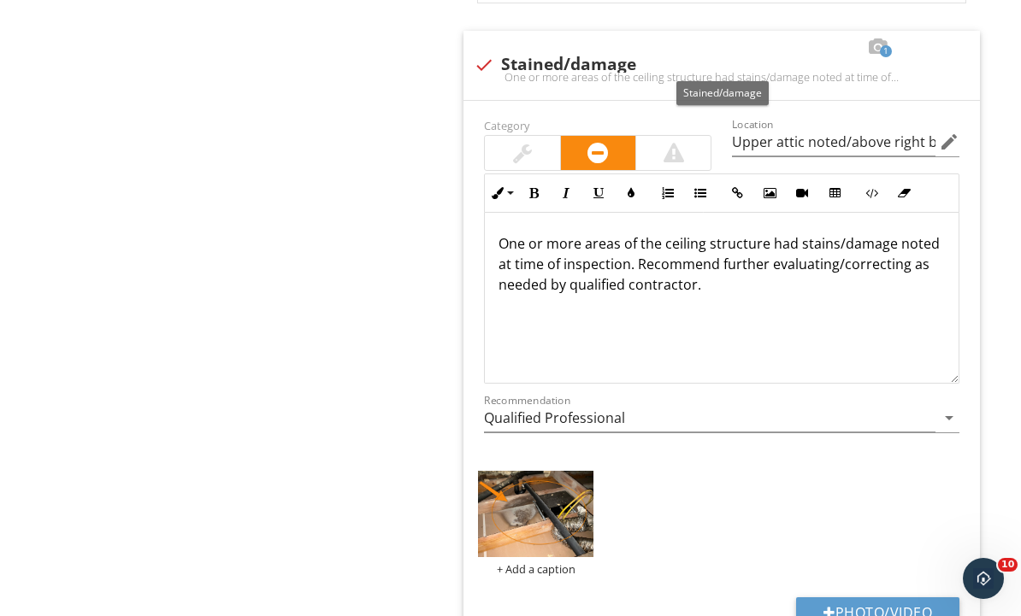
click at [480, 66] on div at bounding box center [483, 64] width 29 height 29
checkbox input "true"
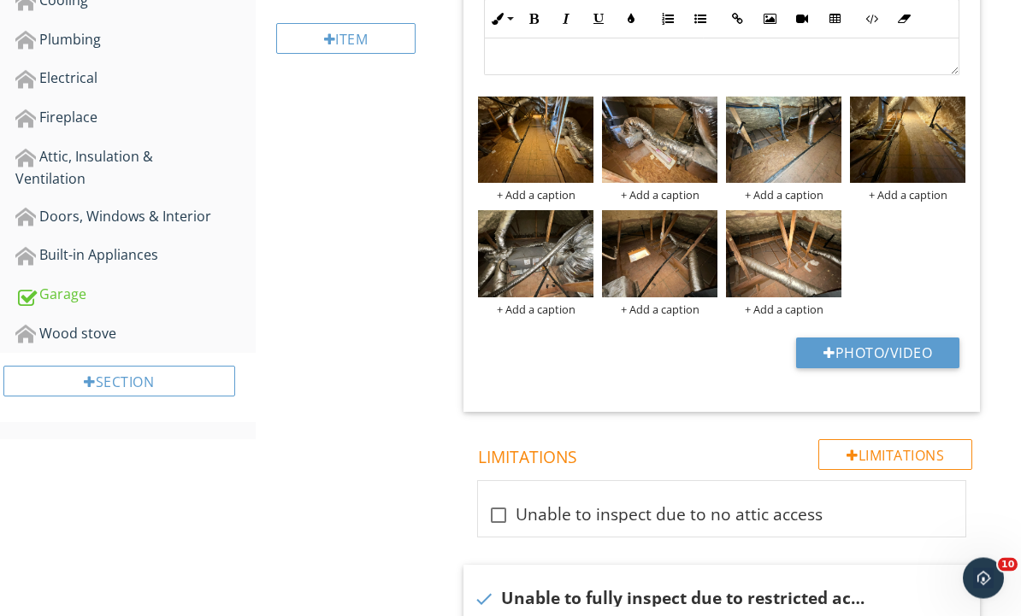
scroll to position [591, 0]
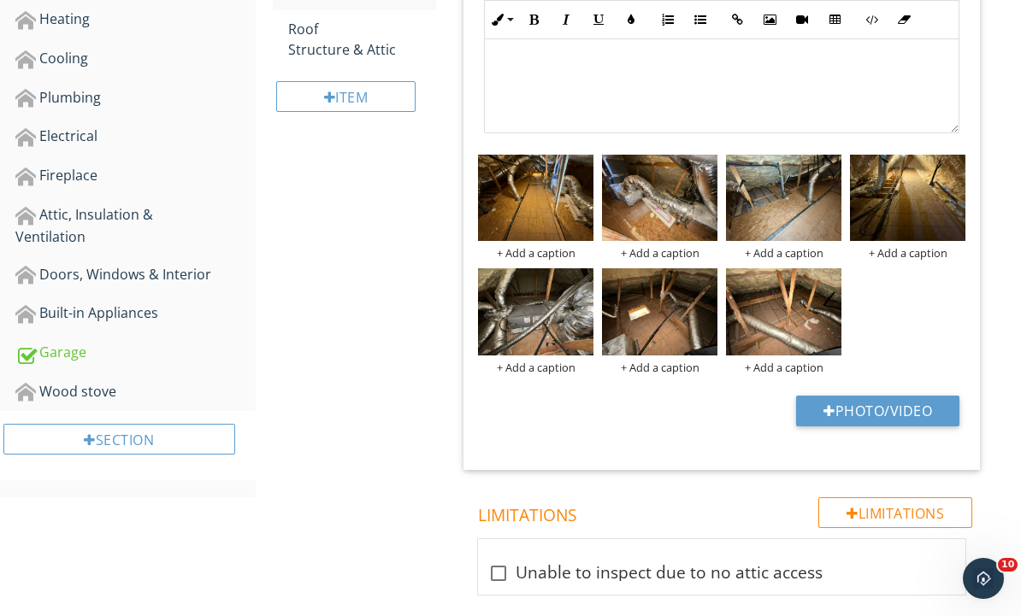
click at [62, 215] on div "Attic, Insulation & Ventilation" at bounding box center [135, 225] width 240 height 43
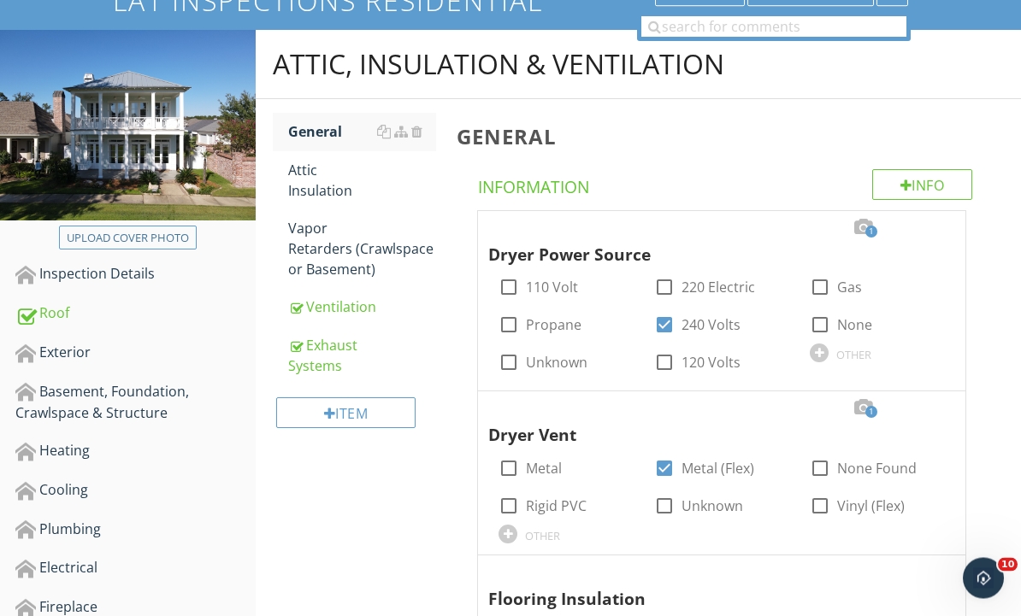
scroll to position [91, 0]
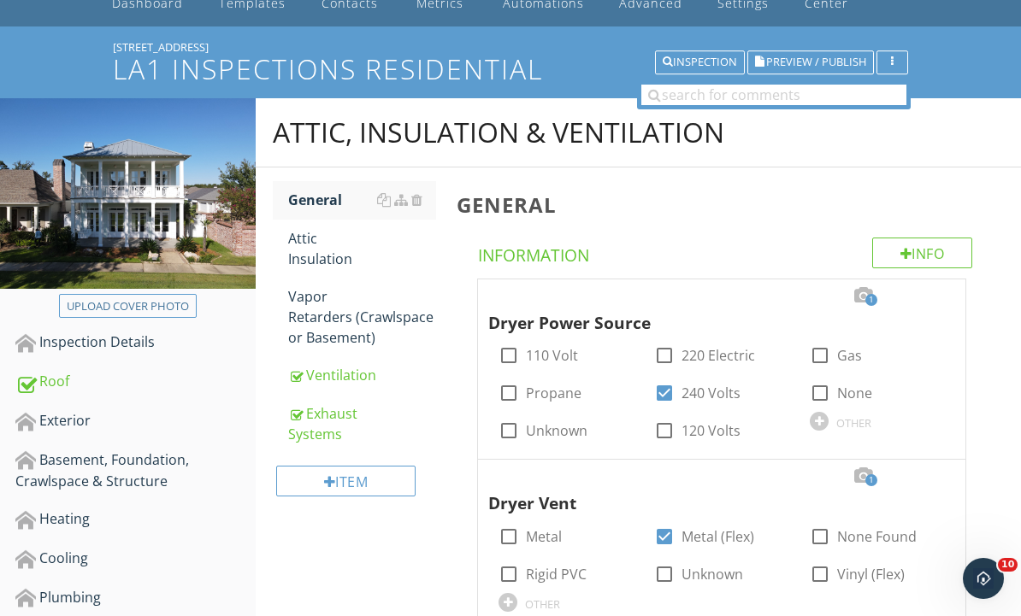
click at [368, 381] on div "Ventilation" at bounding box center [362, 375] width 149 height 21
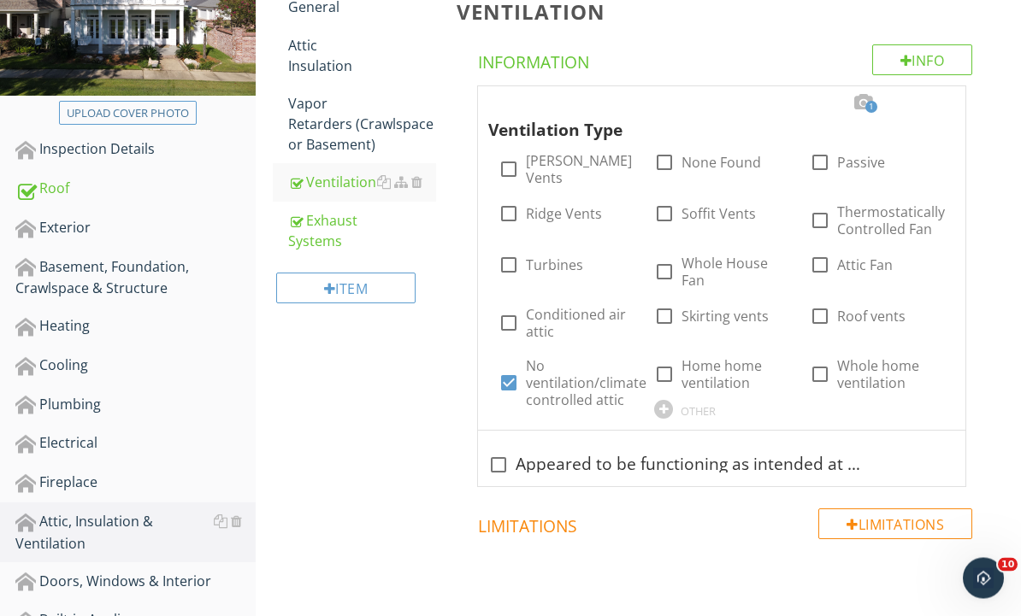
scroll to position [284, 0]
click at [357, 236] on div "Exhaust Systems" at bounding box center [362, 230] width 149 height 41
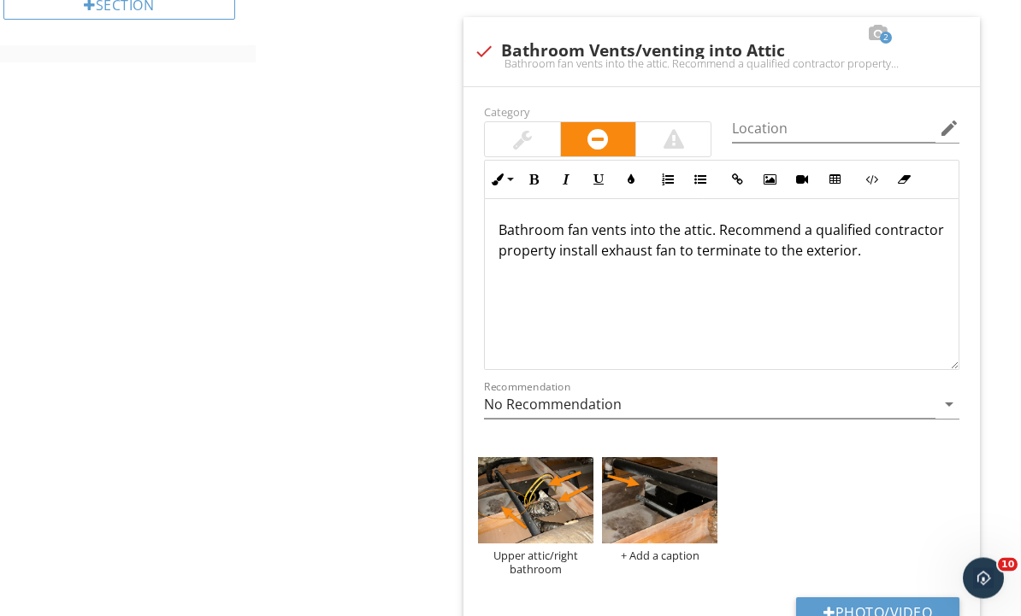
scroll to position [1026, 0]
click at [573, 509] on img at bounding box center [535, 500] width 115 height 86
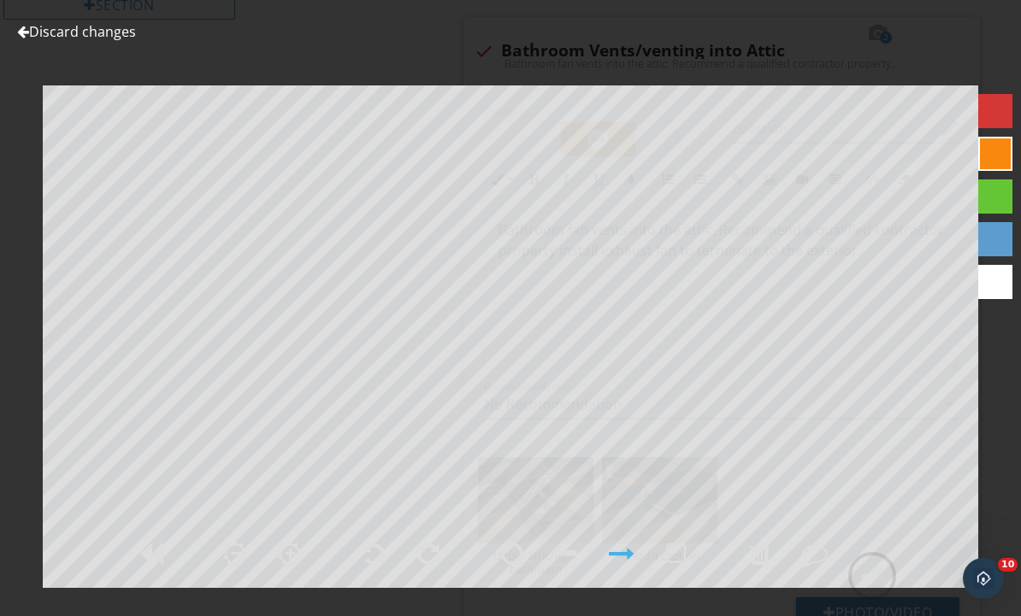
click at [869, 589] on div at bounding box center [872, 576] width 26 height 26
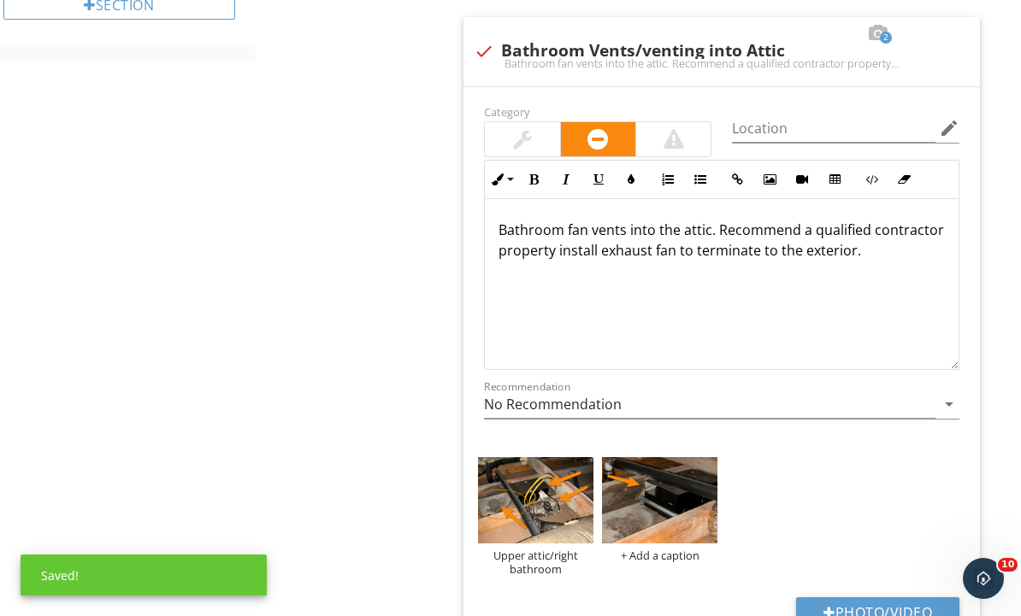
click at [919, 603] on button "Photo/Video" at bounding box center [877, 613] width 163 height 31
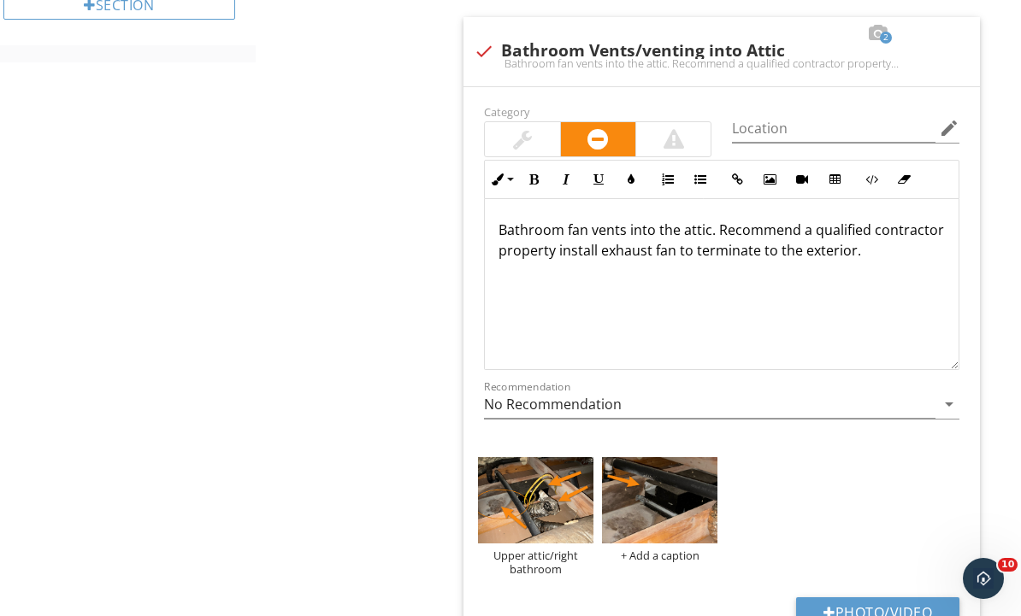
type input "C:\fakepath\IMG_5013.jpeg"
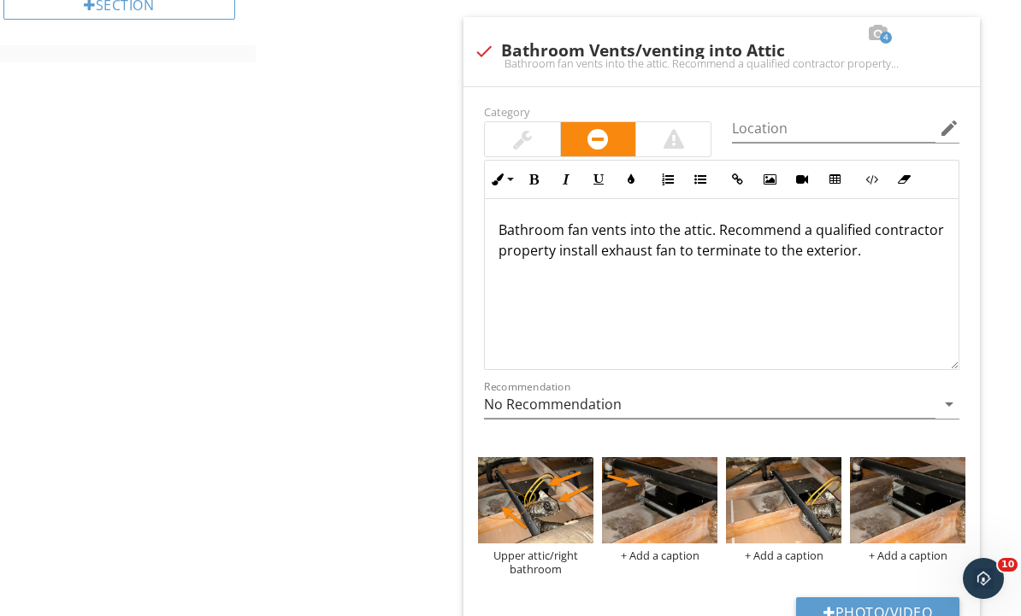
click at [802, 522] on img at bounding box center [783, 500] width 115 height 86
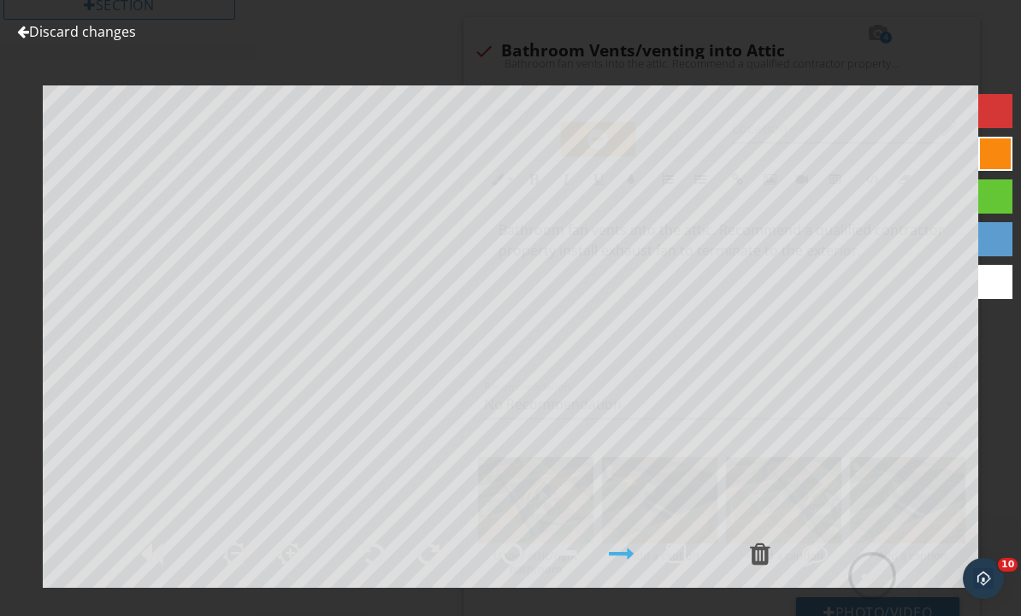
click at [520, 567] on div at bounding box center [512, 554] width 22 height 26
click at [875, 589] on div at bounding box center [872, 576] width 26 height 26
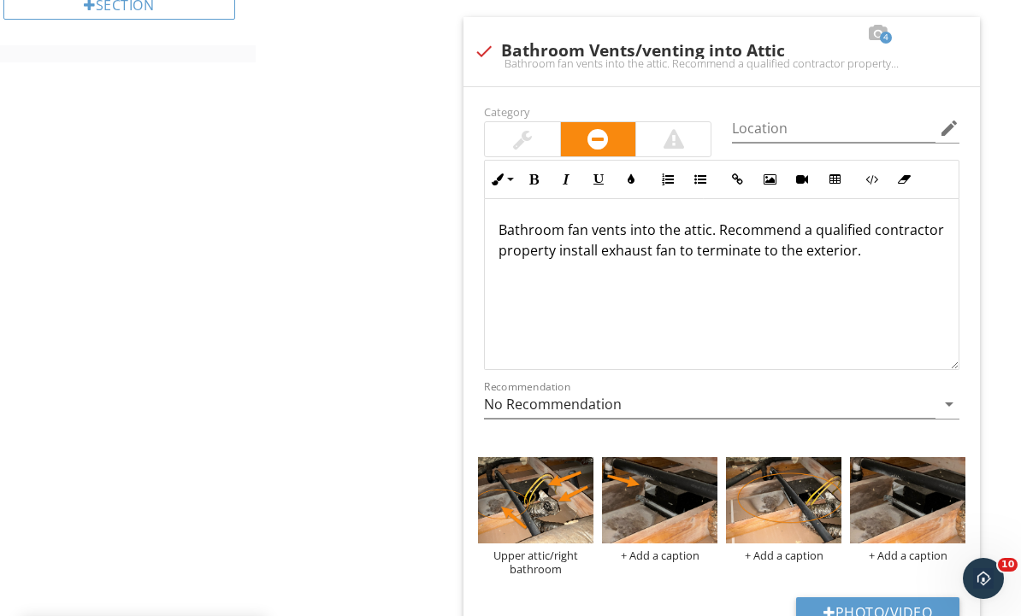
click at [814, 504] on img at bounding box center [783, 500] width 115 height 86
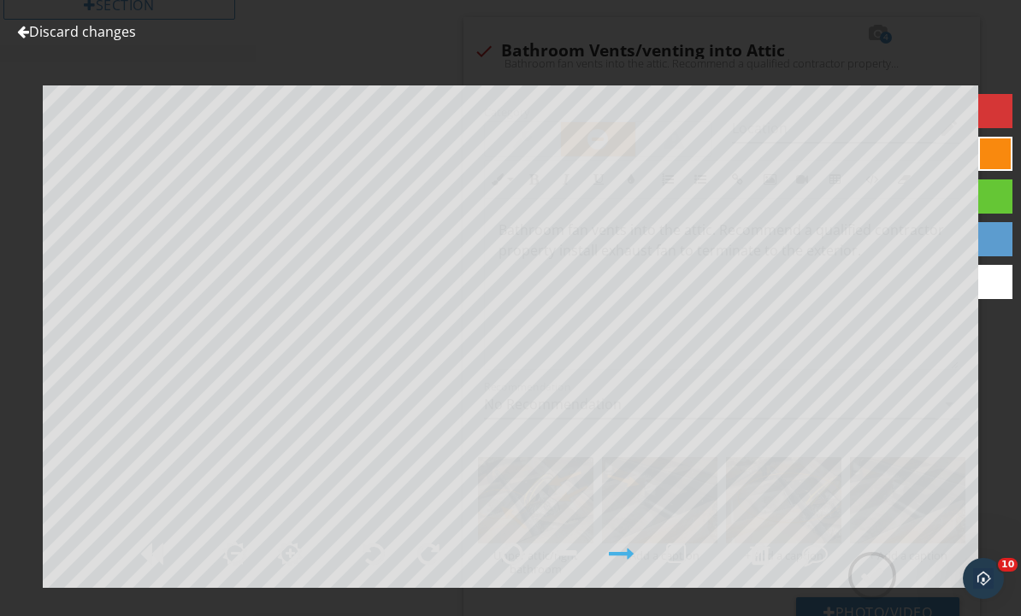
click at [626, 567] on div at bounding box center [622, 554] width 26 height 26
click at [622, 567] on div at bounding box center [622, 554] width 26 height 26
click at [875, 589] on div at bounding box center [872, 576] width 26 height 26
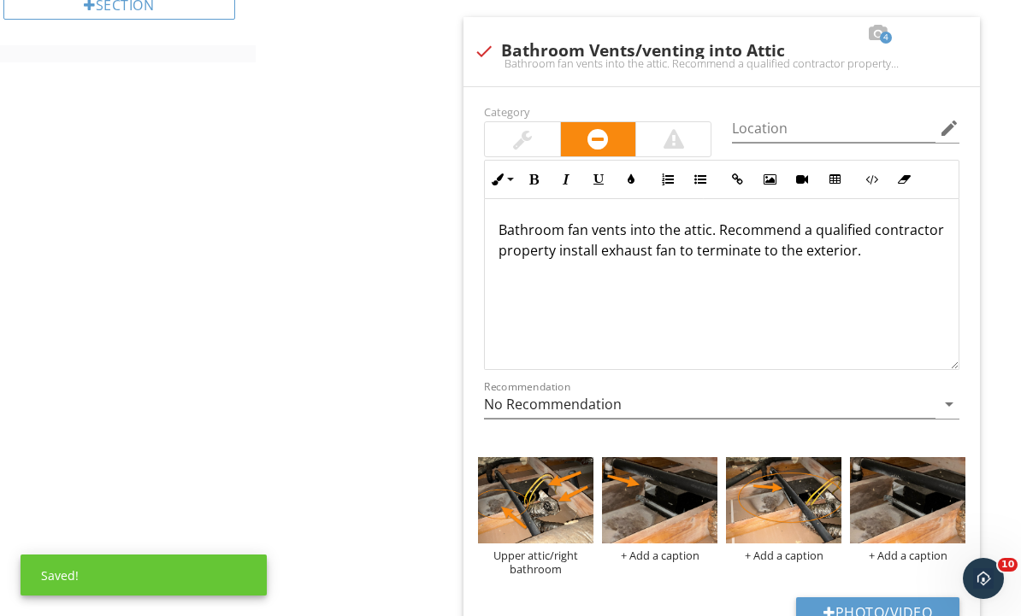
click at [570, 509] on img at bounding box center [535, 500] width 115 height 86
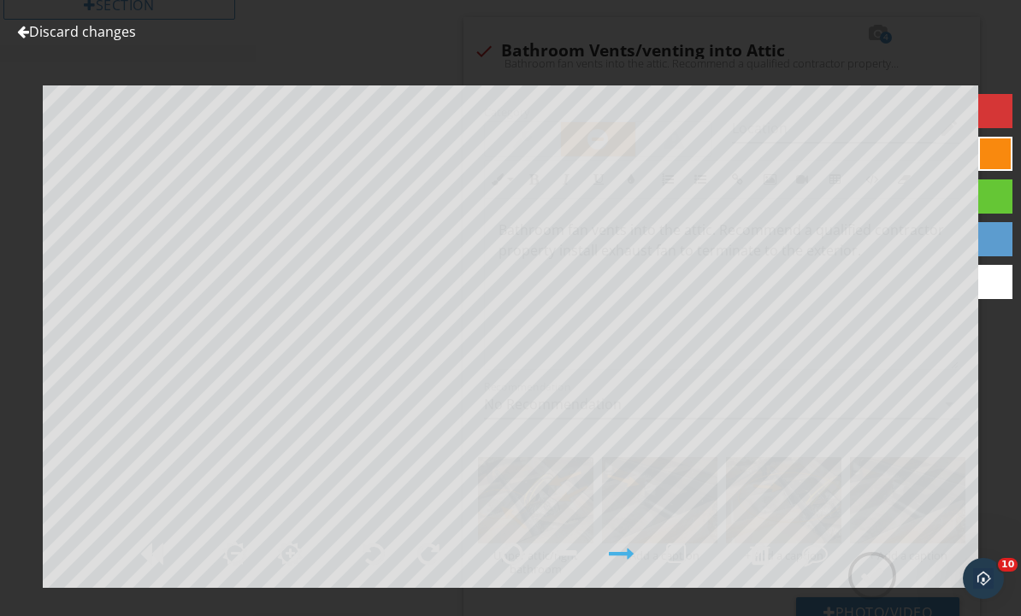
click at [62, 37] on link "Discard changes" at bounding box center [76, 31] width 119 height 19
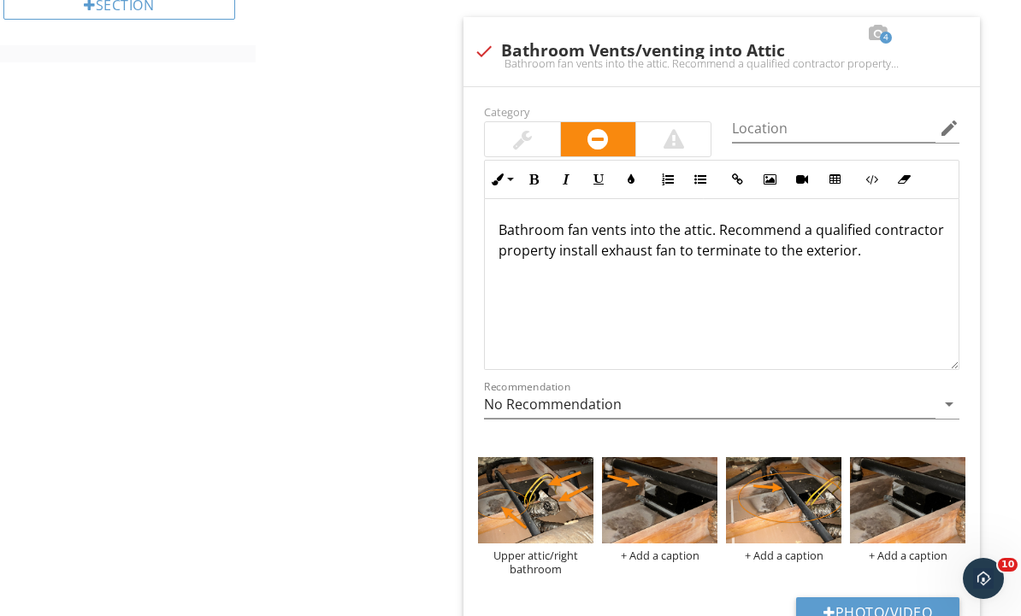
click at [920, 492] on img at bounding box center [907, 500] width 115 height 86
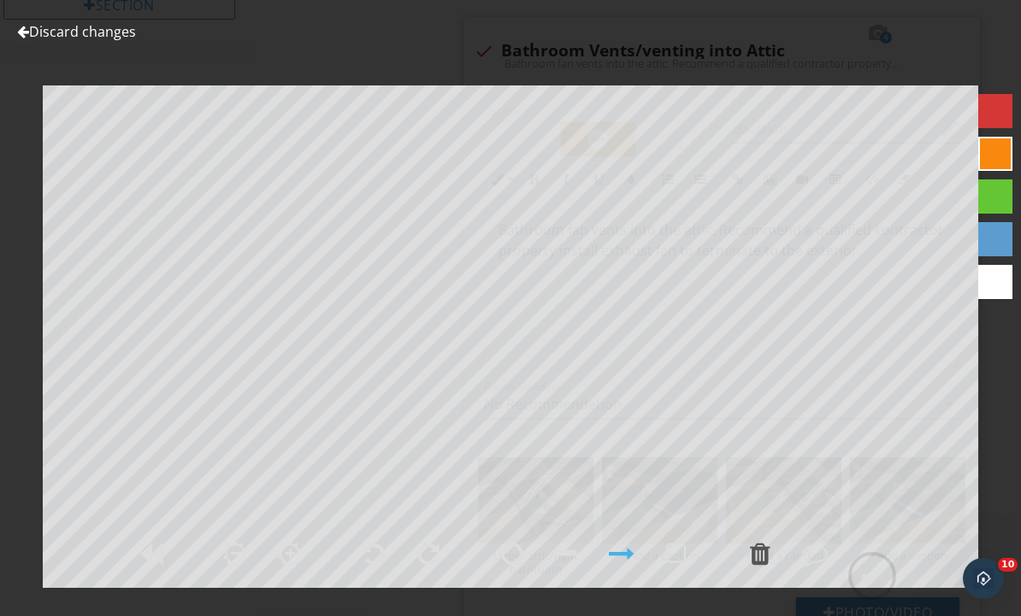
click at [57, 37] on link "Discard changes" at bounding box center [76, 31] width 119 height 19
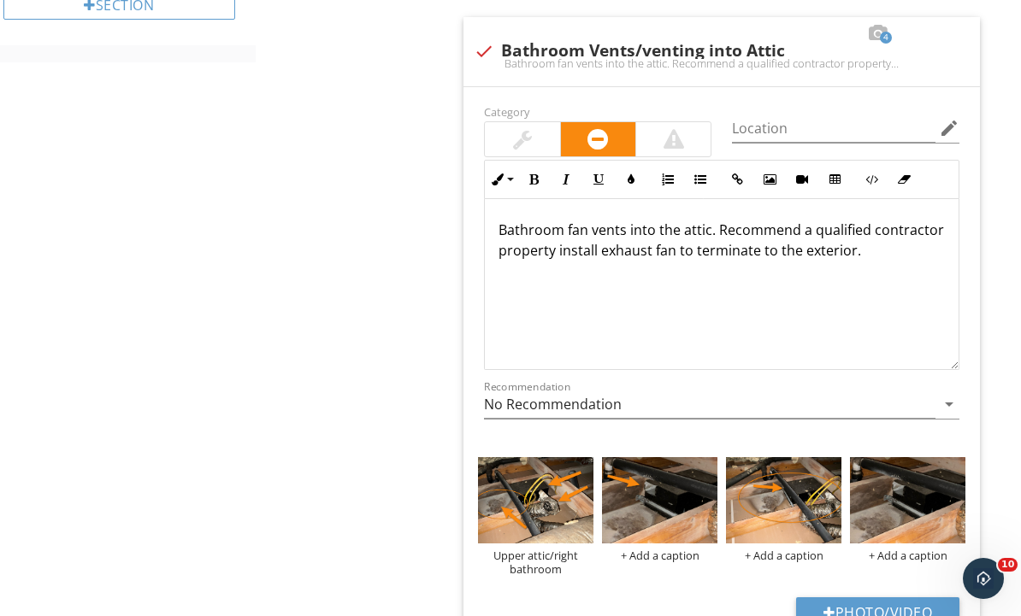
click at [691, 511] on img at bounding box center [659, 500] width 115 height 86
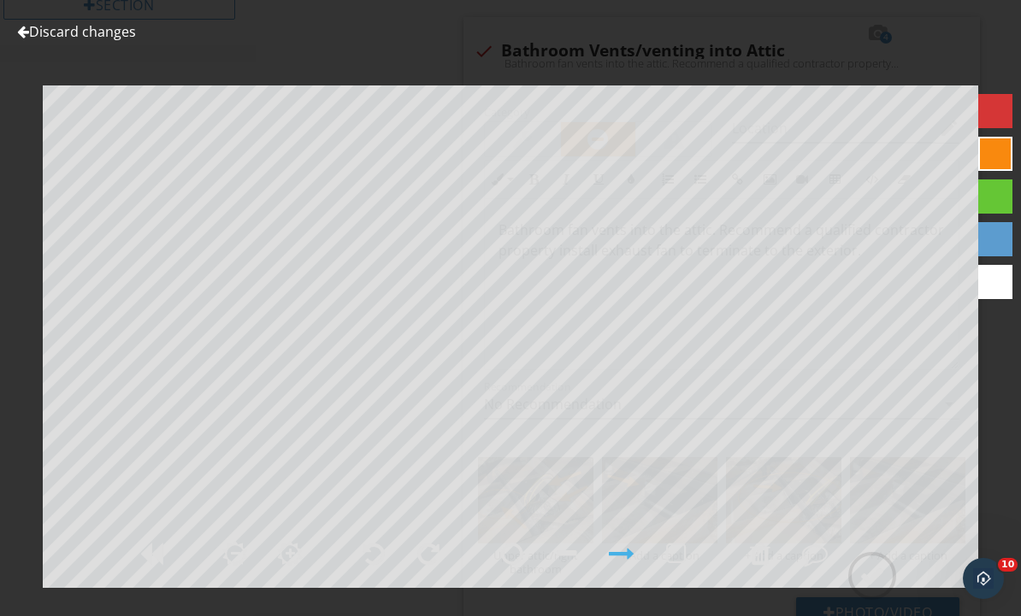
click at [26, 40] on link "Discard changes" at bounding box center [76, 31] width 119 height 19
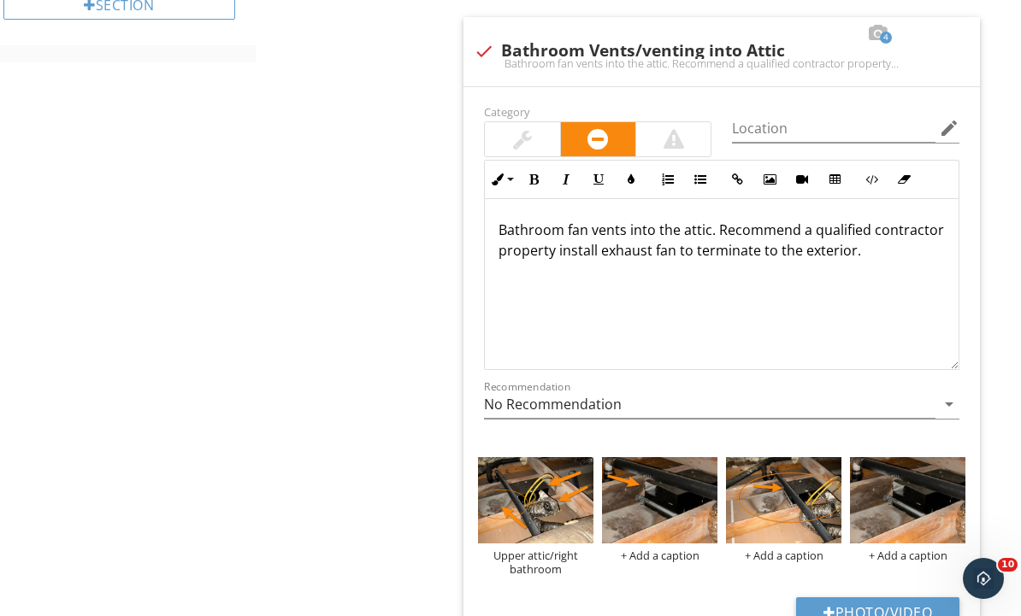
click at [0, 0] on div at bounding box center [0, 0] width 0 height 0
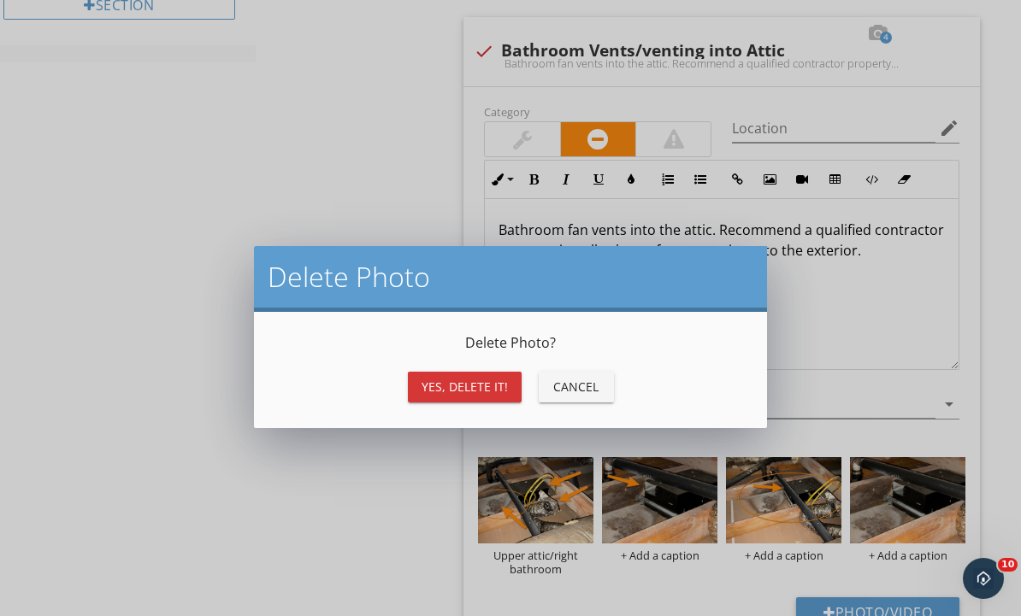
click at [504, 382] on div "Yes, Delete it!" at bounding box center [464, 387] width 86 height 18
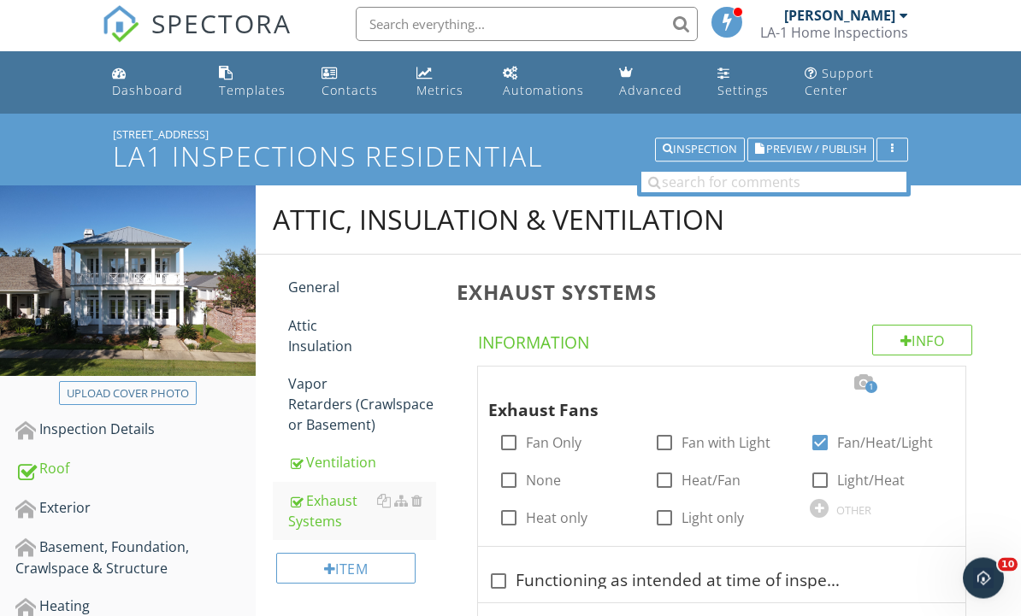
scroll to position [0, 0]
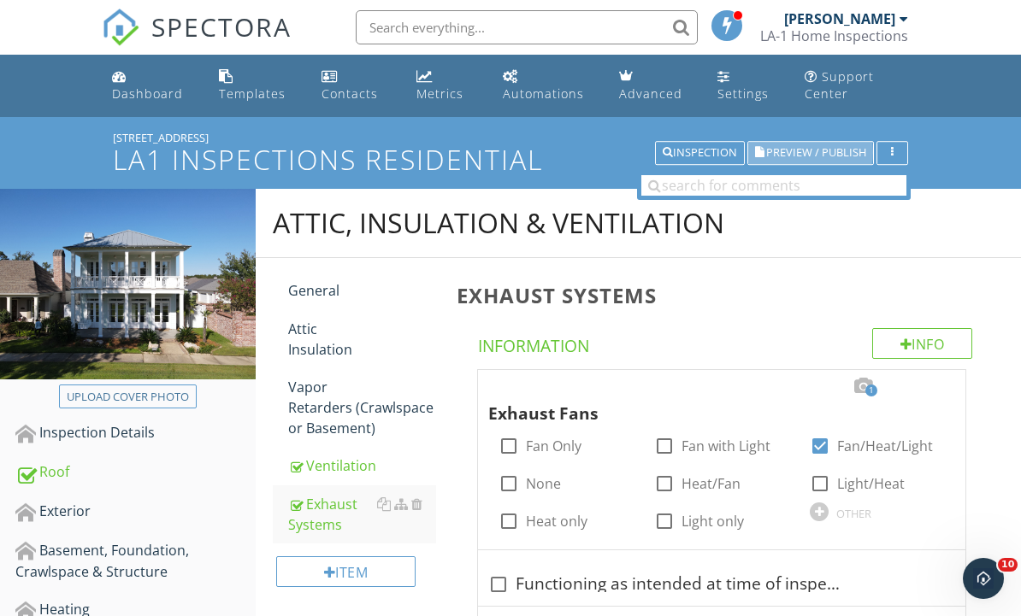
click at [829, 156] on span "Preview / Publish" at bounding box center [816, 153] width 100 height 11
click at [833, 155] on span "Preview / Publish" at bounding box center [816, 153] width 100 height 11
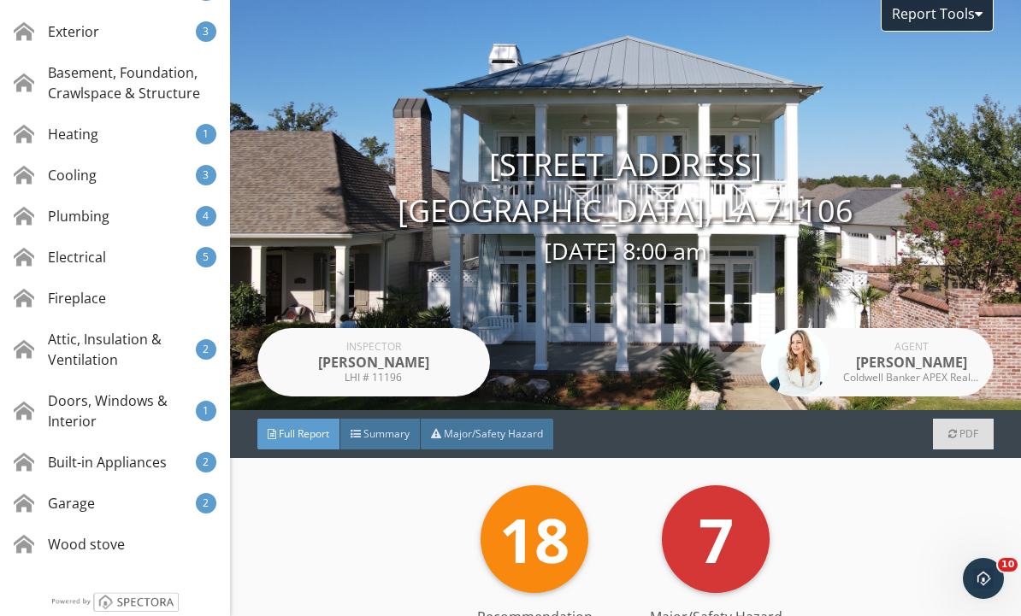
scroll to position [455, 0]
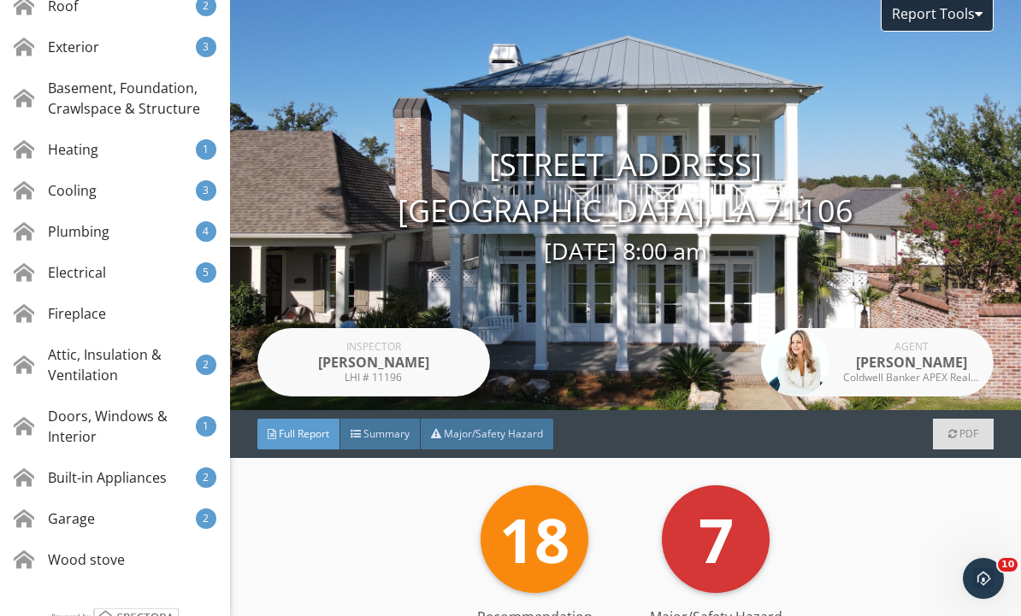
click at [71, 372] on div "Attic, Insulation & Ventilation" at bounding box center [105, 365] width 182 height 41
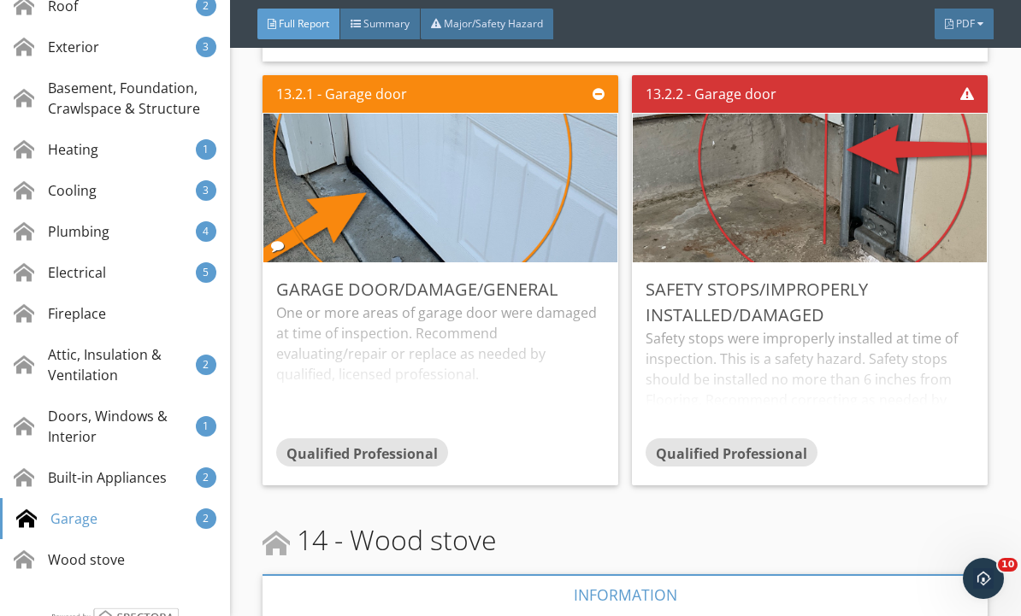
scroll to position [27395, 0]
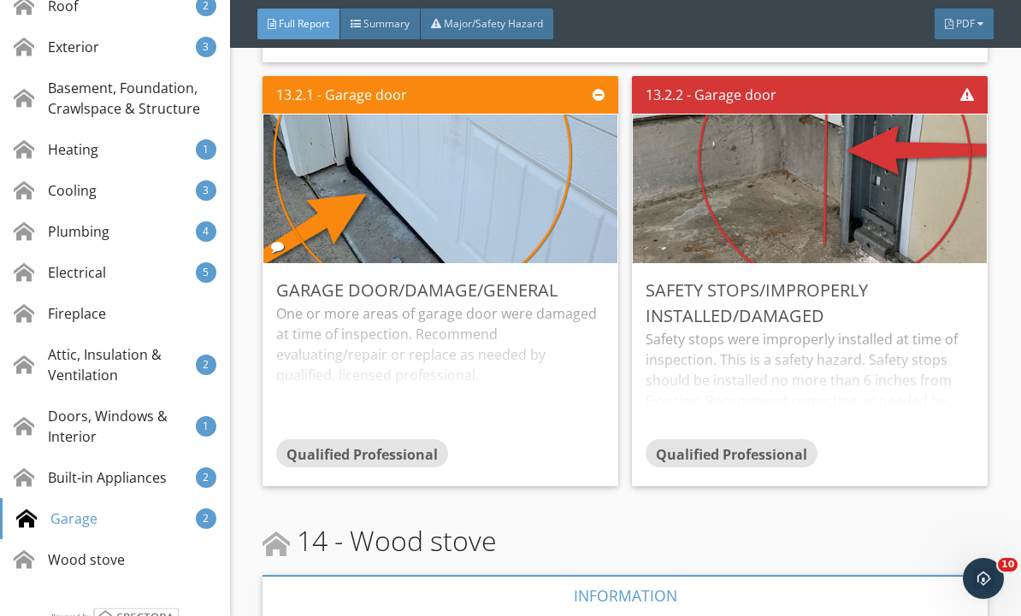
click at [128, 561] on div "Wood stove" at bounding box center [115, 559] width 230 height 41
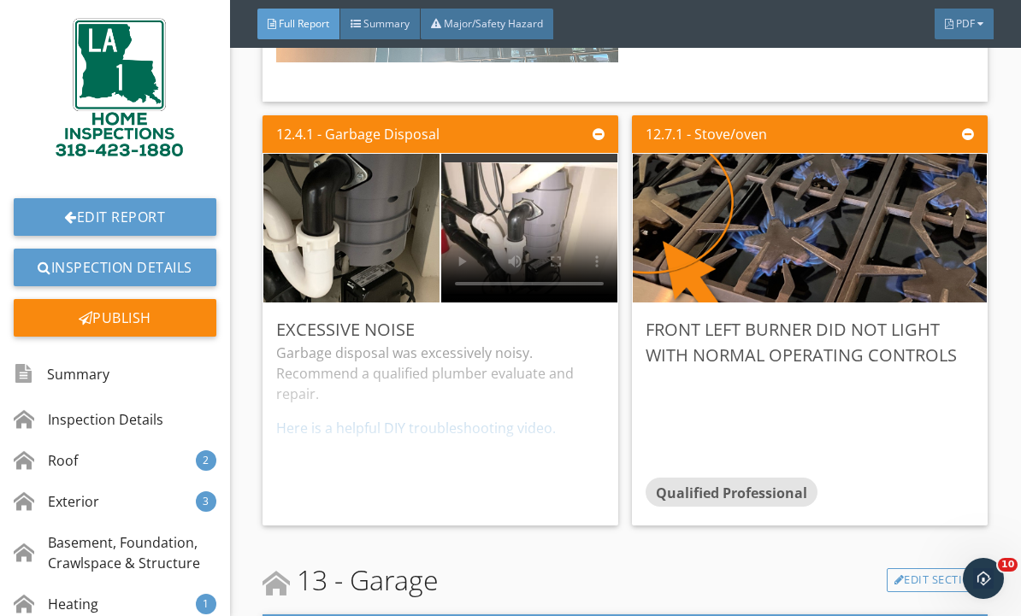
scroll to position [0, 0]
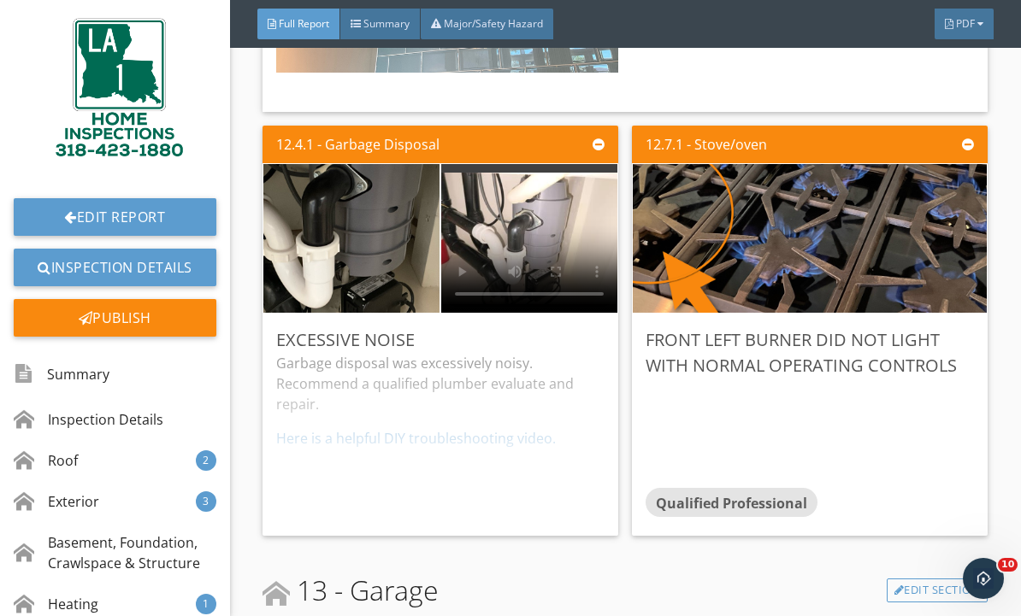
click at [51, 198] on link "Edit Report" at bounding box center [115, 217] width 203 height 38
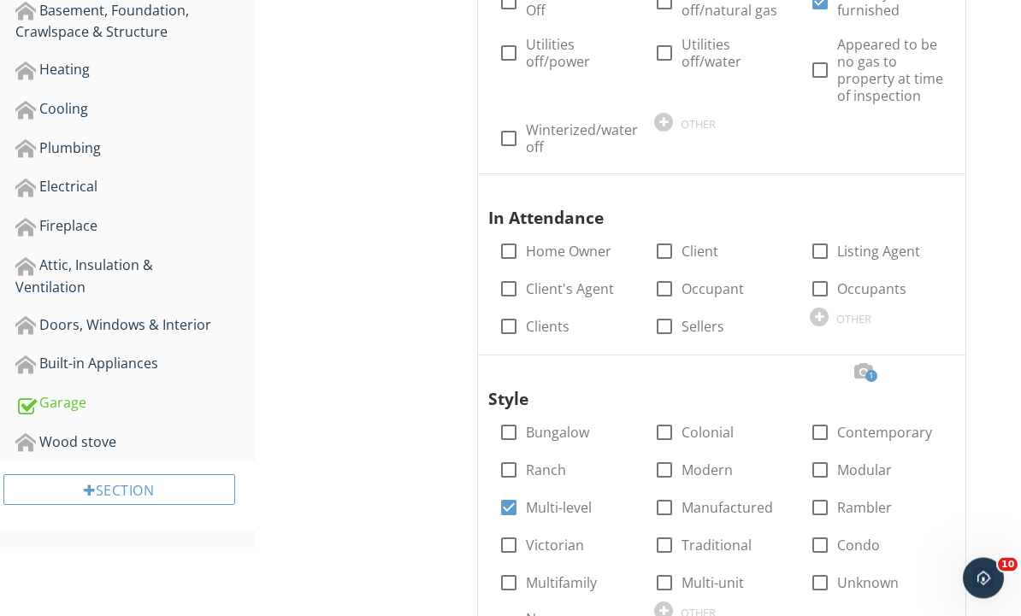
scroll to position [540, 0]
click at [239, 446] on div at bounding box center [236, 442] width 11 height 14
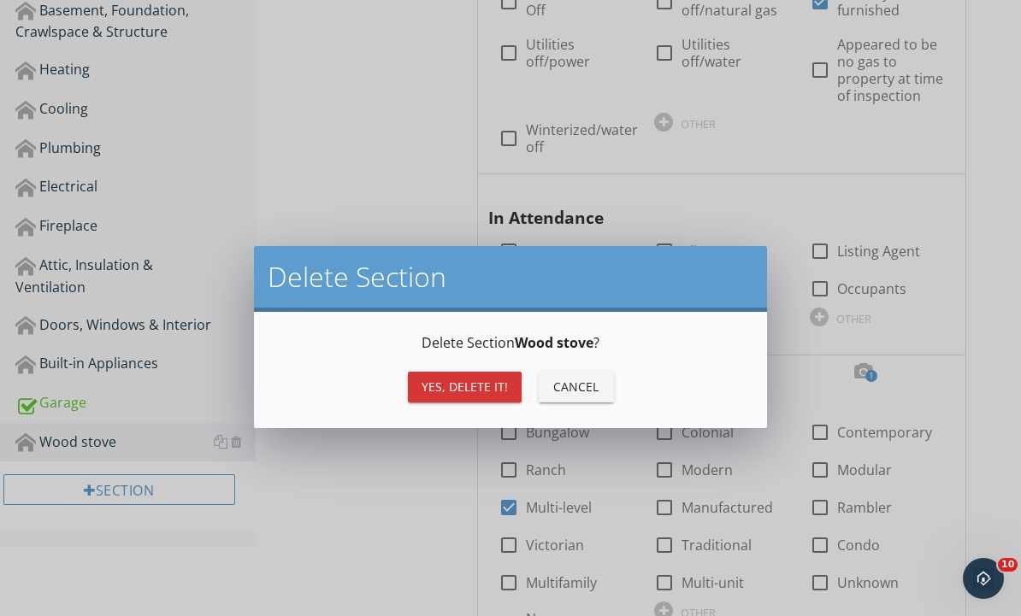
click at [477, 391] on div "Yes, Delete it!" at bounding box center [464, 387] width 86 height 18
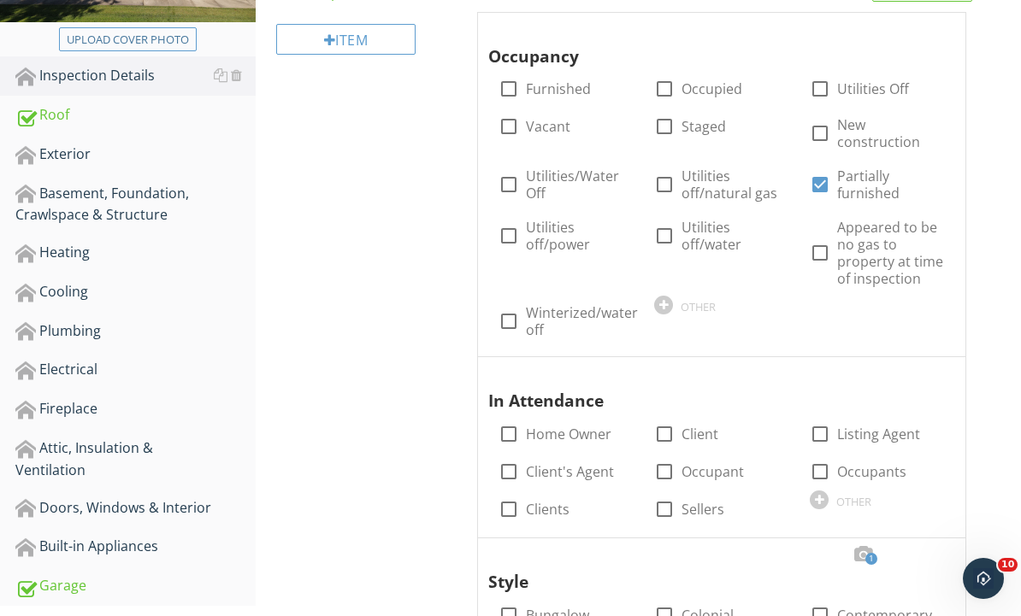
scroll to position [0, 0]
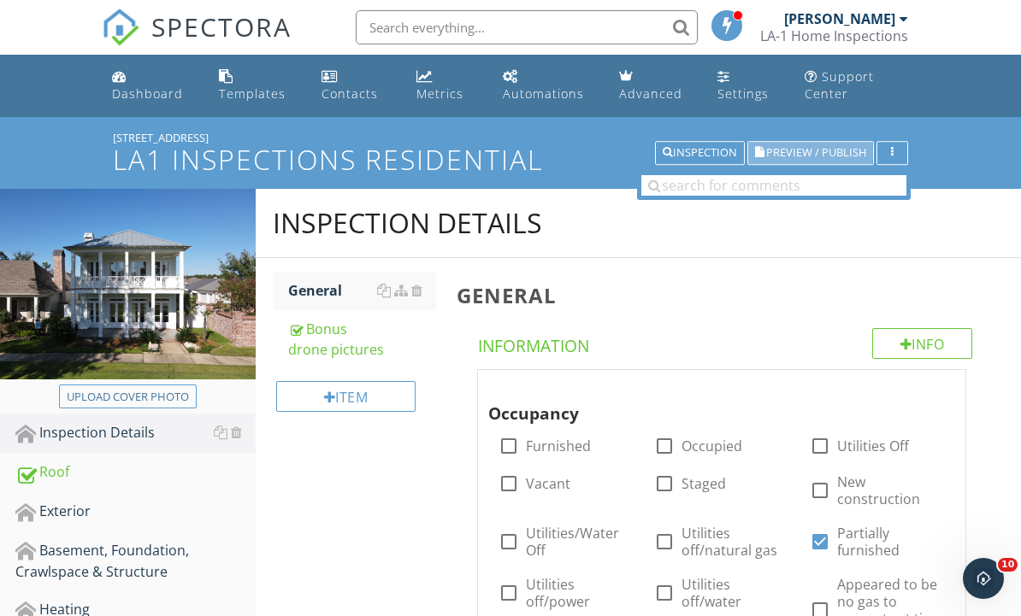
click at [830, 154] on span "Preview / Publish" at bounding box center [816, 153] width 100 height 11
click at [834, 155] on span "Preview / Publish" at bounding box center [816, 153] width 100 height 11
click at [837, 154] on span "Preview / Publish" at bounding box center [816, 153] width 100 height 11
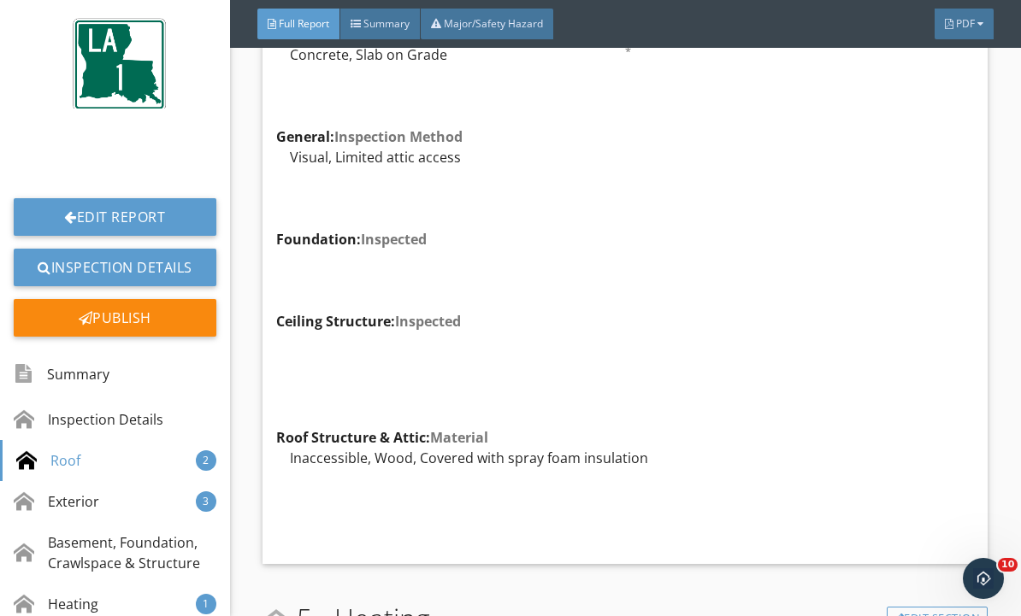
scroll to position [4051, 0]
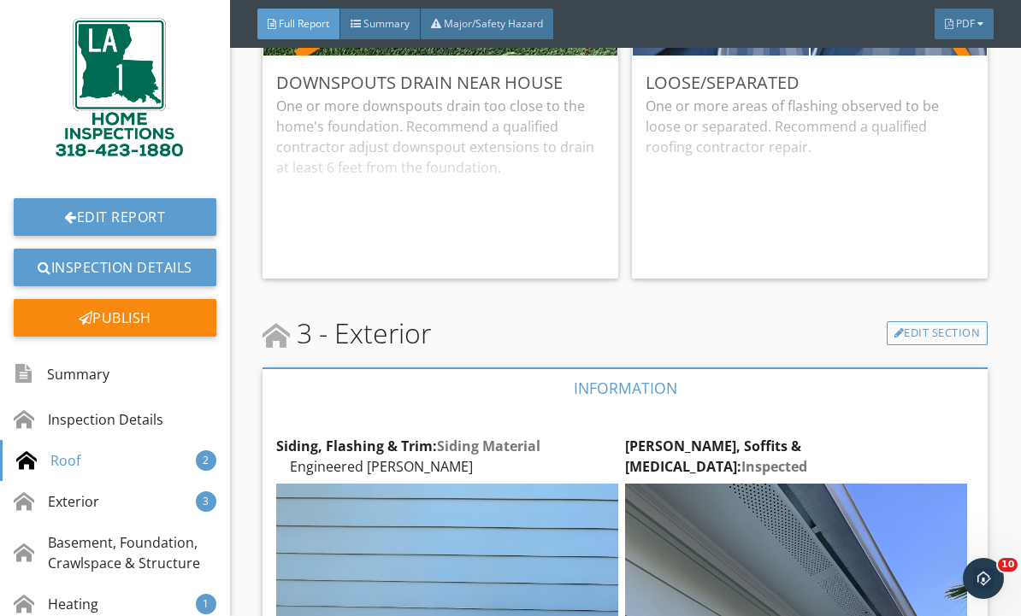
click at [0, 0] on div "Edit" at bounding box center [0, 0] width 0 height 0
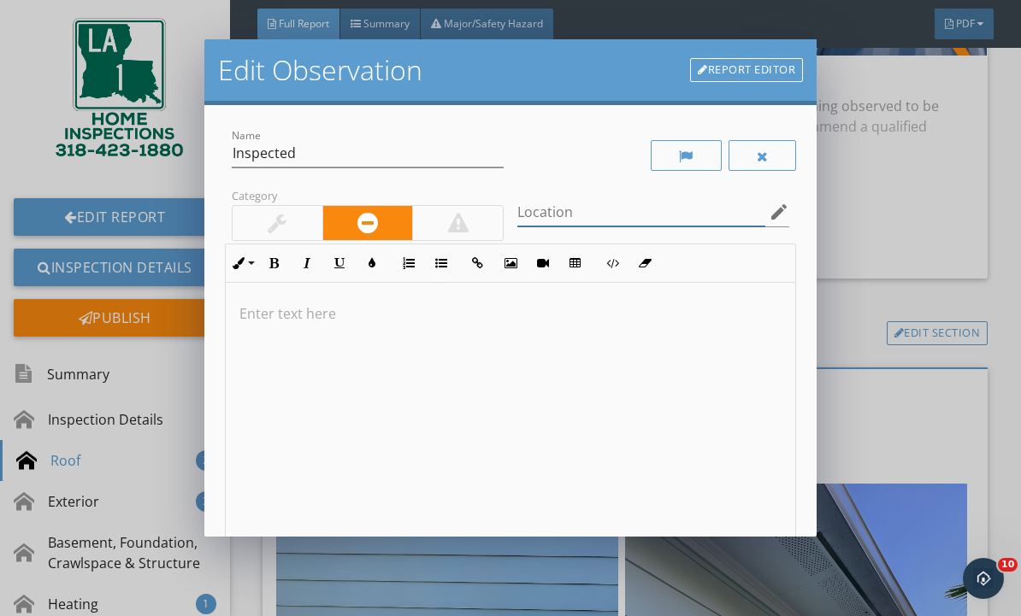
click at [714, 221] on input "Location" at bounding box center [641, 212] width 248 height 28
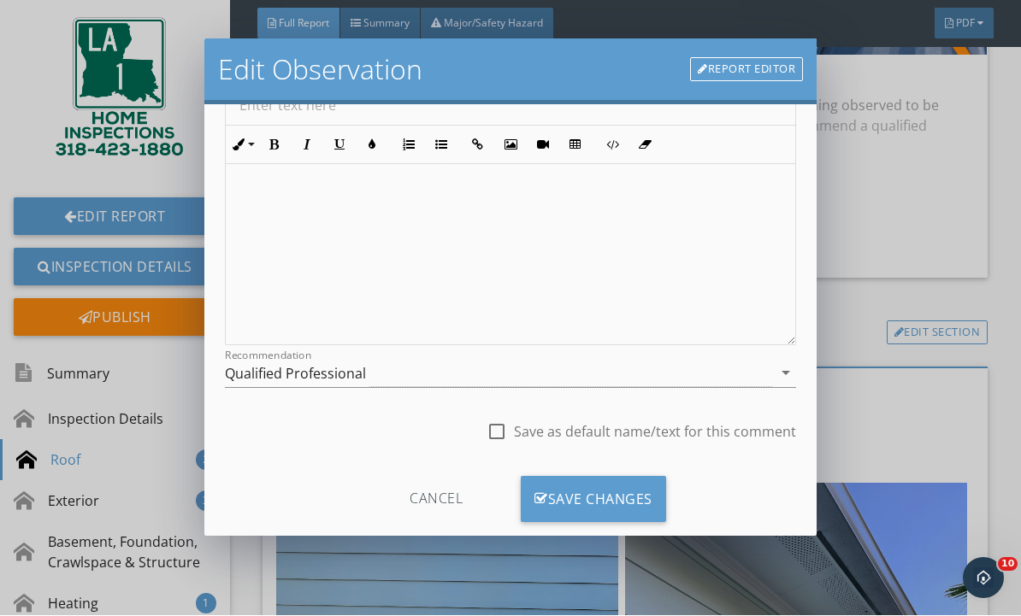
scroll to position [202, 0]
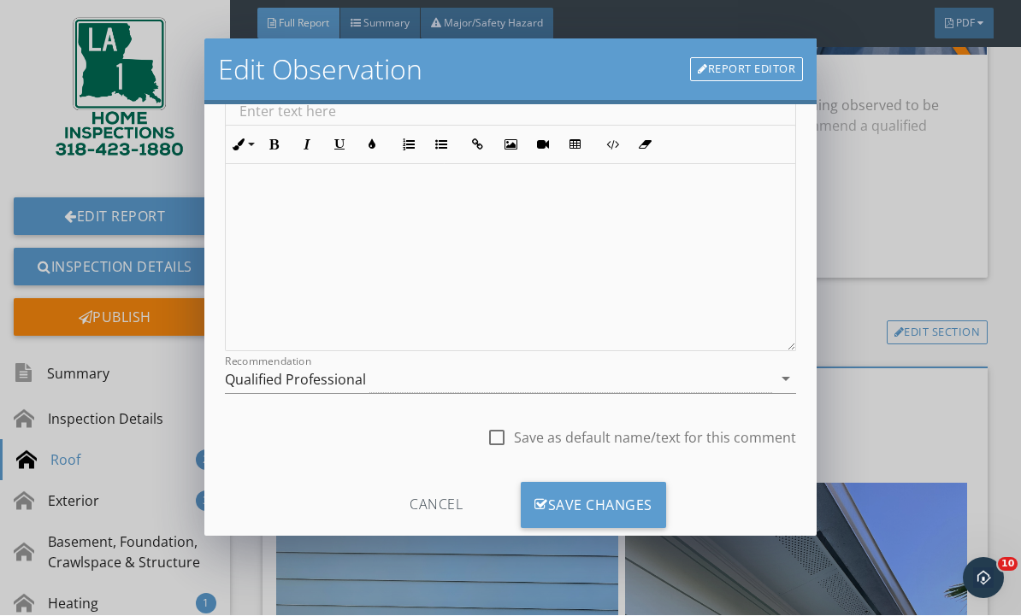
type input "*"
click at [630, 500] on div "Save Changes" at bounding box center [593, 506] width 145 height 46
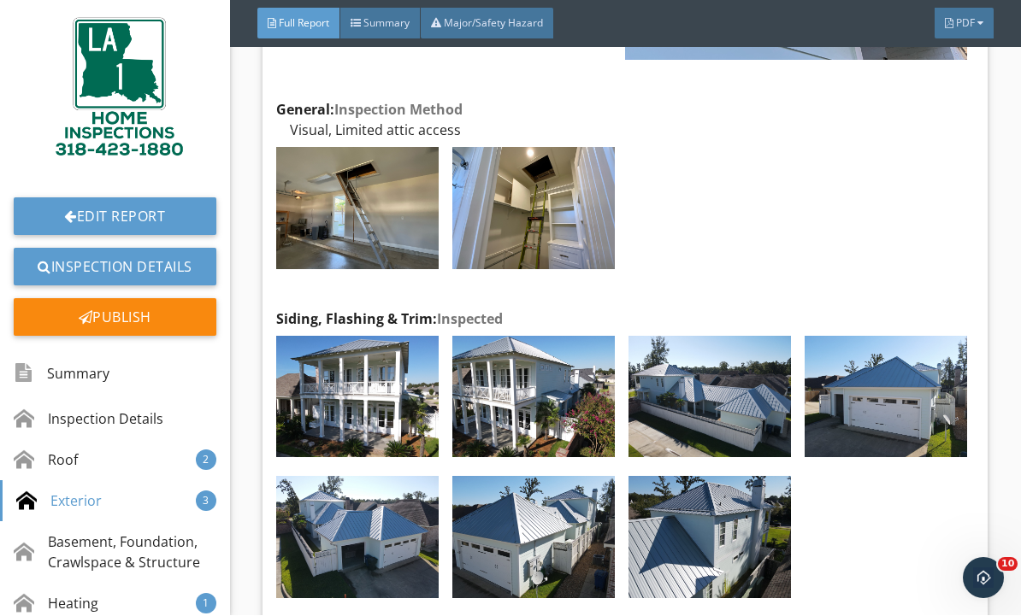
scroll to position [4895, 0]
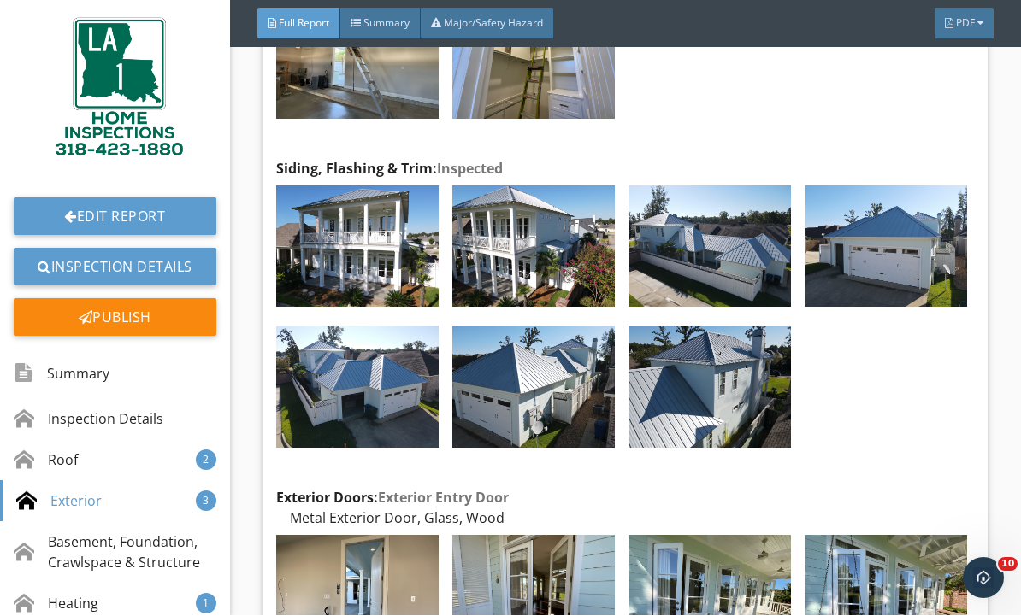
click at [57, 198] on link "Edit Report" at bounding box center [115, 217] width 203 height 38
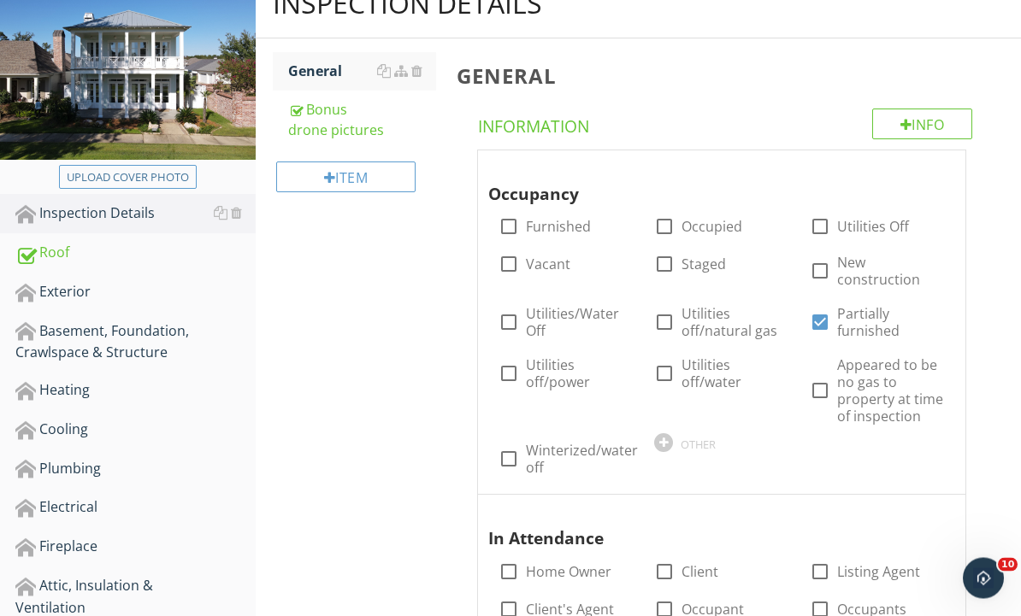
scroll to position [262, 0]
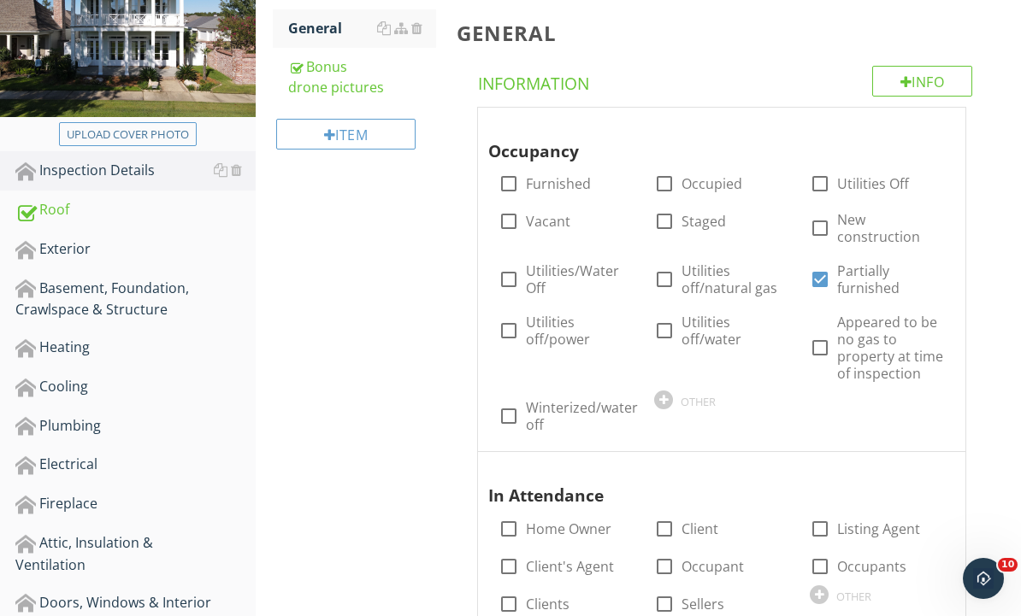
click at [45, 253] on div "Exterior" at bounding box center [135, 250] width 240 height 22
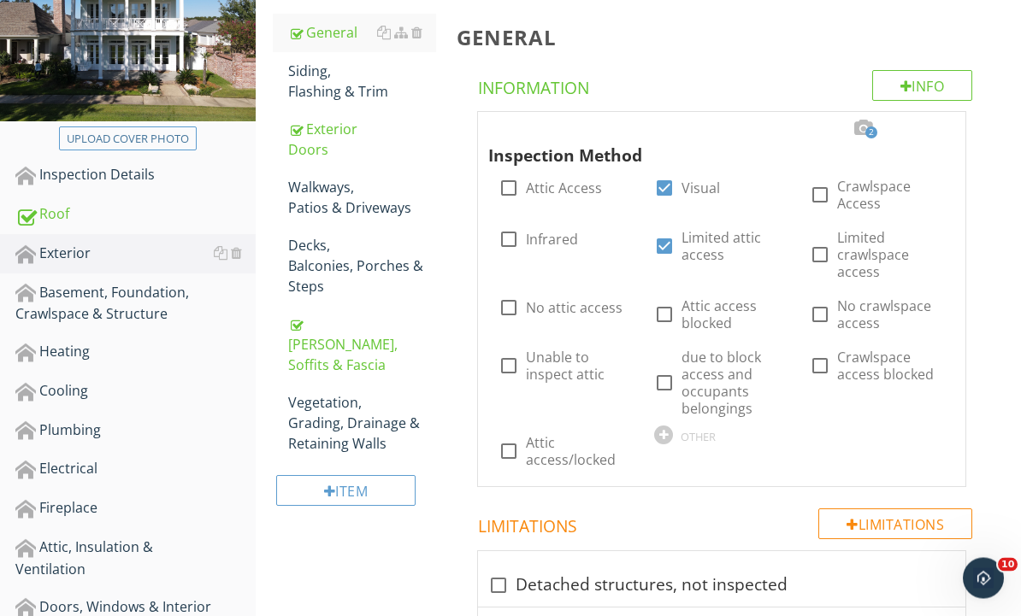
scroll to position [258, 0]
click at [353, 405] on div "Vegetation, Grading, Drainage & Retaining Walls" at bounding box center [362, 423] width 149 height 62
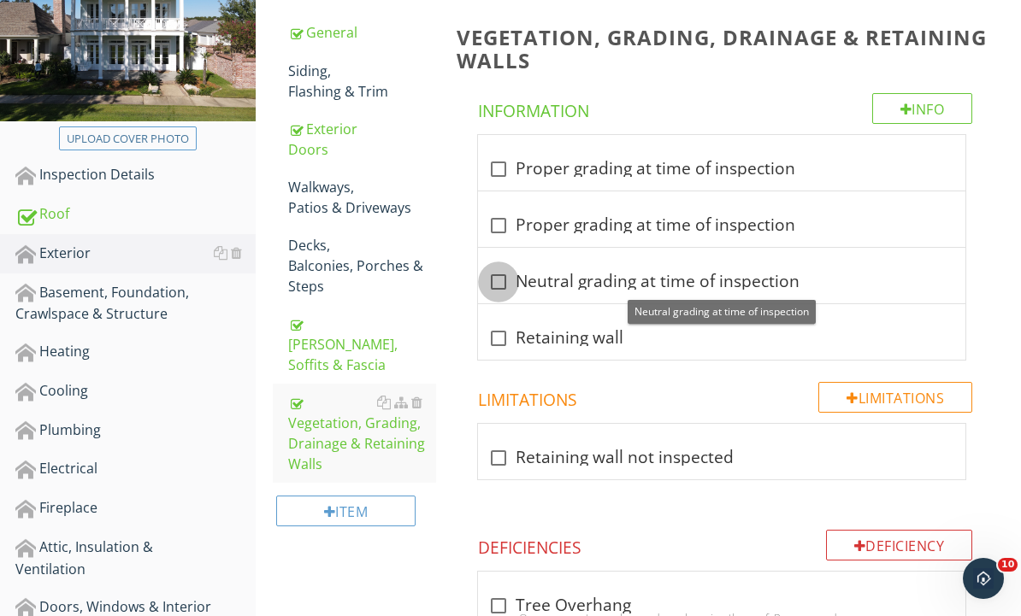
click at [507, 285] on div at bounding box center [498, 282] width 29 height 29
checkbox input "true"
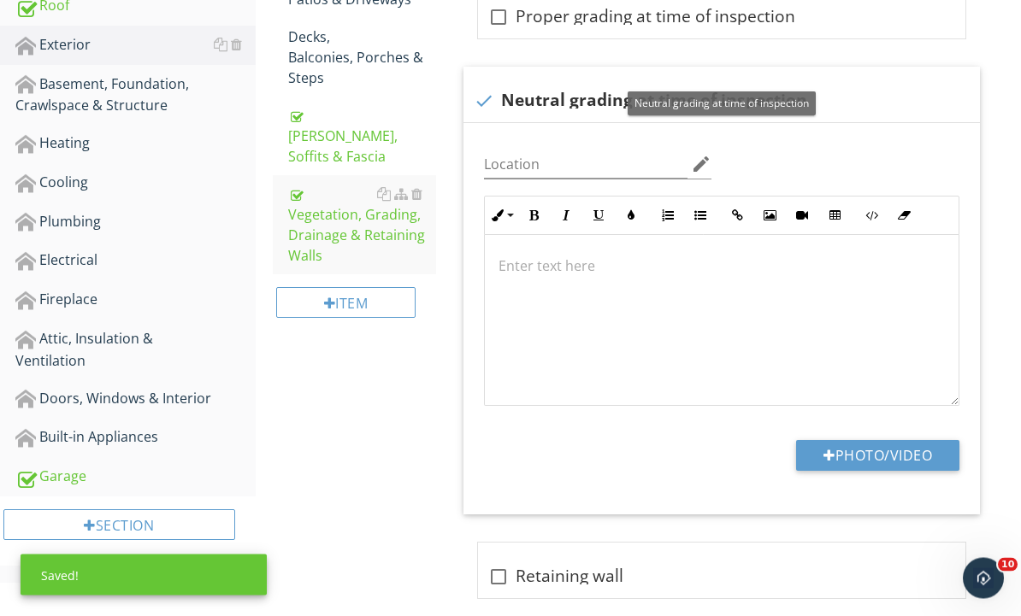
scroll to position [517, 0]
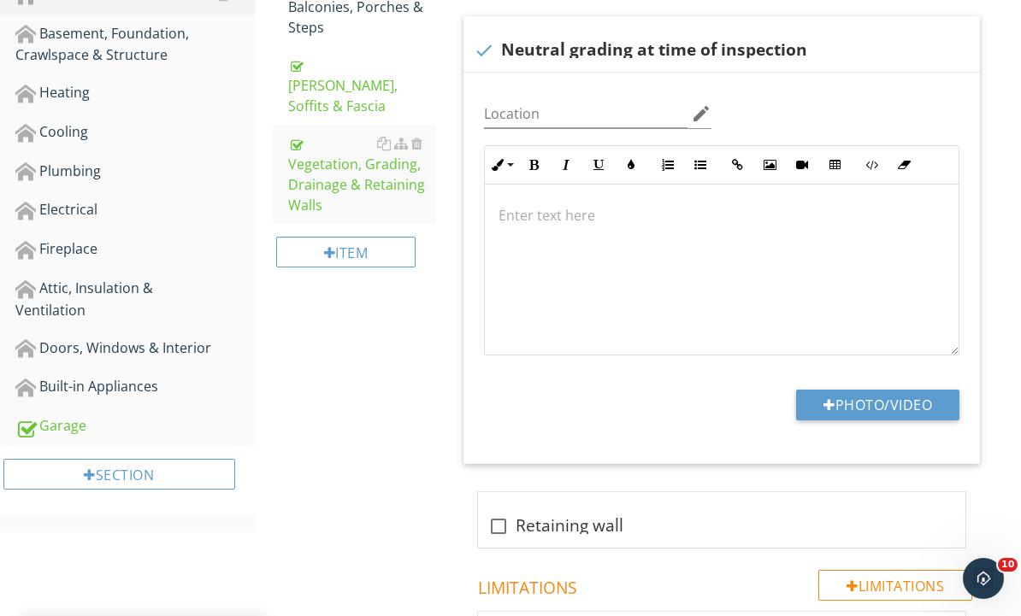
click at [907, 401] on button "Photo/Video" at bounding box center [877, 405] width 163 height 31
type input "C:\fakepath\dji_fly_20250927_094436_636_1758984286628_photo.jpeg"
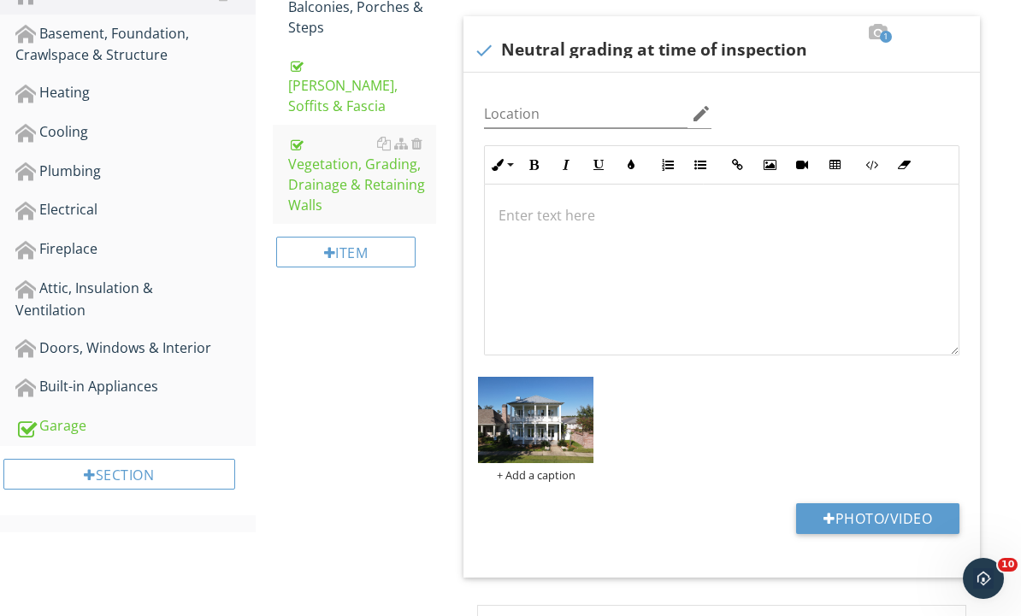
click at [560, 431] on img at bounding box center [535, 420] width 115 height 86
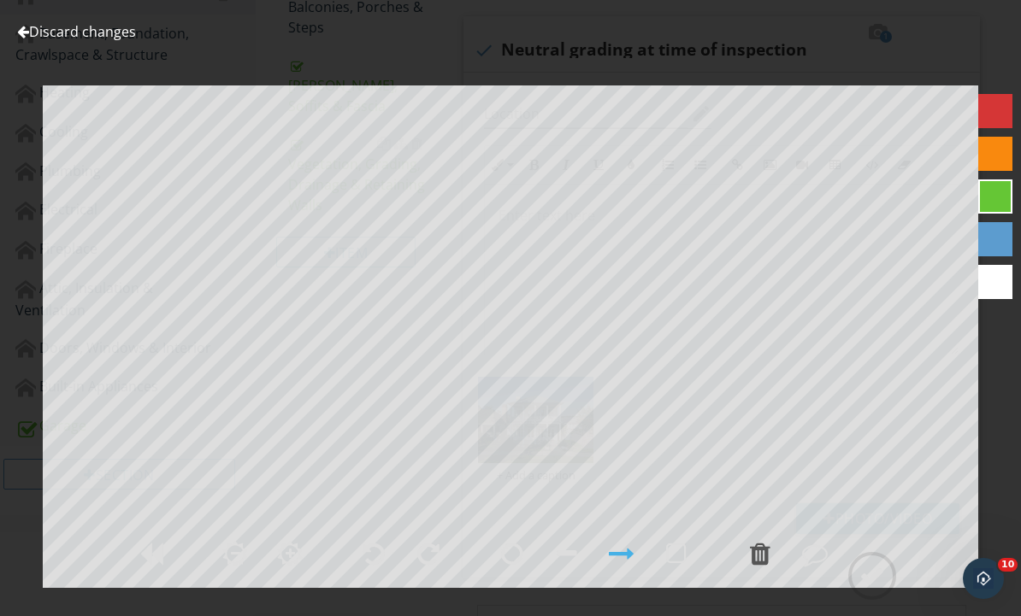
click at [884, 589] on div at bounding box center [872, 576] width 26 height 26
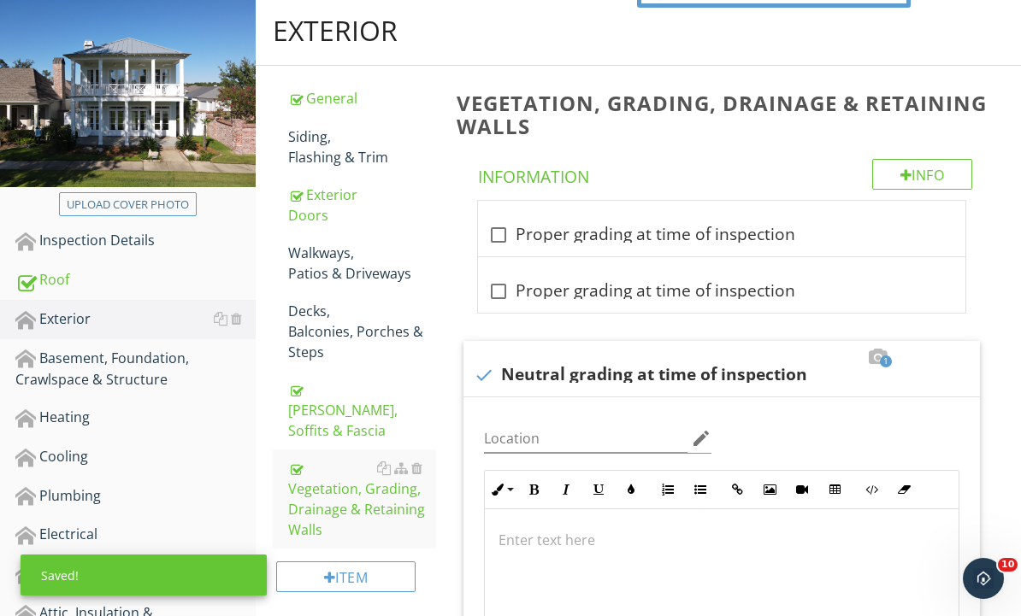
scroll to position [0, 0]
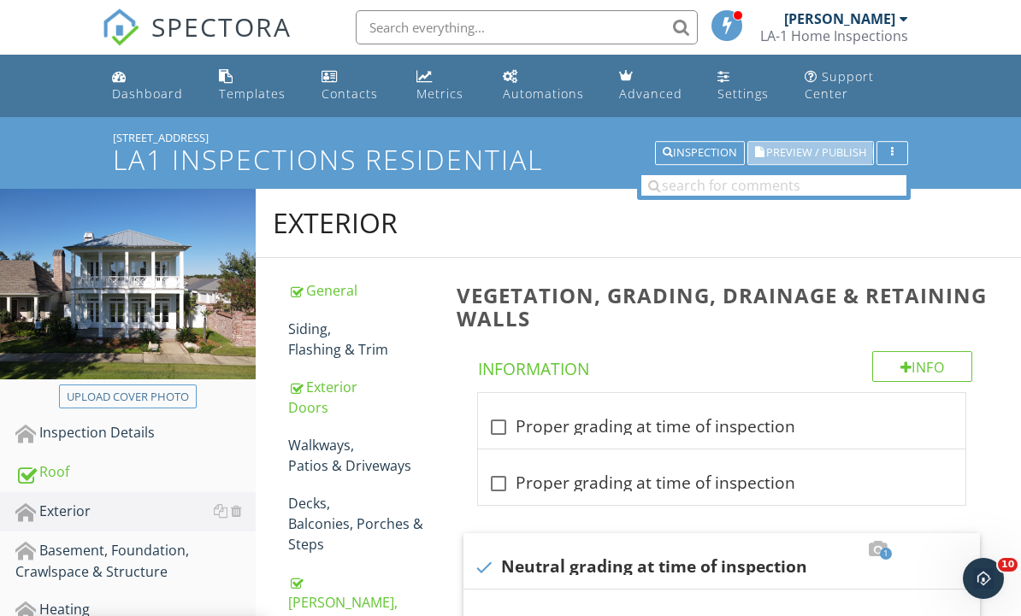
click at [832, 156] on span "Preview / Publish" at bounding box center [816, 153] width 100 height 11
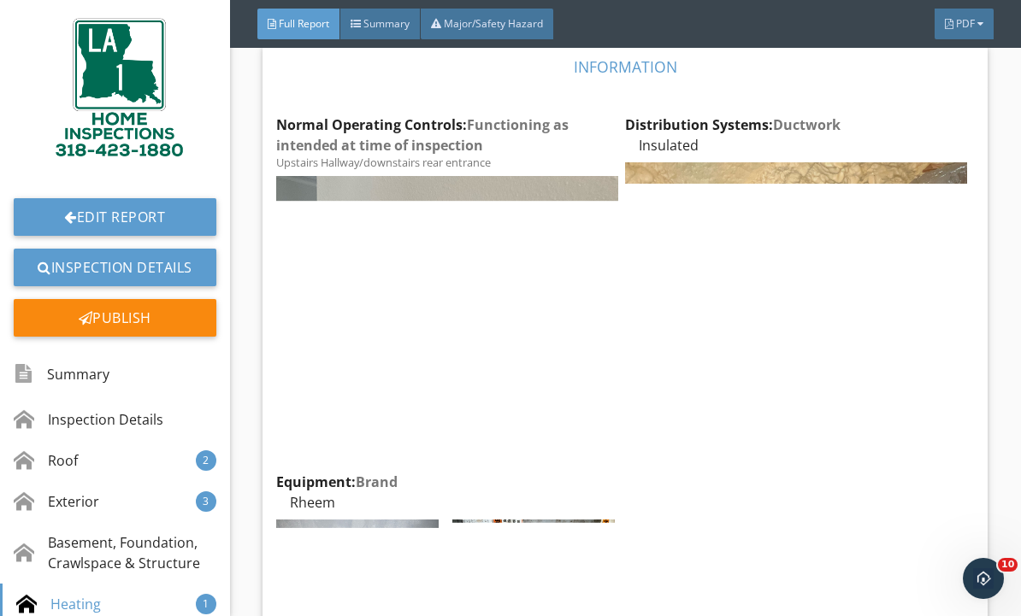
scroll to position [8570, 0]
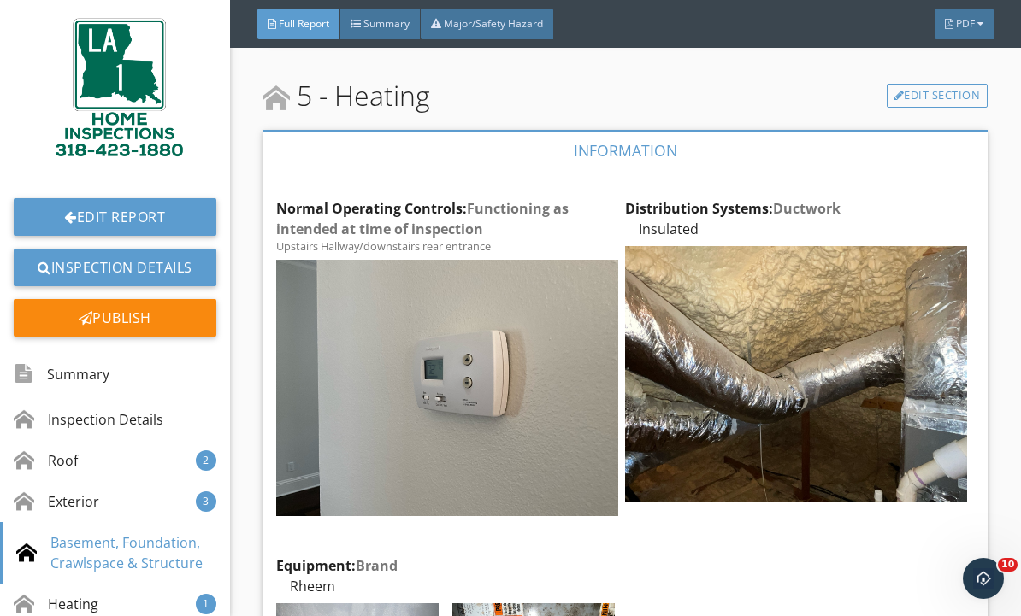
click at [43, 214] on link "Edit Report" at bounding box center [115, 217] width 203 height 38
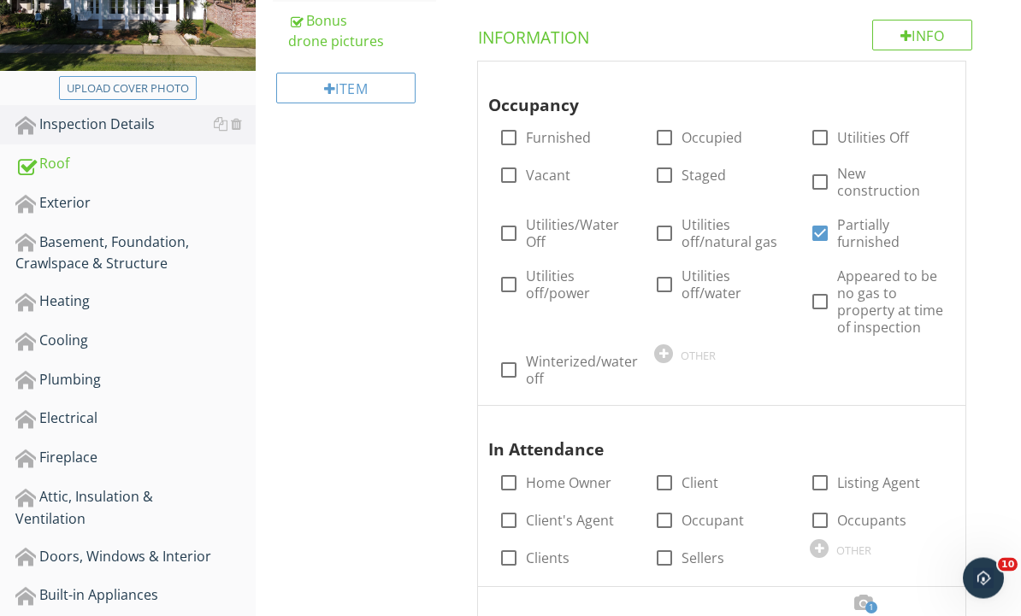
scroll to position [394, 0]
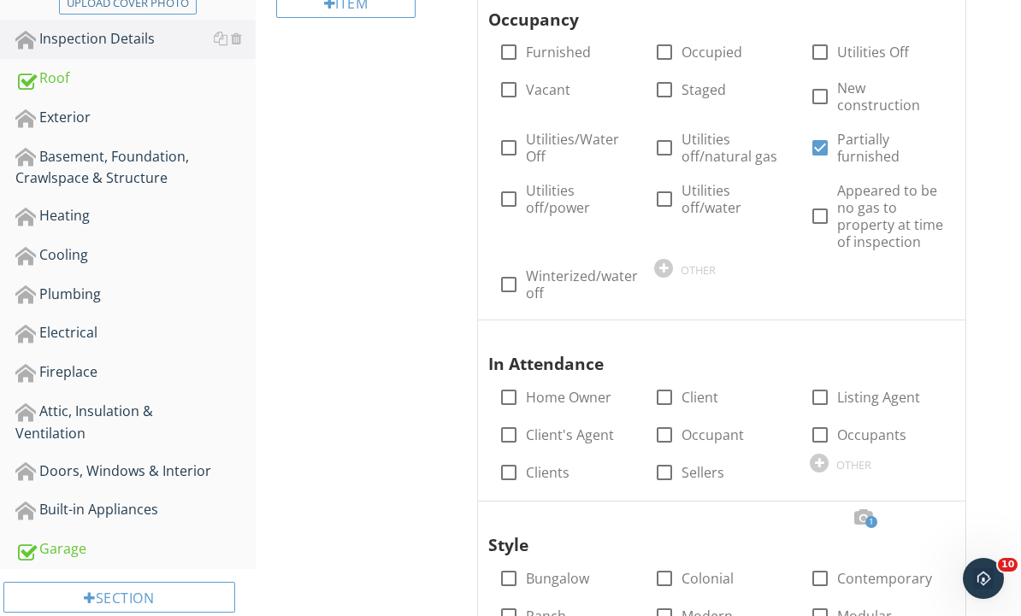
click at [50, 215] on div "Heating" at bounding box center [135, 216] width 240 height 22
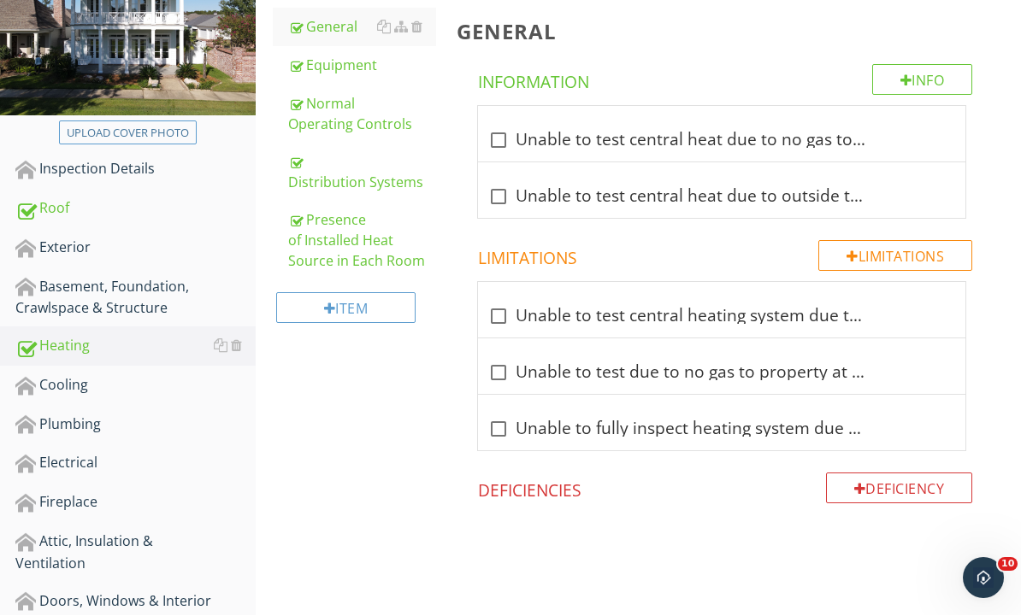
scroll to position [264, 0]
click at [355, 117] on div "Normal Operating Controls" at bounding box center [362, 113] width 149 height 41
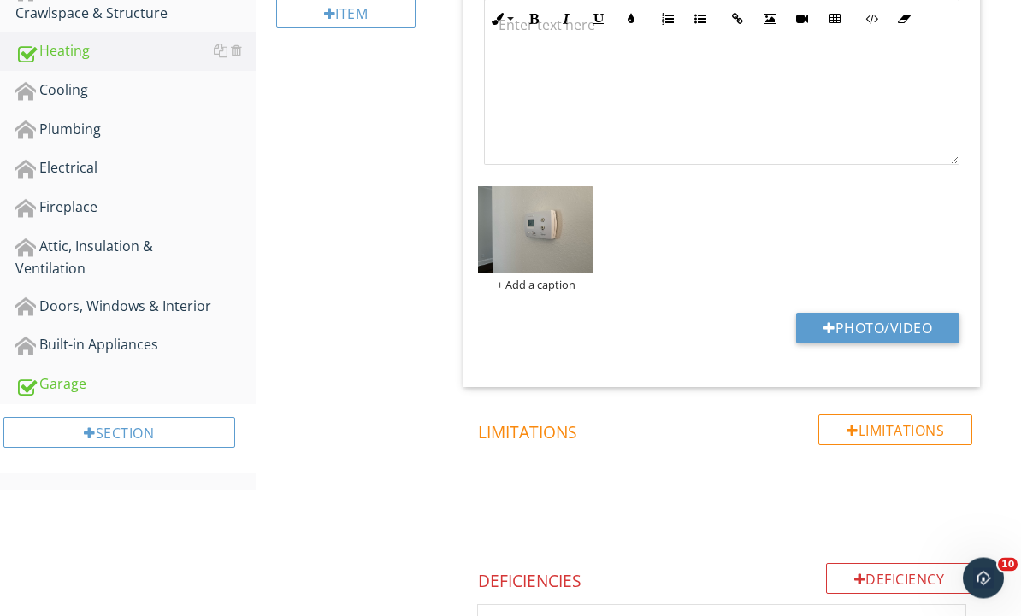
scroll to position [559, 0]
click at [915, 327] on button "Photo/Video" at bounding box center [877, 328] width 163 height 31
type input "C:\fakepath\IMG_4889.jpeg"
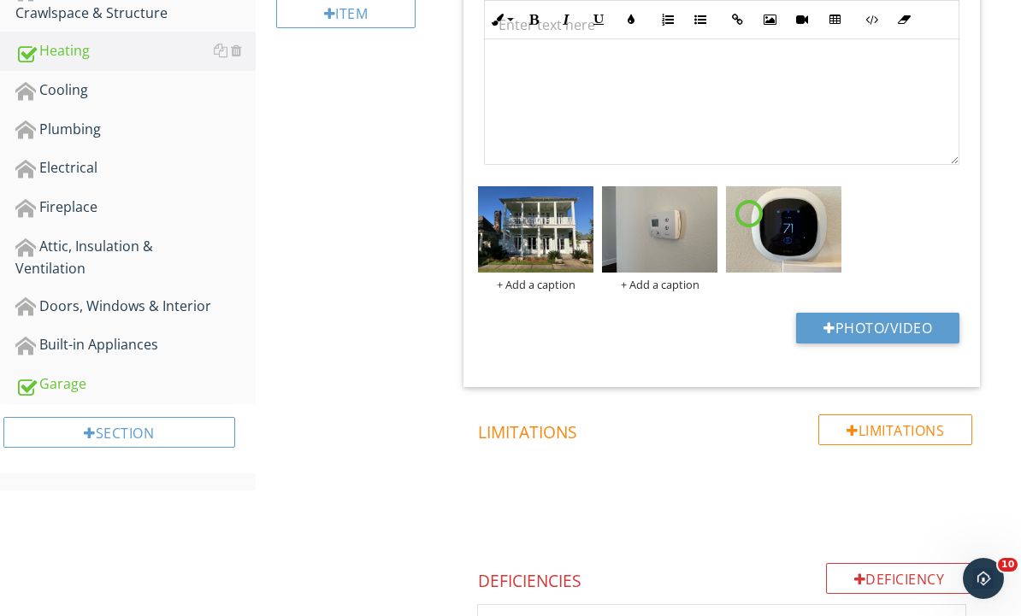
click at [0, 0] on div at bounding box center [0, 0] width 0 height 0
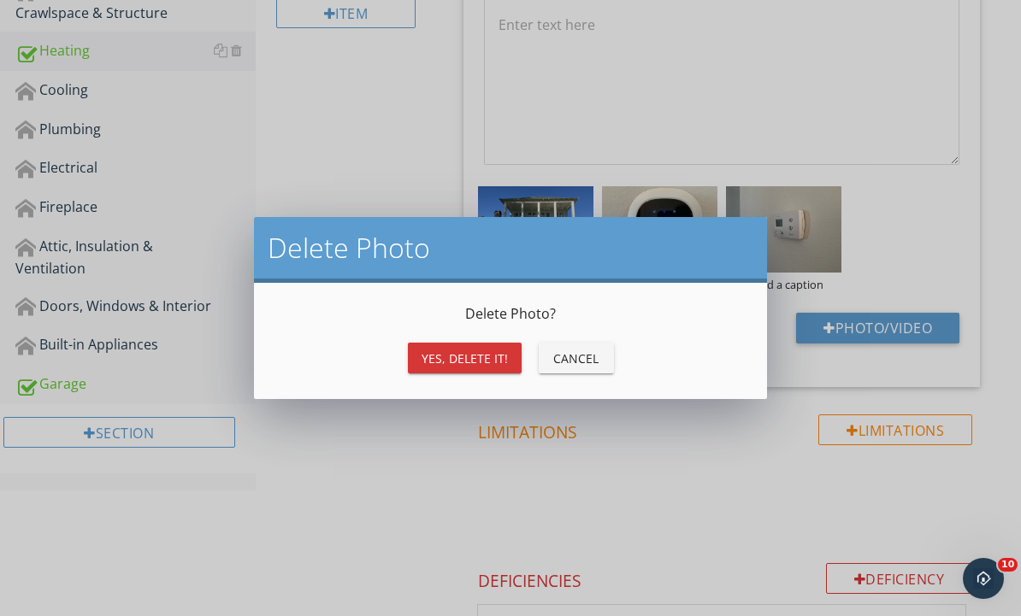
click at [475, 357] on div "Yes, Delete it!" at bounding box center [464, 359] width 86 height 18
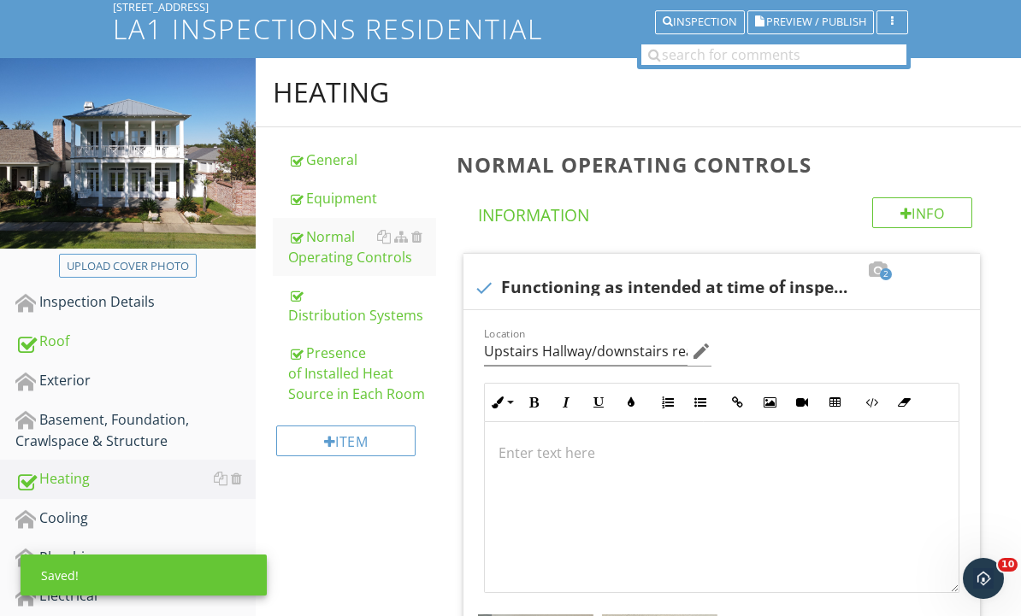
scroll to position [0, 0]
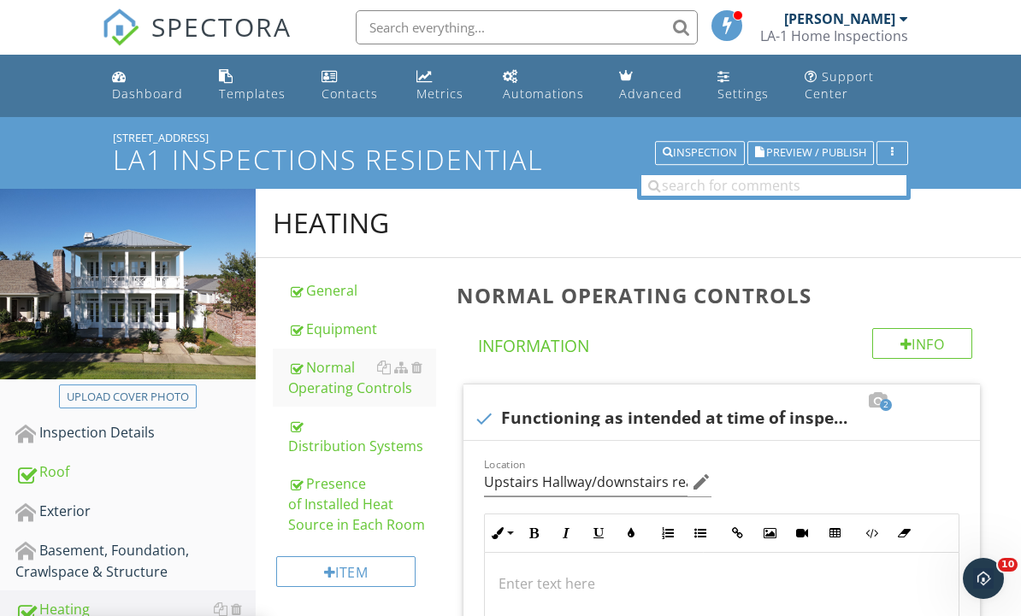
click at [840, 156] on span "Preview / Publish" at bounding box center [816, 153] width 100 height 11
click at [841, 154] on span "Preview / Publish" at bounding box center [816, 153] width 100 height 11
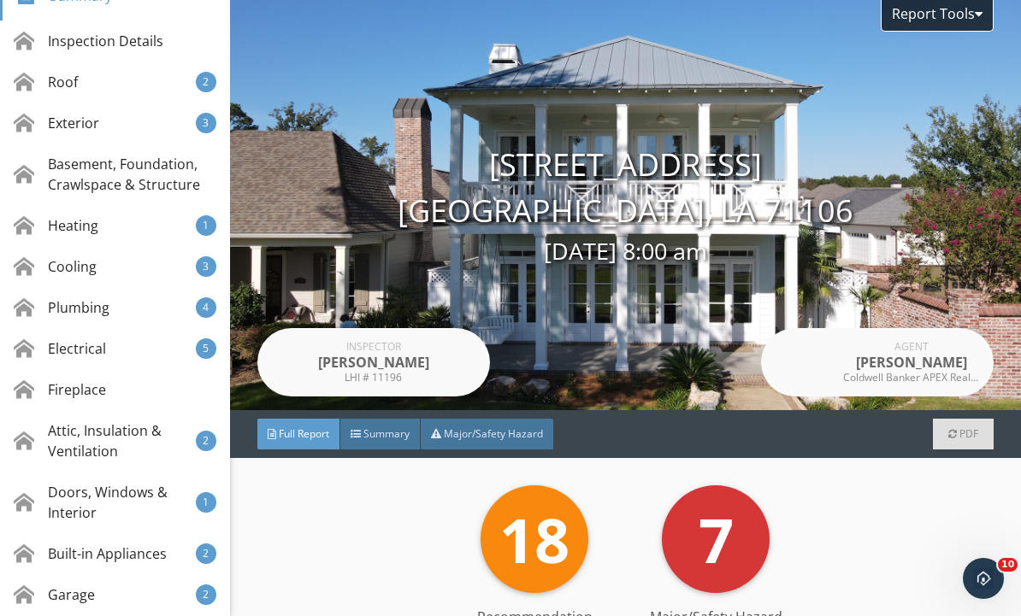
scroll to position [266, 0]
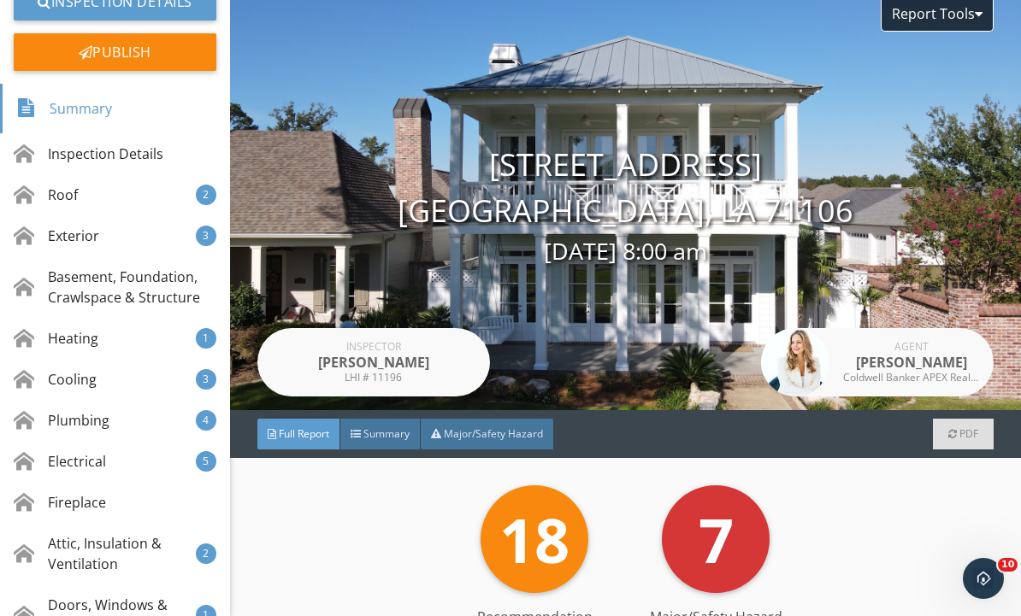
click at [56, 341] on div "Heating" at bounding box center [56, 338] width 85 height 21
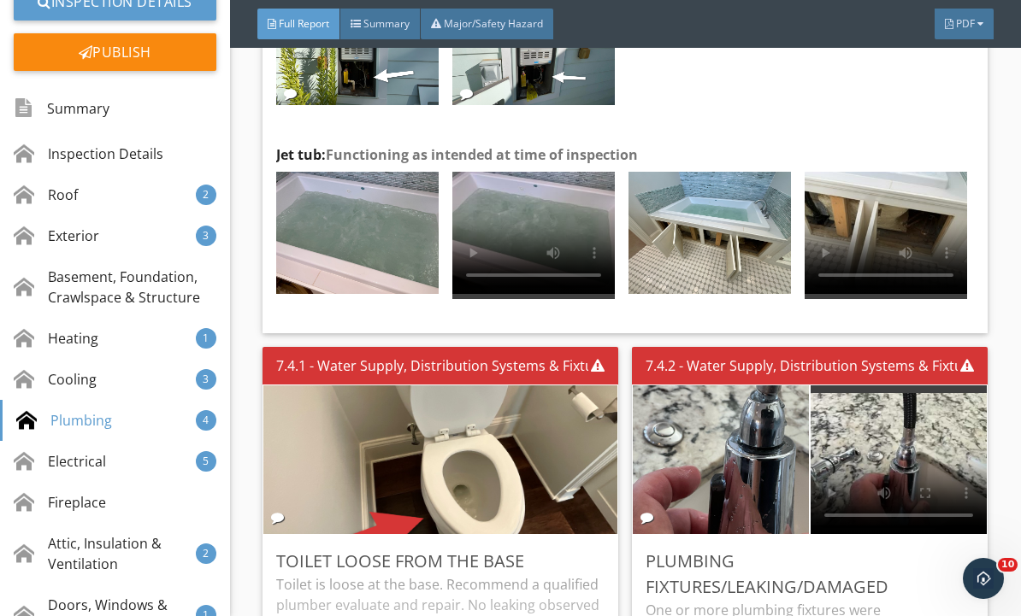
scroll to position [16235, 0]
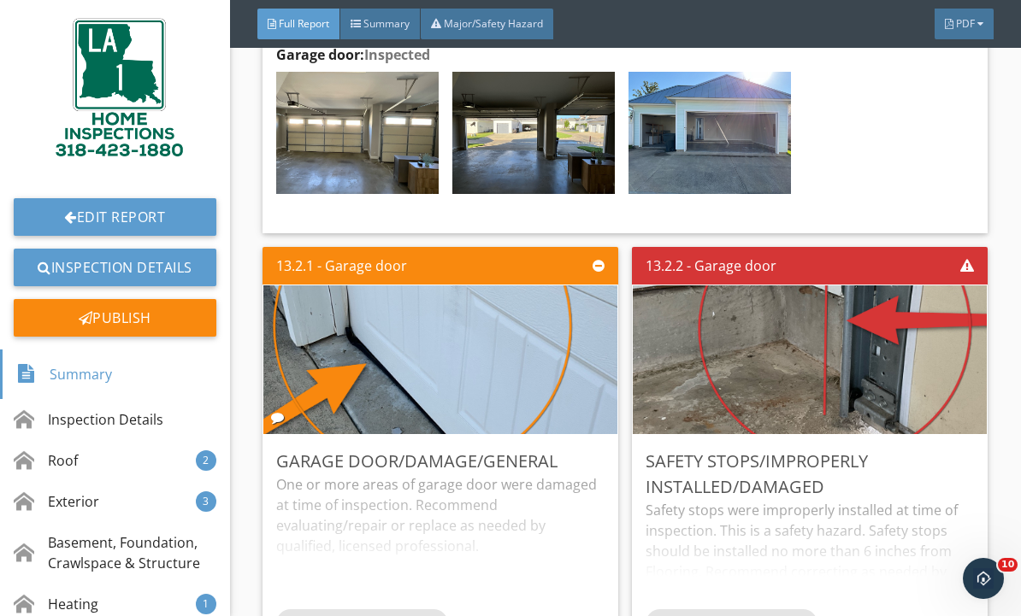
scroll to position [0, 0]
click at [74, 307] on div "Publish" at bounding box center [115, 318] width 203 height 38
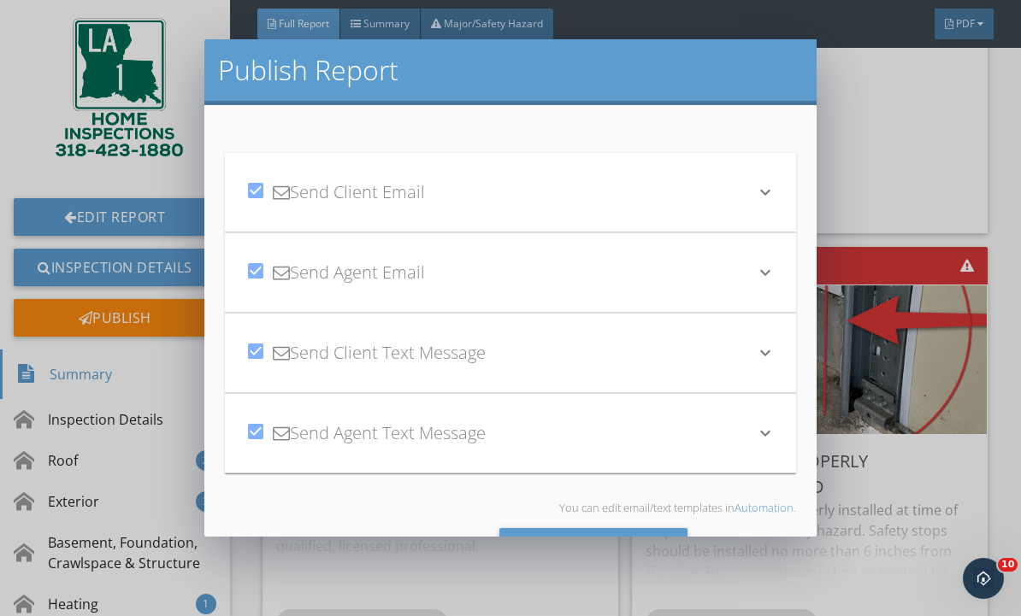
click at [660, 553] on div "Send All" at bounding box center [593, 551] width 189 height 46
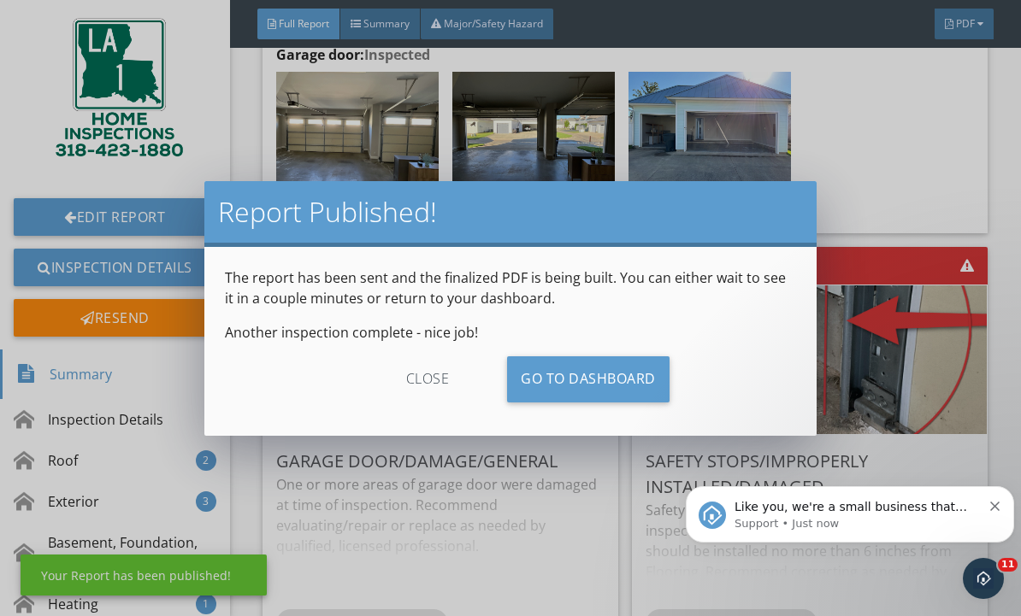
click at [643, 374] on link "Go To Dashboard" at bounding box center [588, 380] width 162 height 46
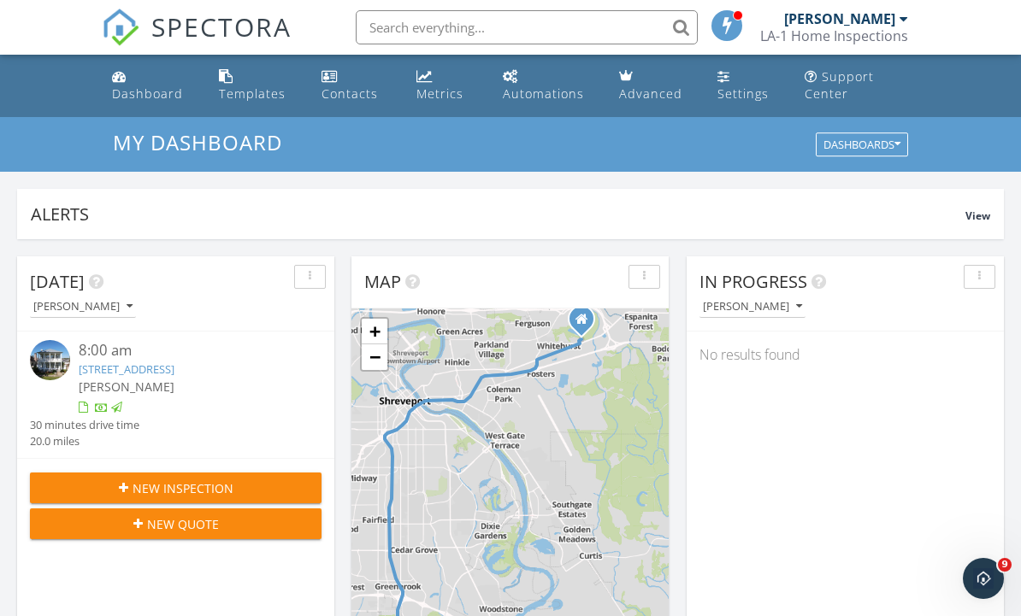
click at [133, 93] on div "Dashboard" at bounding box center [147, 93] width 71 height 16
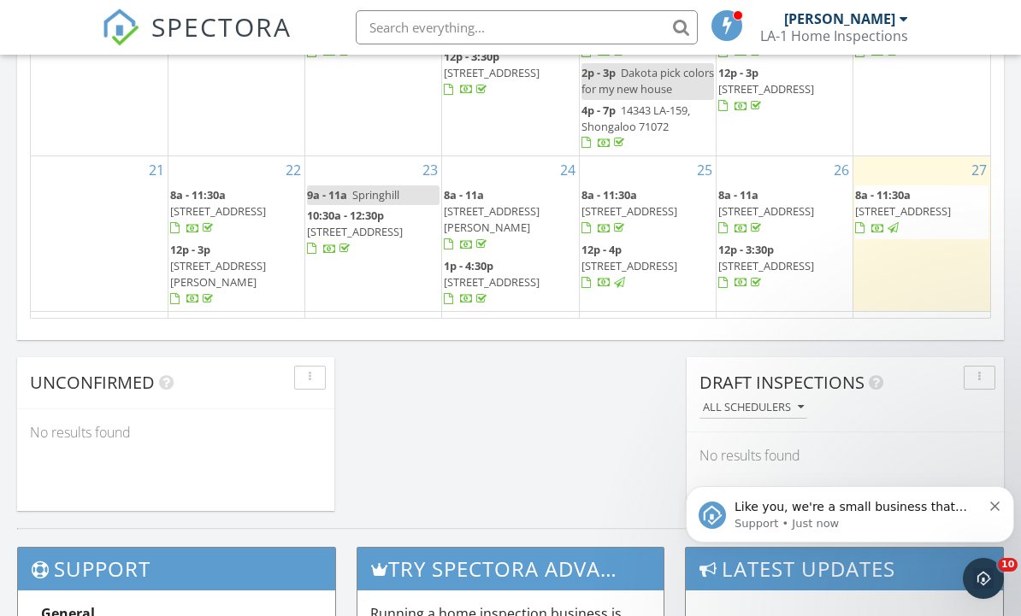
scroll to position [1300, 0]
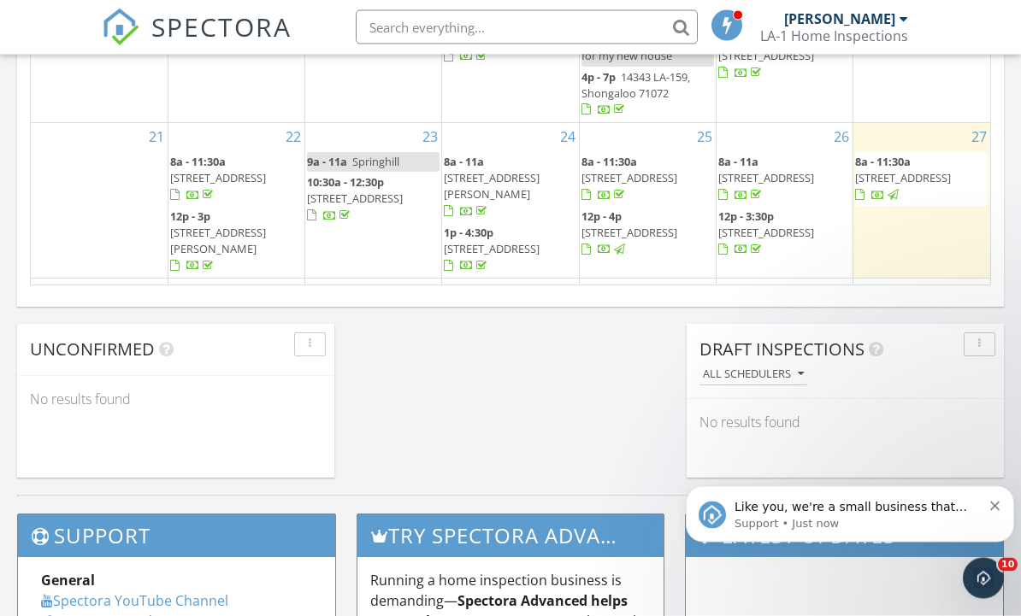
click at [992, 510] on icon "Dismiss notification" at bounding box center [994, 505] width 9 height 9
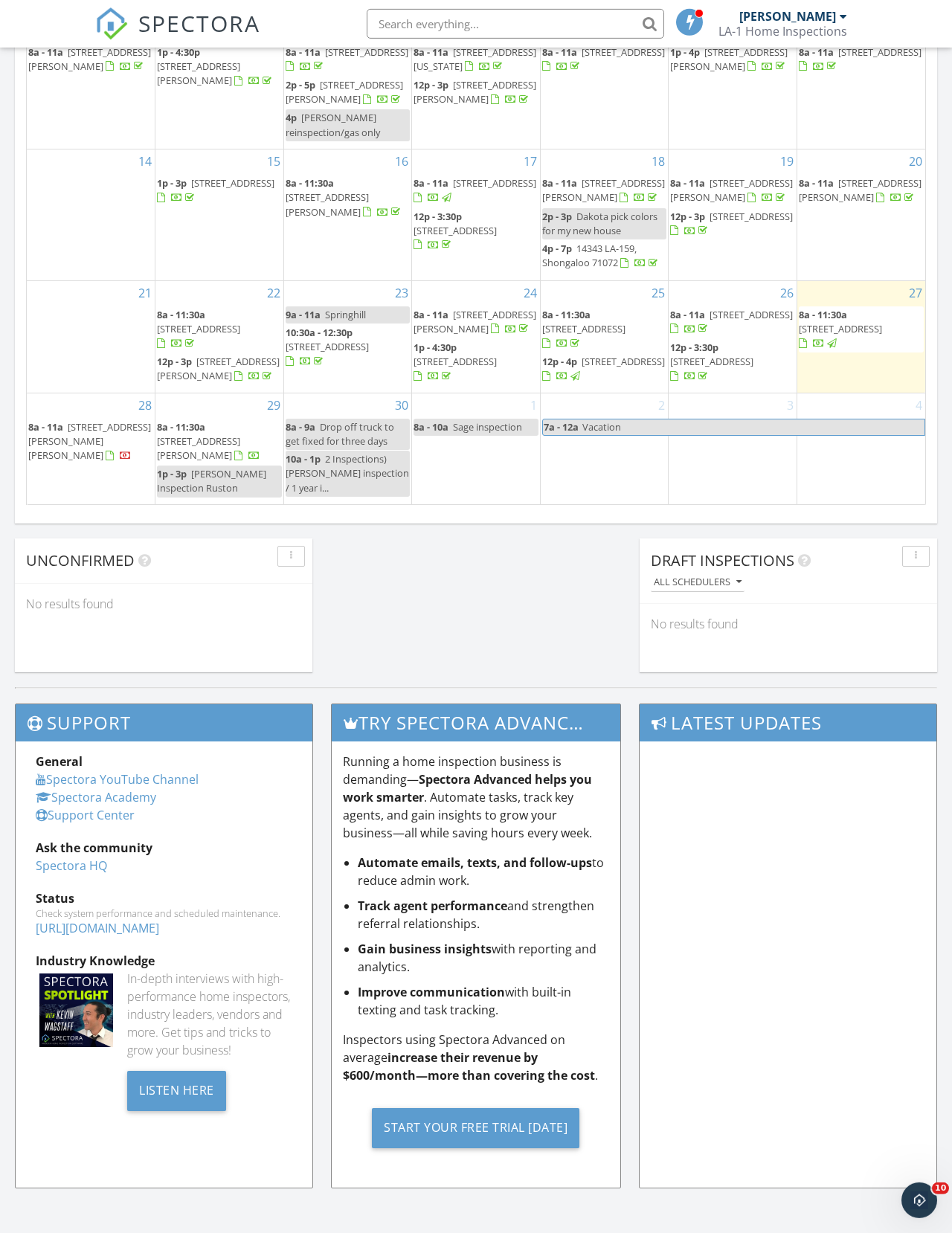
scroll to position [8, 8]
